Goal: Task Accomplishment & Management: Manage account settings

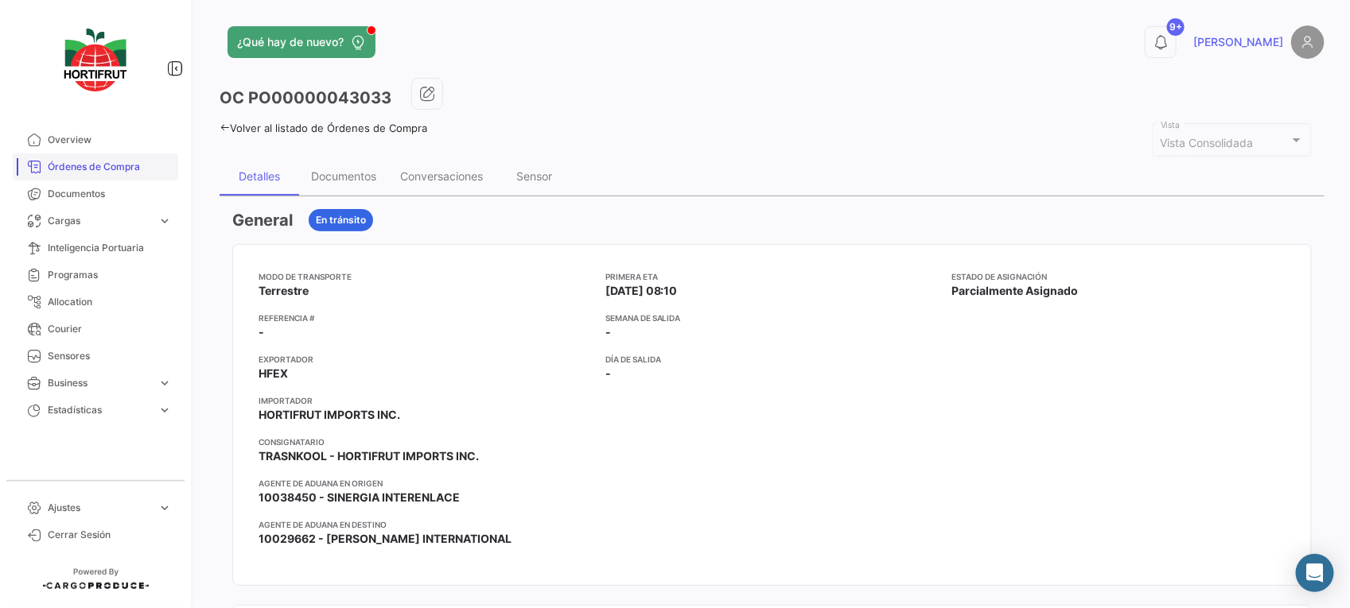
click at [138, 177] on link "Órdenes de Compra" at bounding box center [95, 167] width 165 height 27
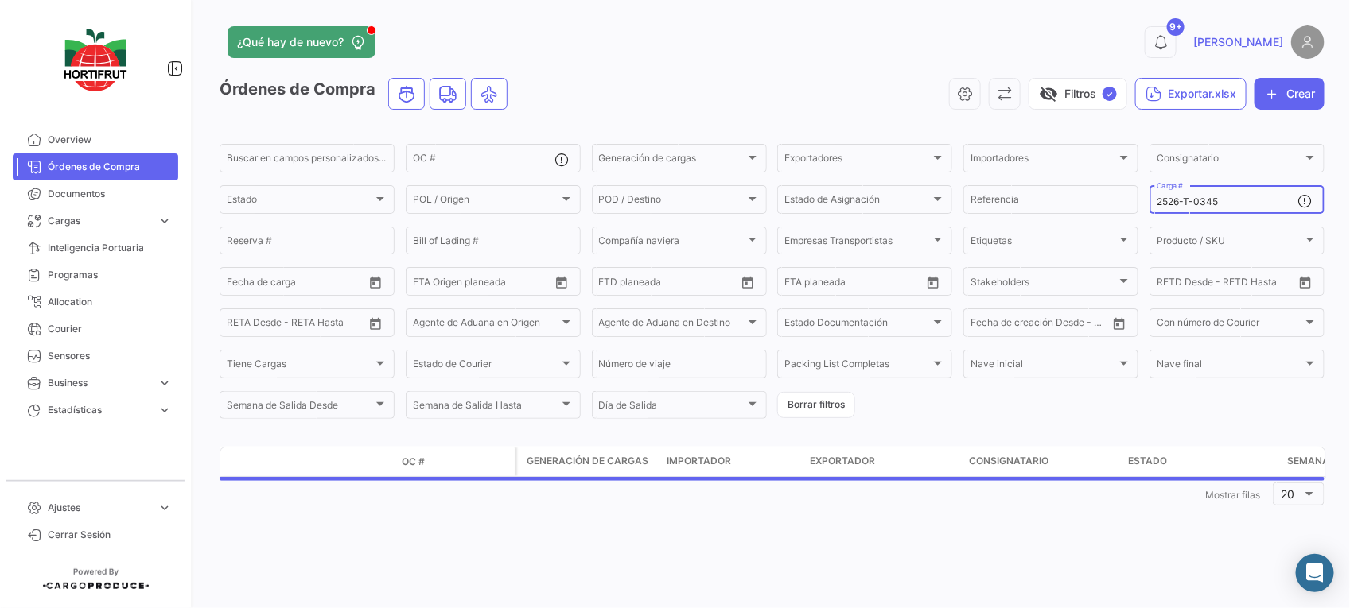
click at [1222, 208] on div "2526-T-0345 Carga #" at bounding box center [1227, 198] width 142 height 31
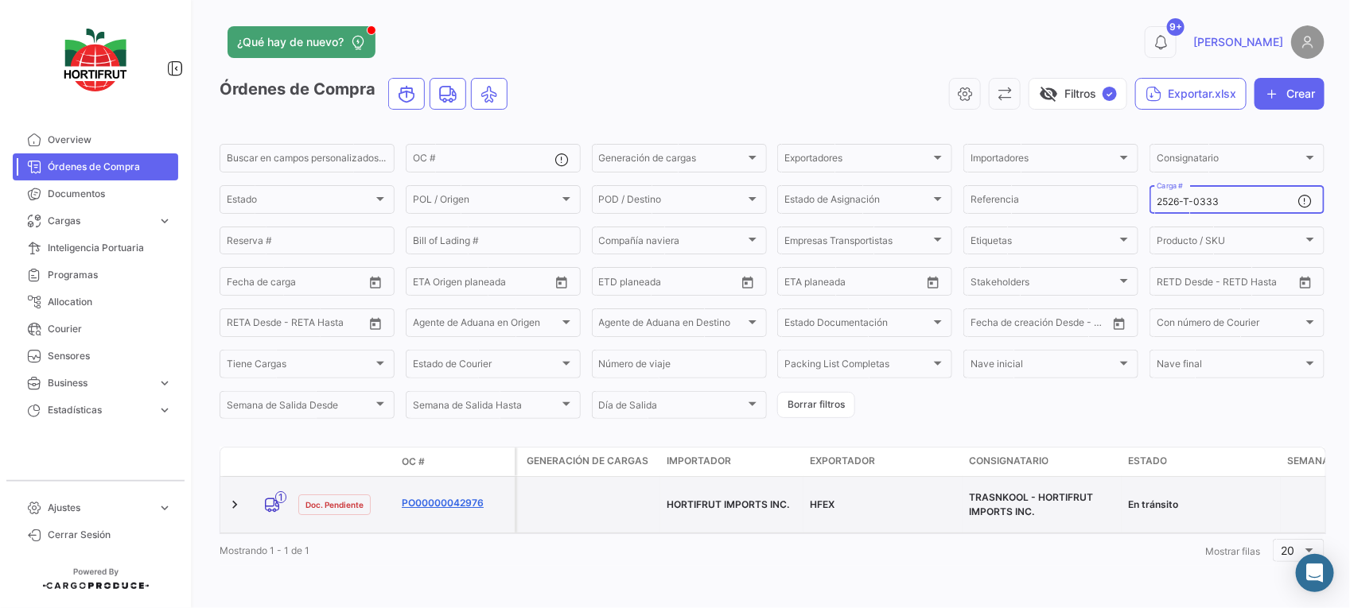
type input "2526-T-0333"
click at [437, 507] on link "PO00000042976" at bounding box center [455, 503] width 107 height 14
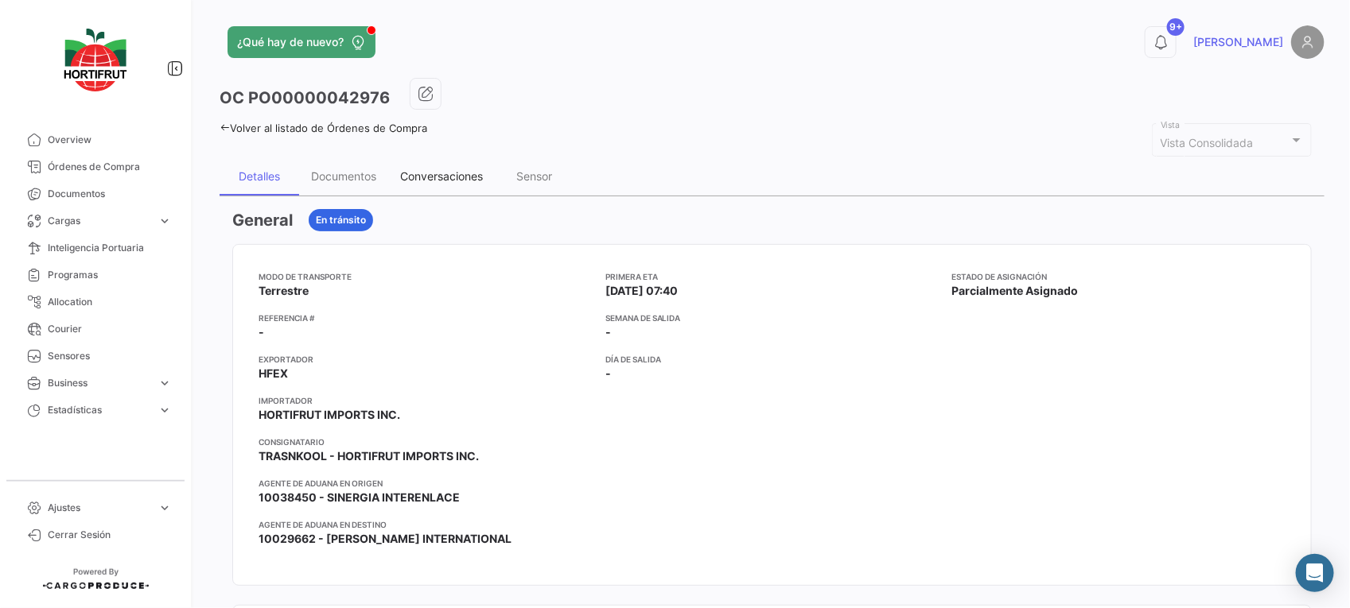
click at [427, 165] on div "Conversaciones" at bounding box center [441, 176] width 107 height 38
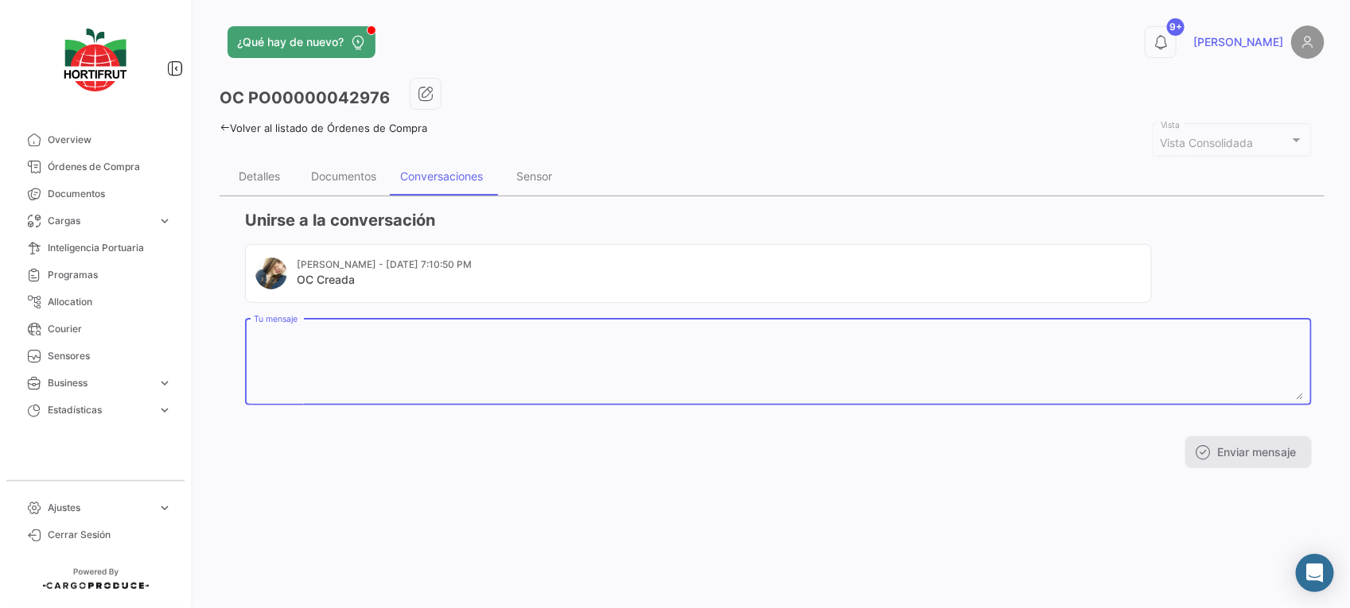
click at [383, 383] on textarea "Tu mensaje" at bounding box center [779, 365] width 1050 height 70
paste textarea "2025481"
paste textarea "B016205"
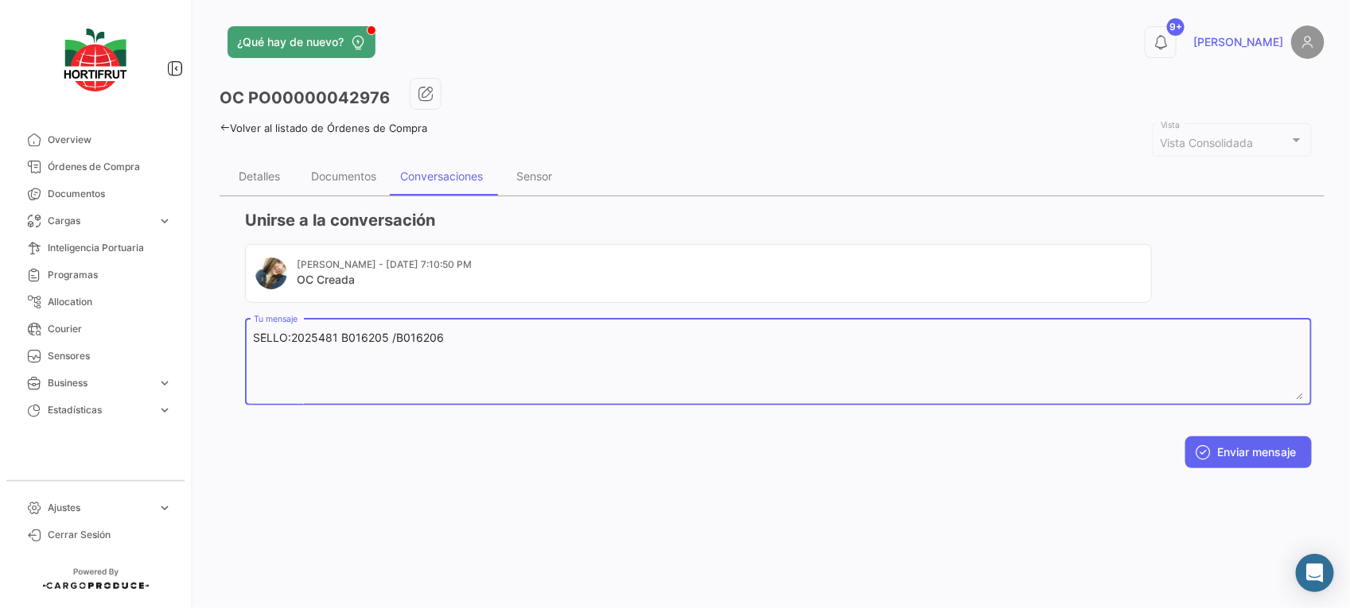
type textarea "SELLO:2025481 B016205 /B016206"
click at [1282, 446] on button "Enviar mensaje" at bounding box center [1248, 453] width 126 height 32
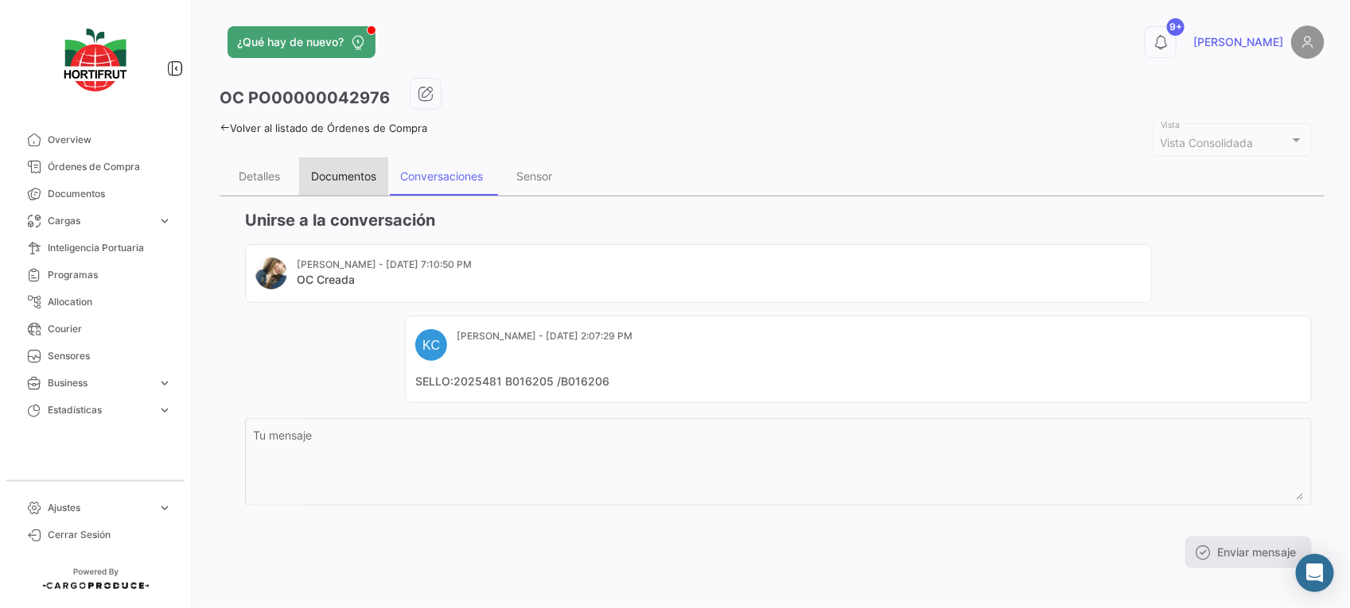
click at [335, 169] on div "Documentos" at bounding box center [343, 176] width 65 height 14
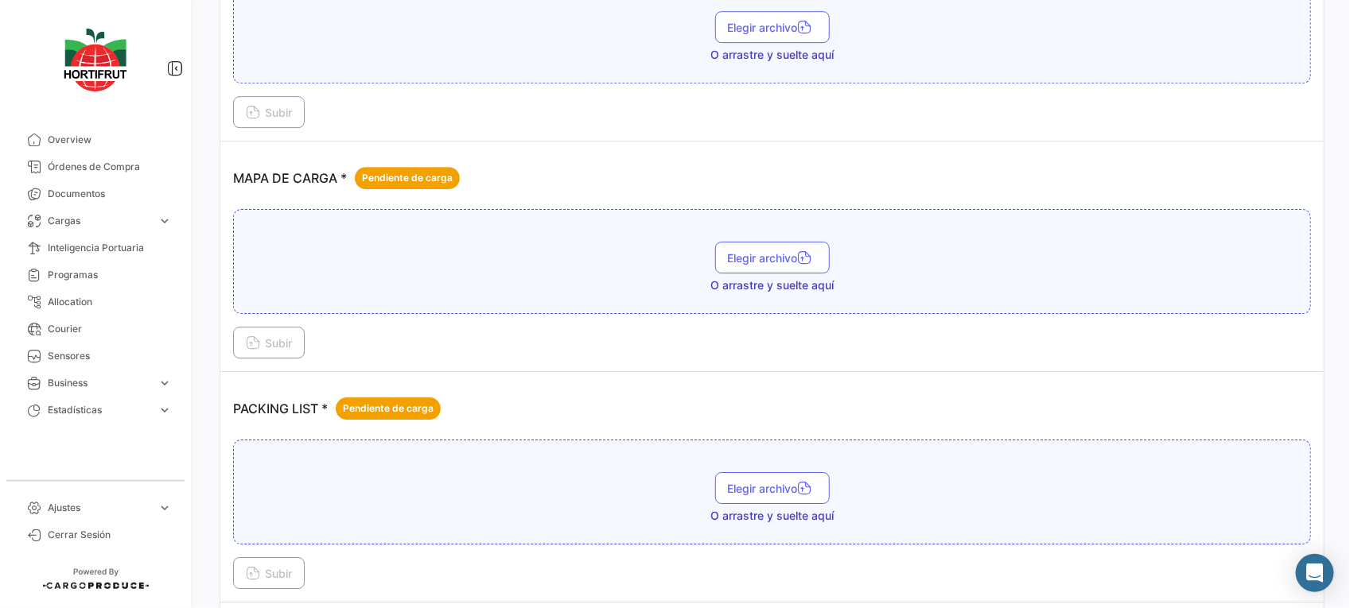
scroll to position [2088, 0]
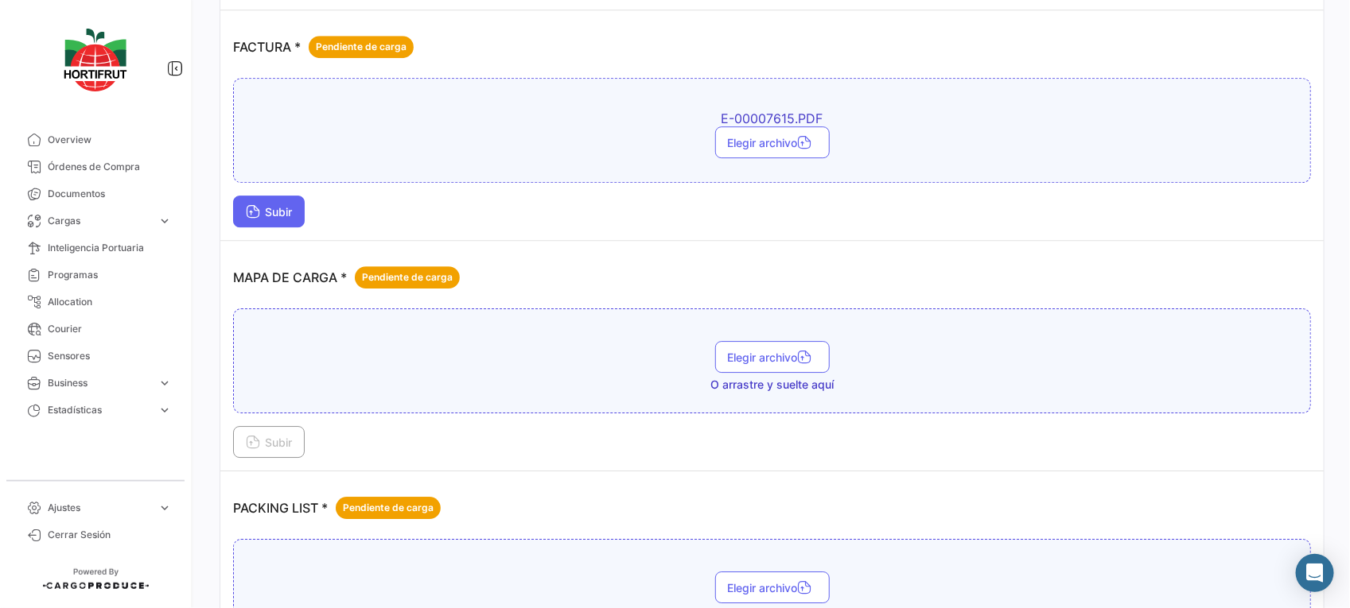
click at [266, 209] on span "Subir" at bounding box center [269, 212] width 46 height 14
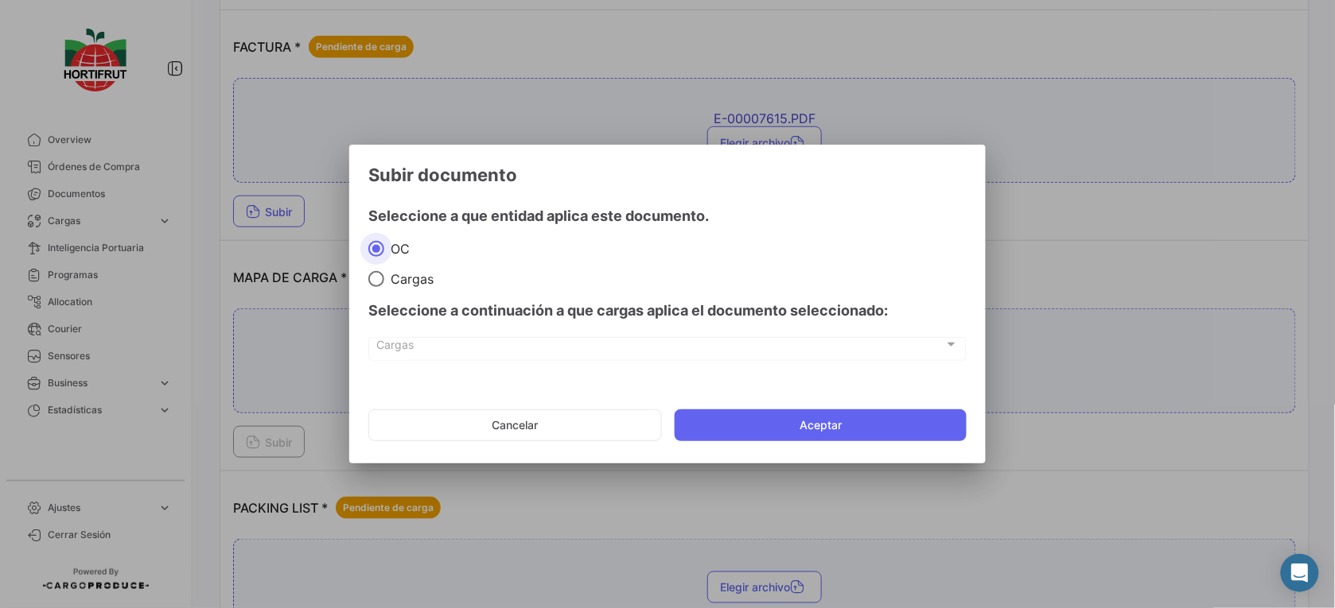
click at [378, 281] on span at bounding box center [376, 279] width 16 height 16
click at [378, 281] on input "Cargas" at bounding box center [376, 279] width 16 height 16
radio input "true"
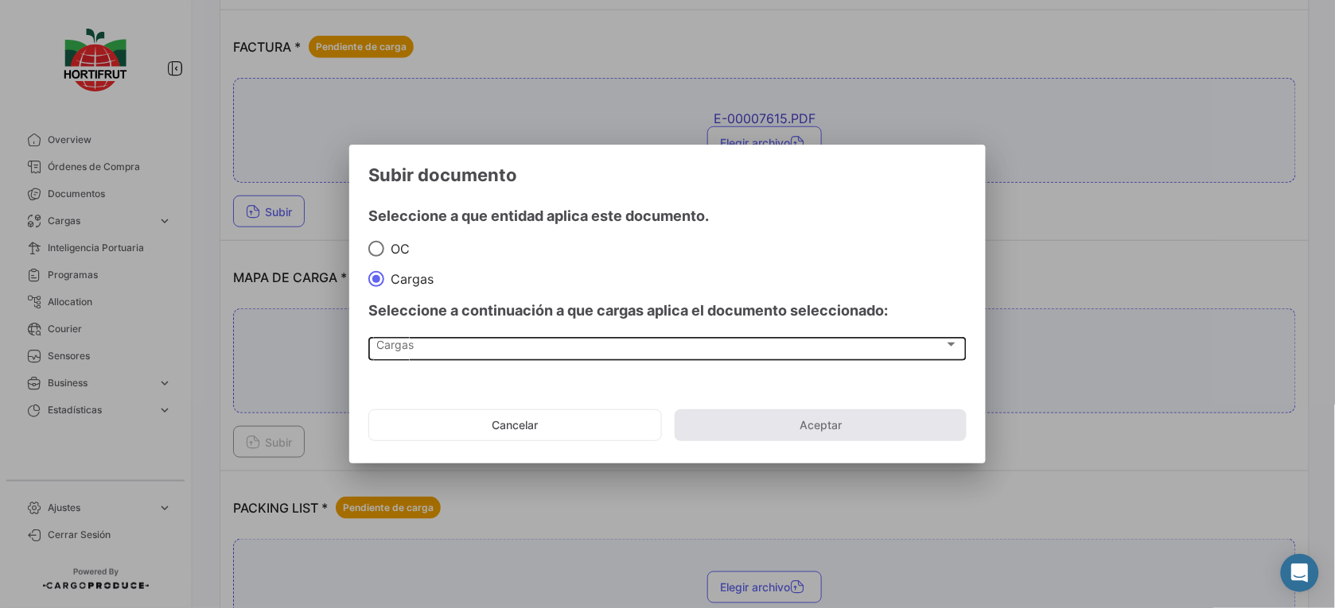
click at [449, 358] on div "Cargas Cargas" at bounding box center [667, 348] width 581 height 27
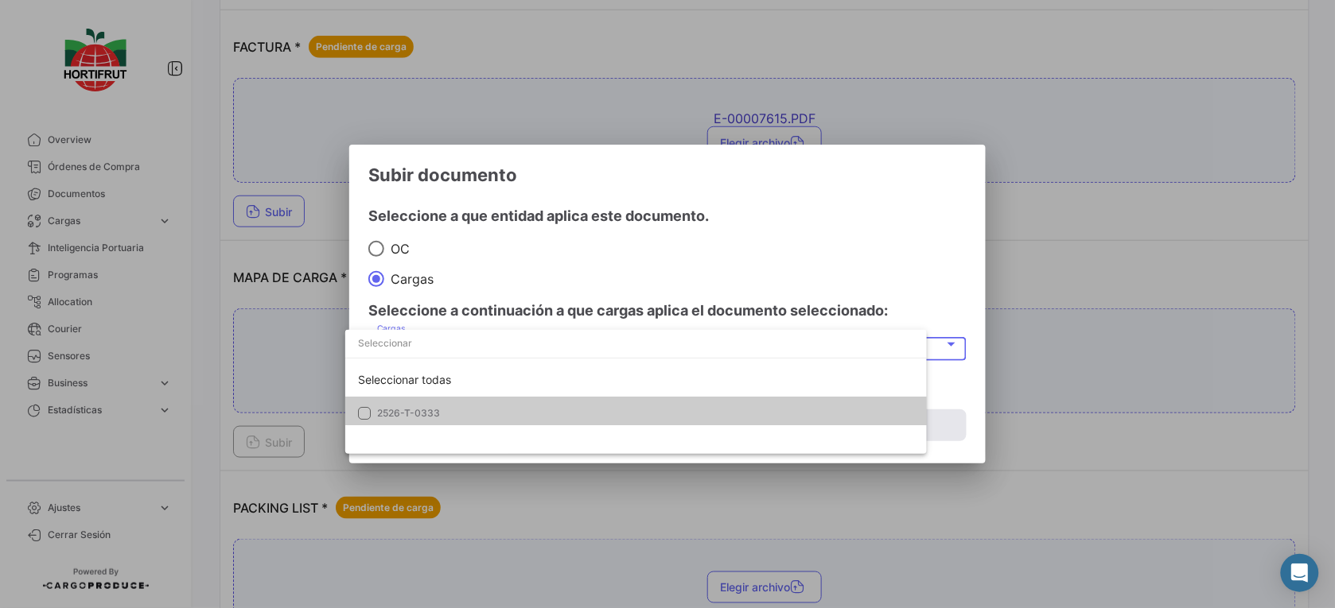
click at [471, 410] on span "2526-T-0333" at bounding box center [488, 413] width 223 height 14
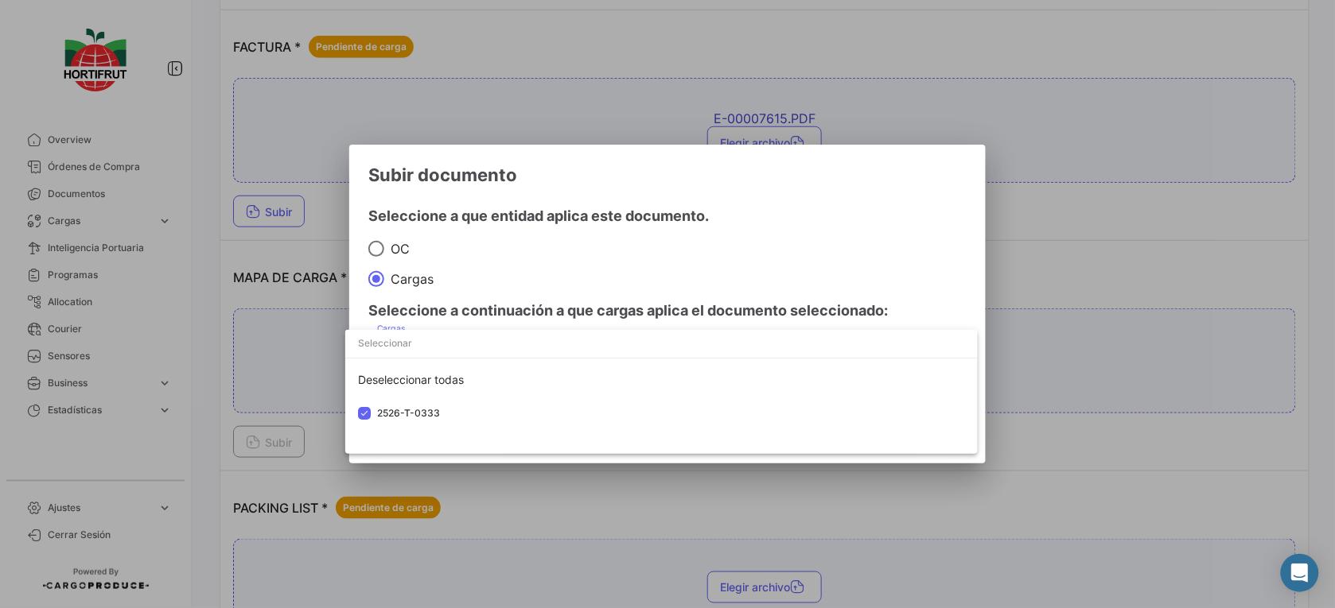
drag, startPoint x: 573, startPoint y: 292, endPoint x: 692, endPoint y: 375, distance: 145.2
click at [589, 298] on div at bounding box center [667, 304] width 1335 height 608
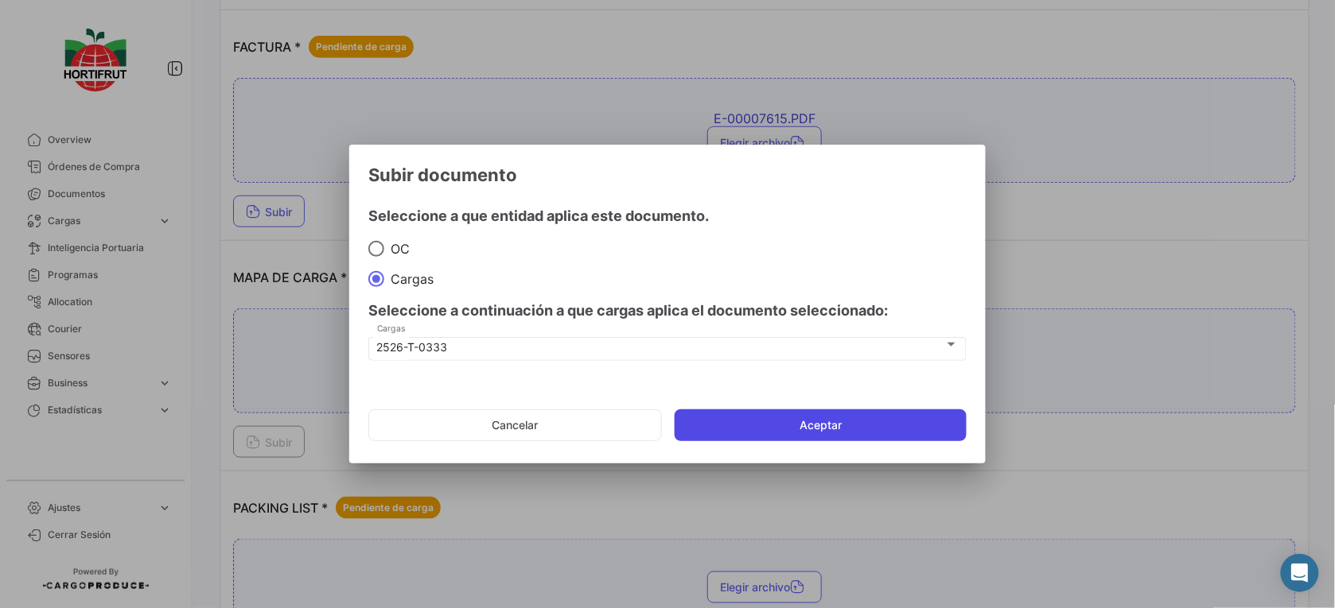
click at [729, 415] on button "Aceptar" at bounding box center [820, 426] width 292 height 32
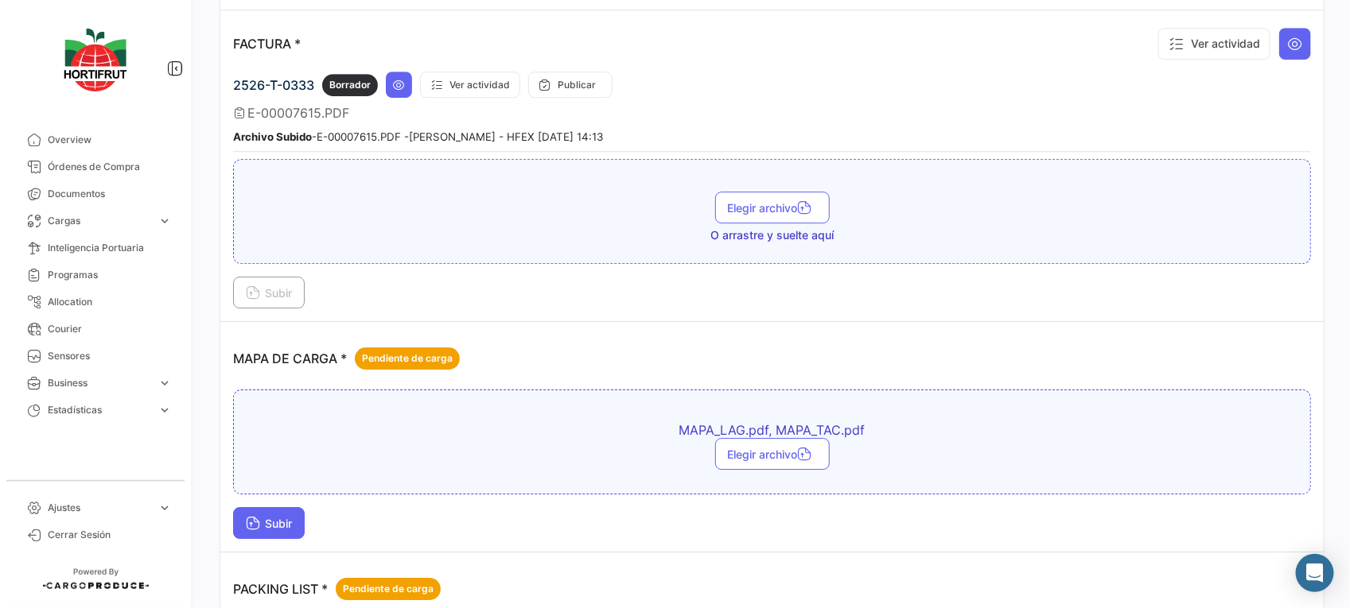
click at [269, 513] on button "Subir" at bounding box center [269, 523] width 72 height 32
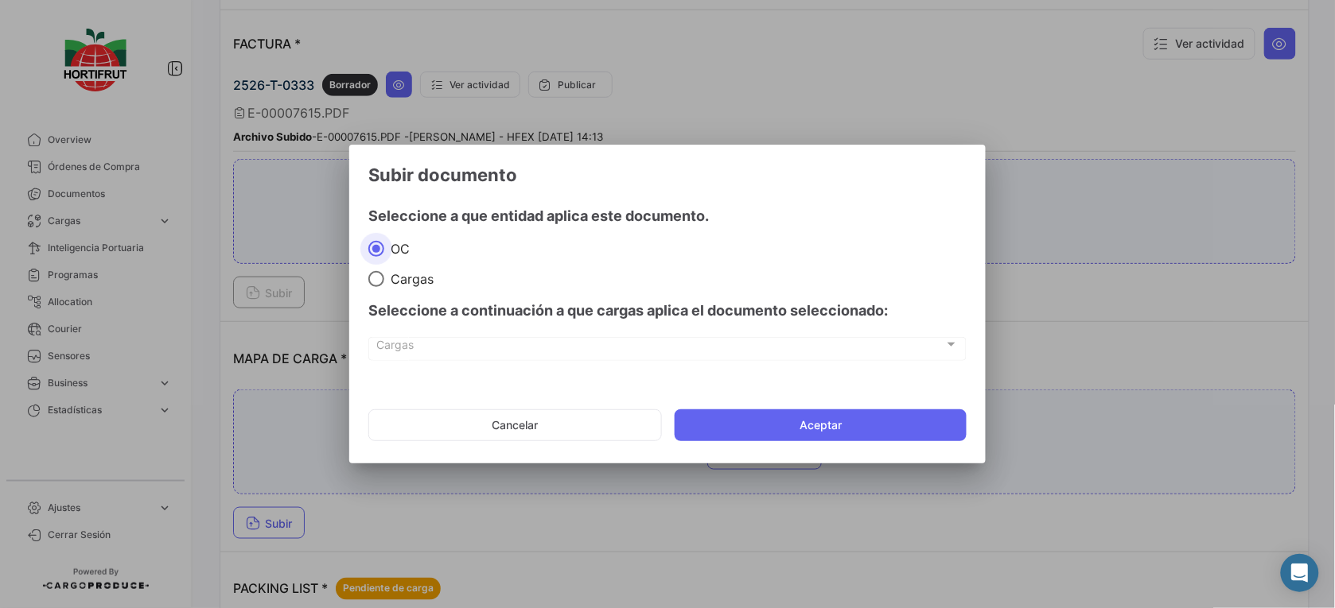
click at [371, 281] on span at bounding box center [376, 279] width 16 height 16
click at [371, 281] on input "Cargas" at bounding box center [376, 279] width 16 height 16
radio input "true"
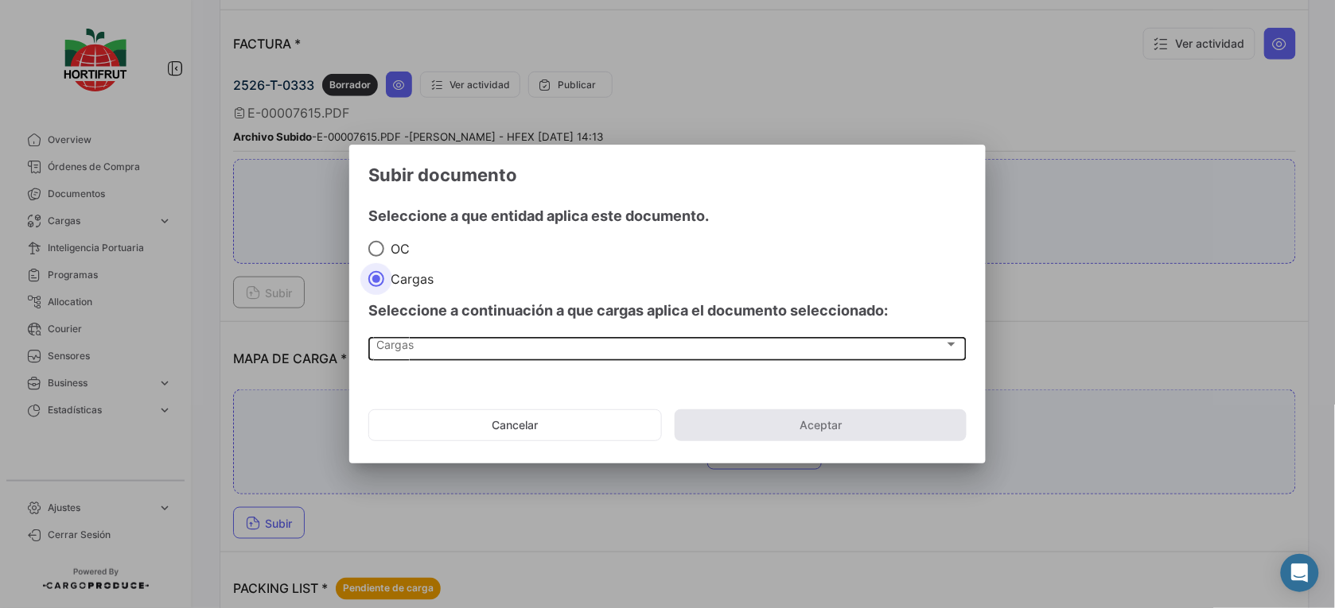
click at [428, 346] on div "Cargas" at bounding box center [660, 348] width 567 height 14
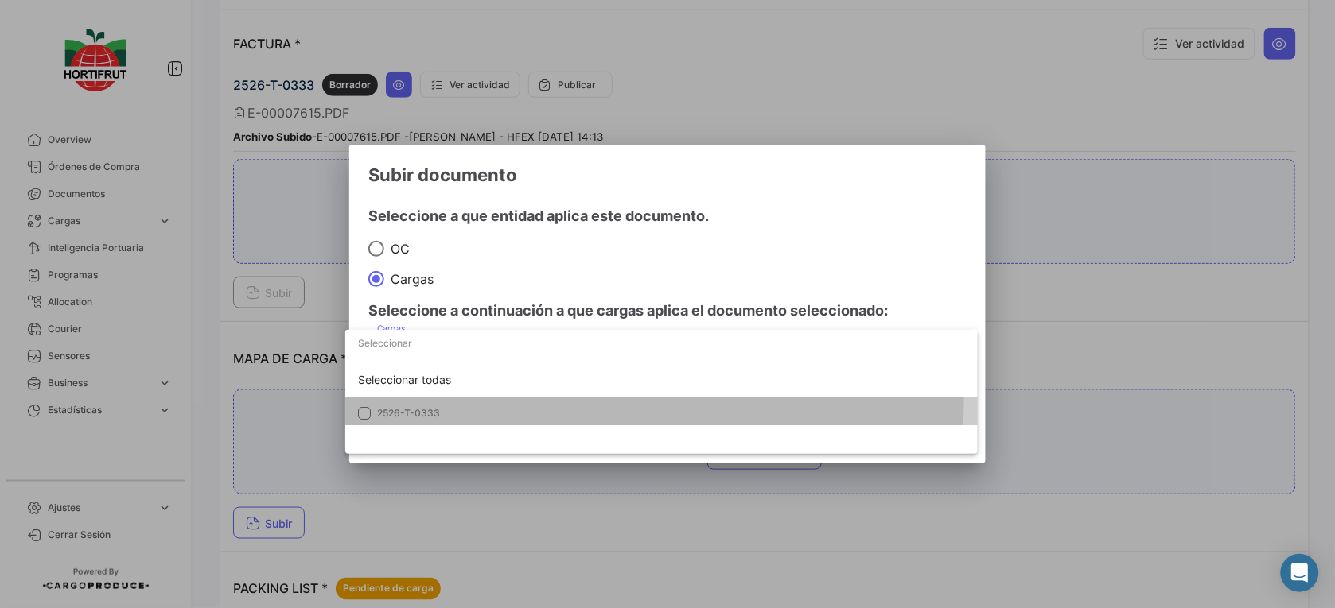
click at [469, 397] on mat-option "2526-T-0333" at bounding box center [661, 413] width 632 height 33
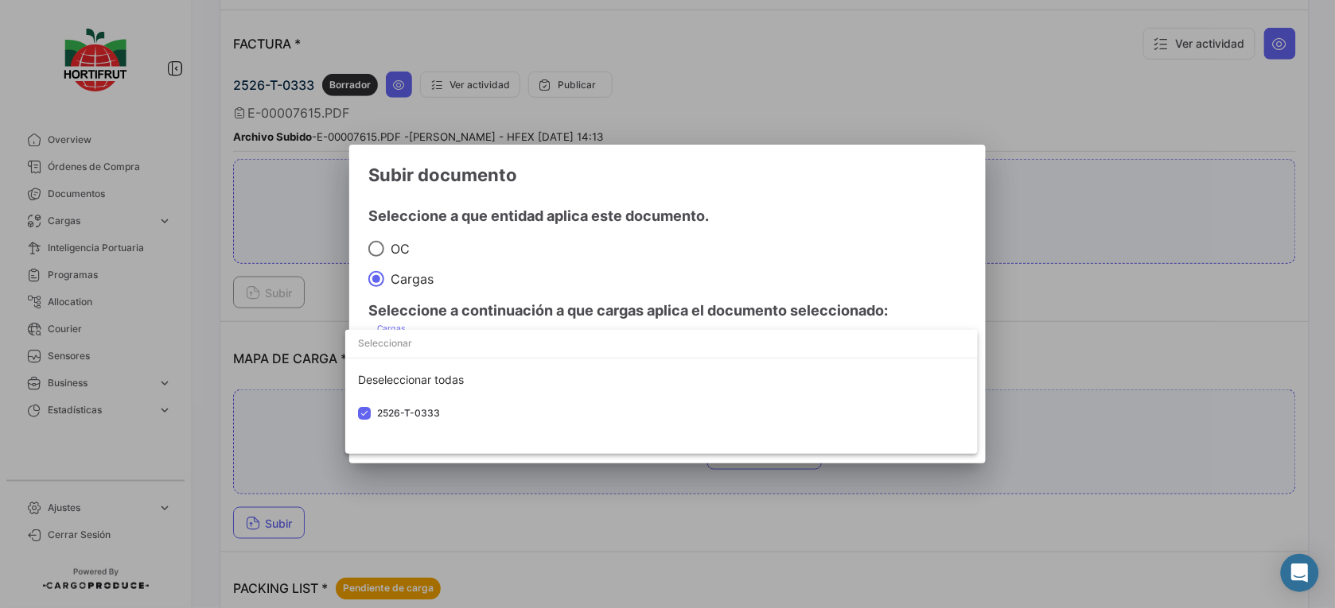
click at [640, 313] on div at bounding box center [667, 304] width 1335 height 608
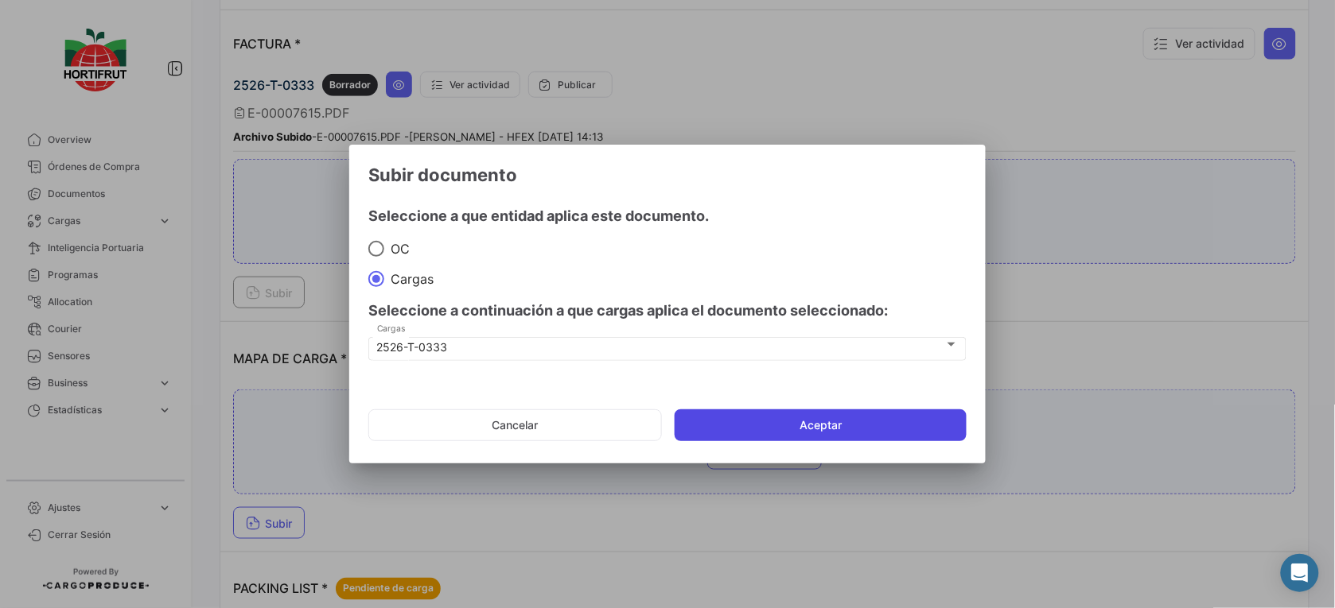
click at [768, 424] on button "Aceptar" at bounding box center [820, 426] width 292 height 32
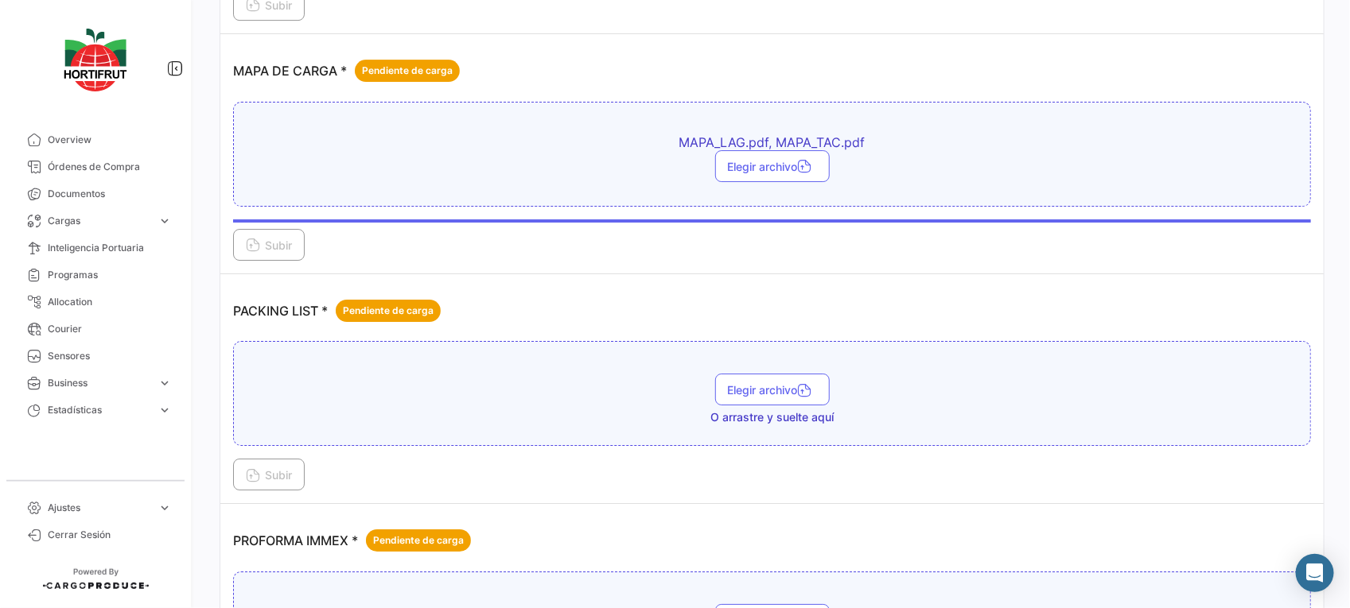
scroll to position [2386, 0]
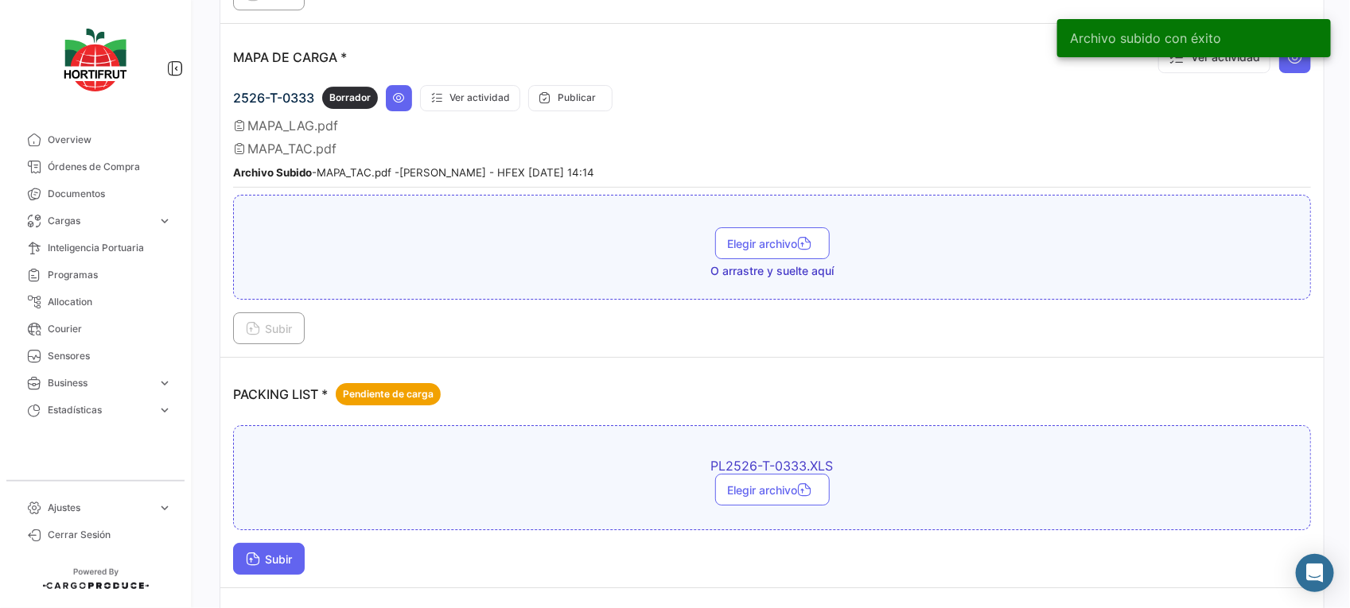
click at [288, 558] on span "Subir" at bounding box center [269, 560] width 46 height 14
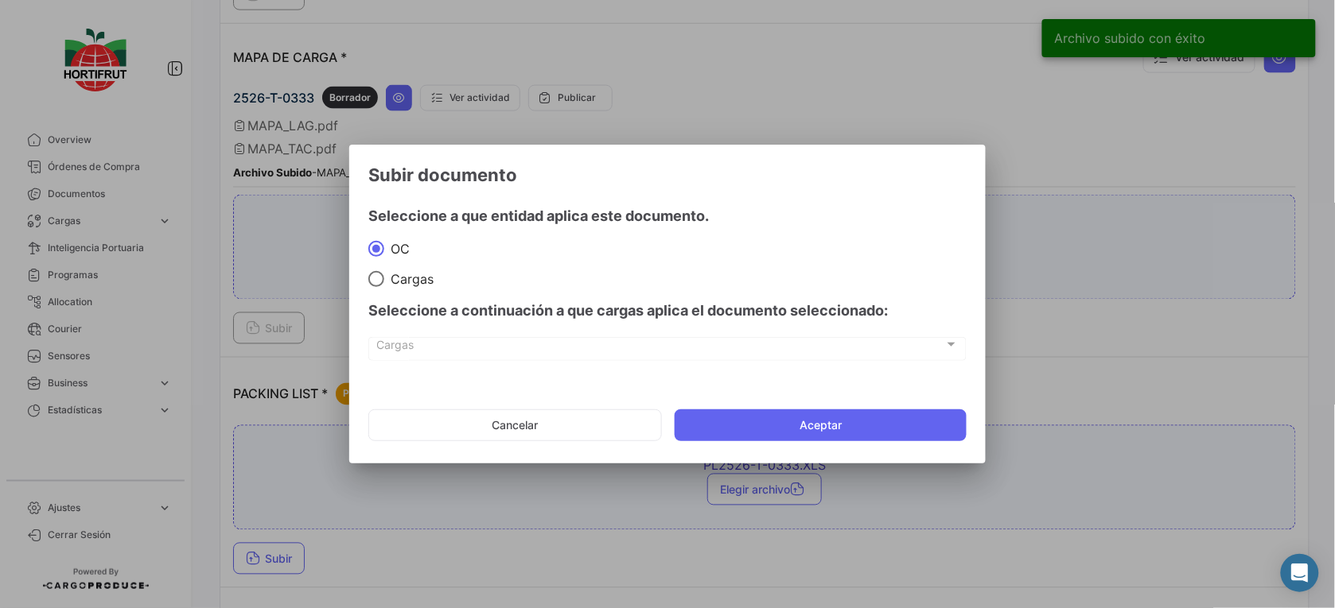
click at [390, 287] on div "Seleccione a continuación a que cargas aplica el documento seleccionado:" at bounding box center [667, 311] width 598 height 48
click at [498, 368] on div "Cargas Cargas" at bounding box center [667, 357] width 598 height 40
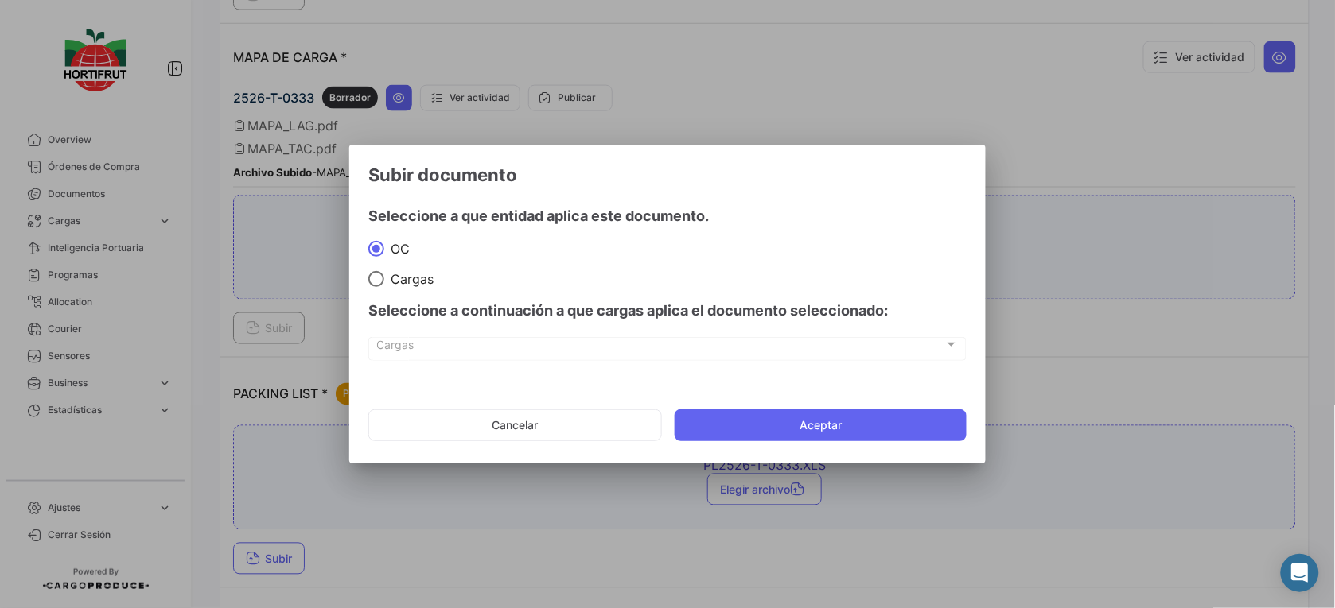
drag, startPoint x: 503, startPoint y: 346, endPoint x: 542, endPoint y: 382, distance: 52.9
click at [505, 346] on span "Cargas" at bounding box center [660, 348] width 567 height 14
click at [379, 272] on span at bounding box center [376, 279] width 16 height 16
click at [379, 272] on input "Cargas" at bounding box center [376, 279] width 16 height 16
radio input "true"
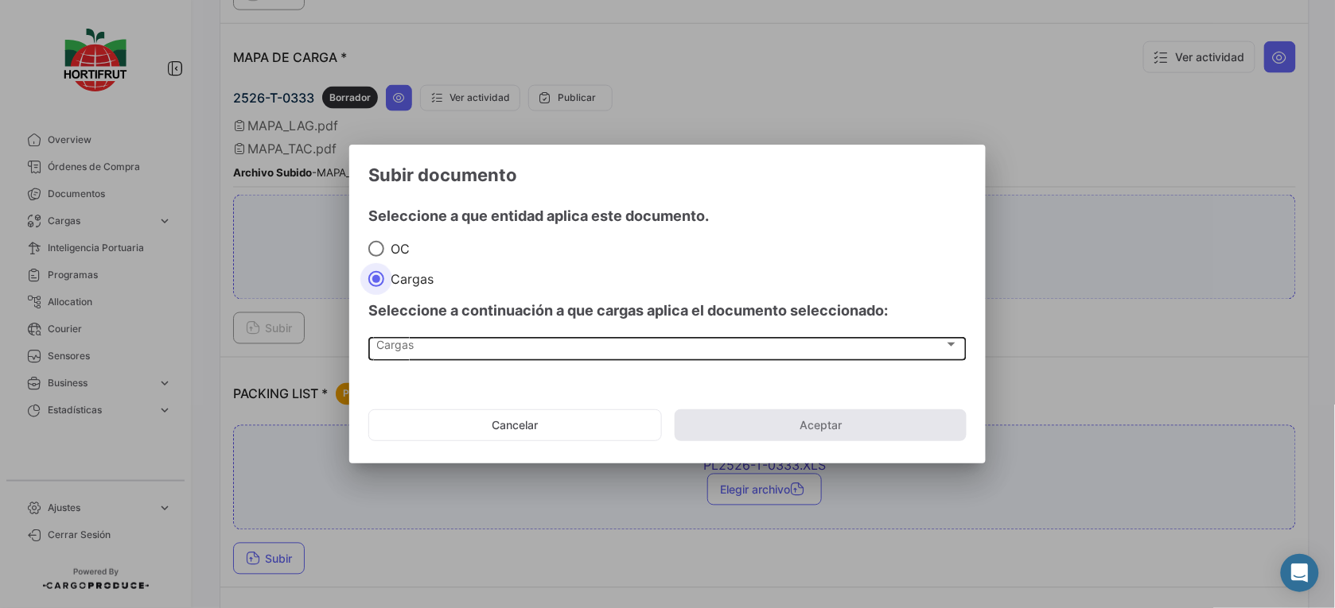
click at [427, 344] on div "Cargas" at bounding box center [660, 348] width 567 height 14
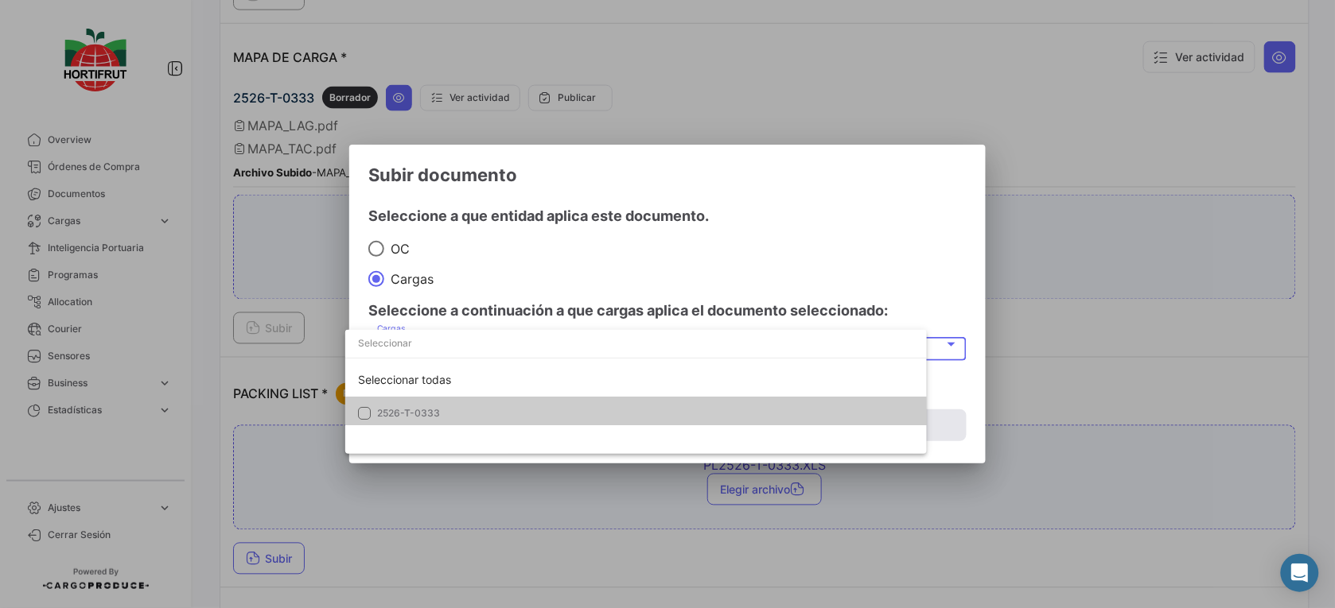
click at [467, 428] on div "Seleccionar todas 2526-T-0333" at bounding box center [635, 392] width 581 height 124
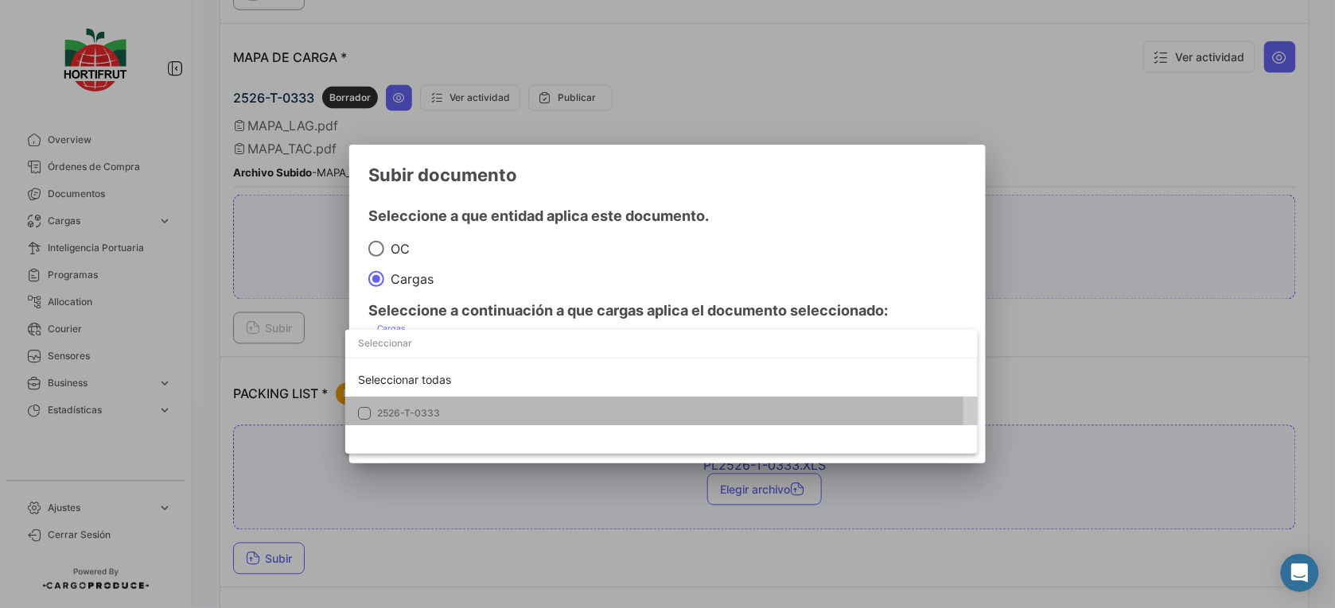
click at [485, 414] on span "2526-T-0333" at bounding box center [488, 413] width 223 height 14
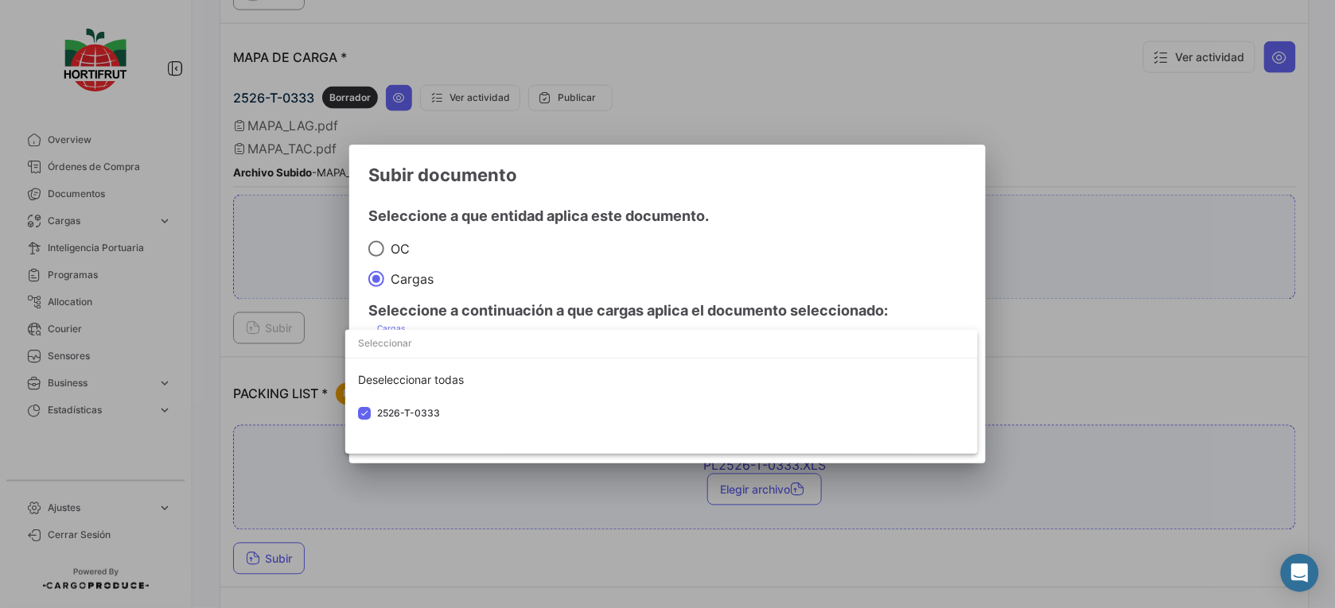
click at [613, 286] on div at bounding box center [667, 304] width 1335 height 608
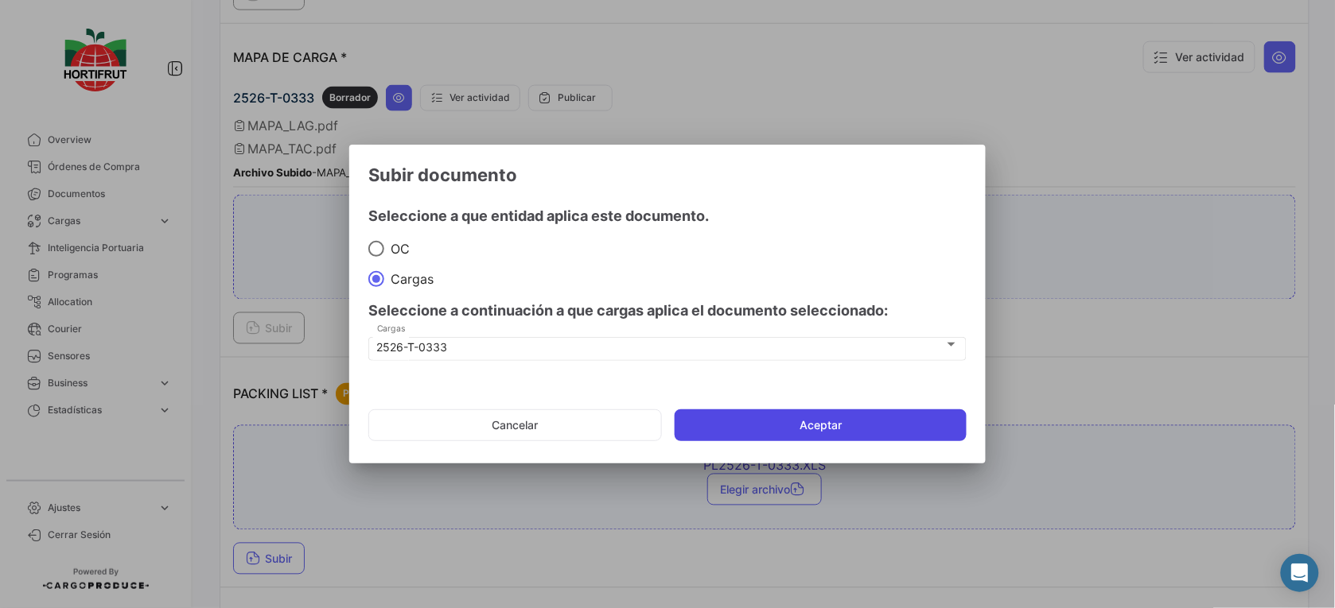
click at [742, 434] on button "Aceptar" at bounding box center [820, 426] width 292 height 32
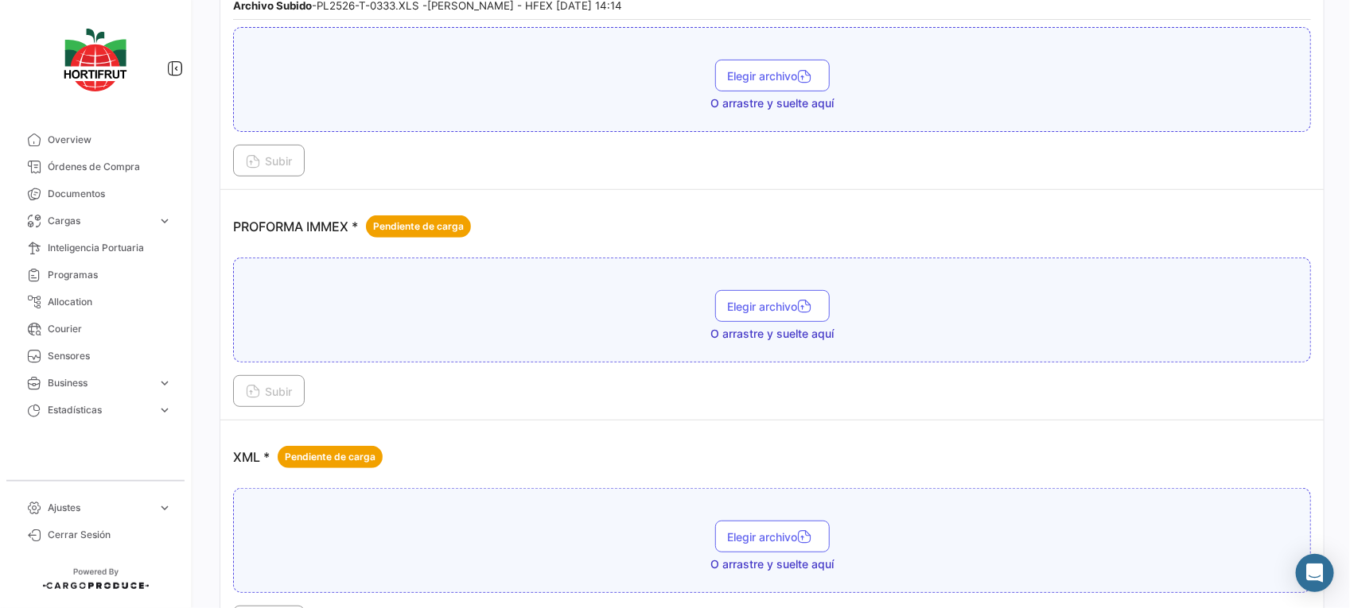
scroll to position [2883, 0]
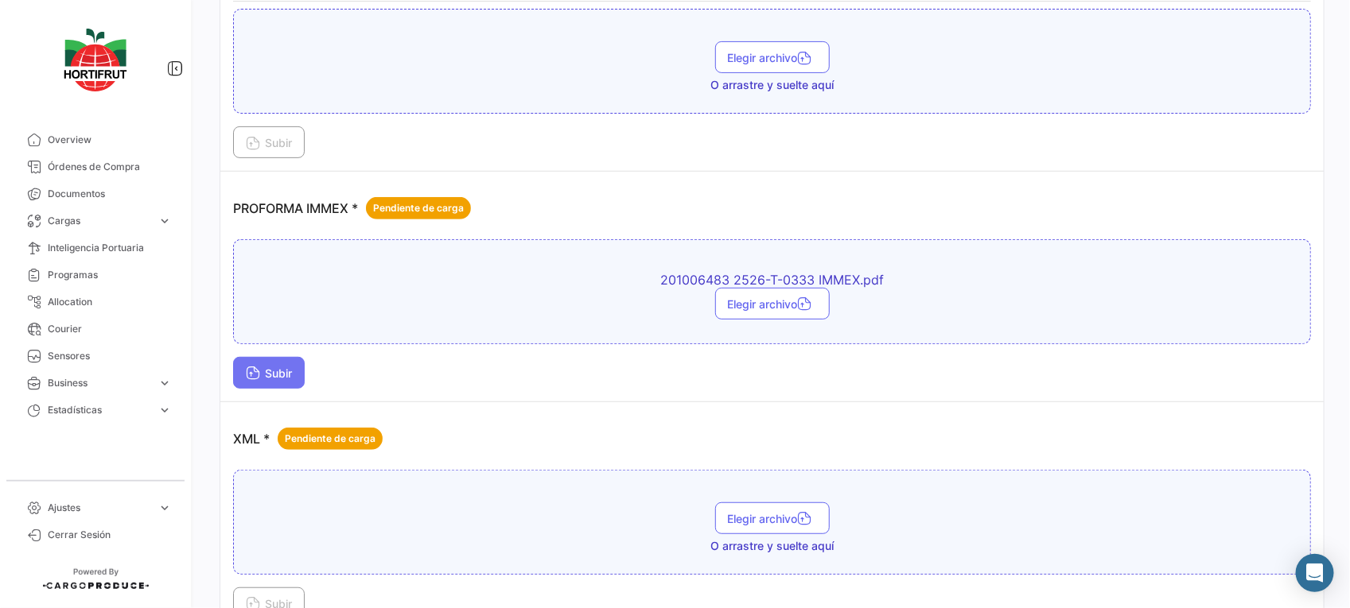
click at [278, 367] on span "Subir" at bounding box center [269, 374] width 46 height 14
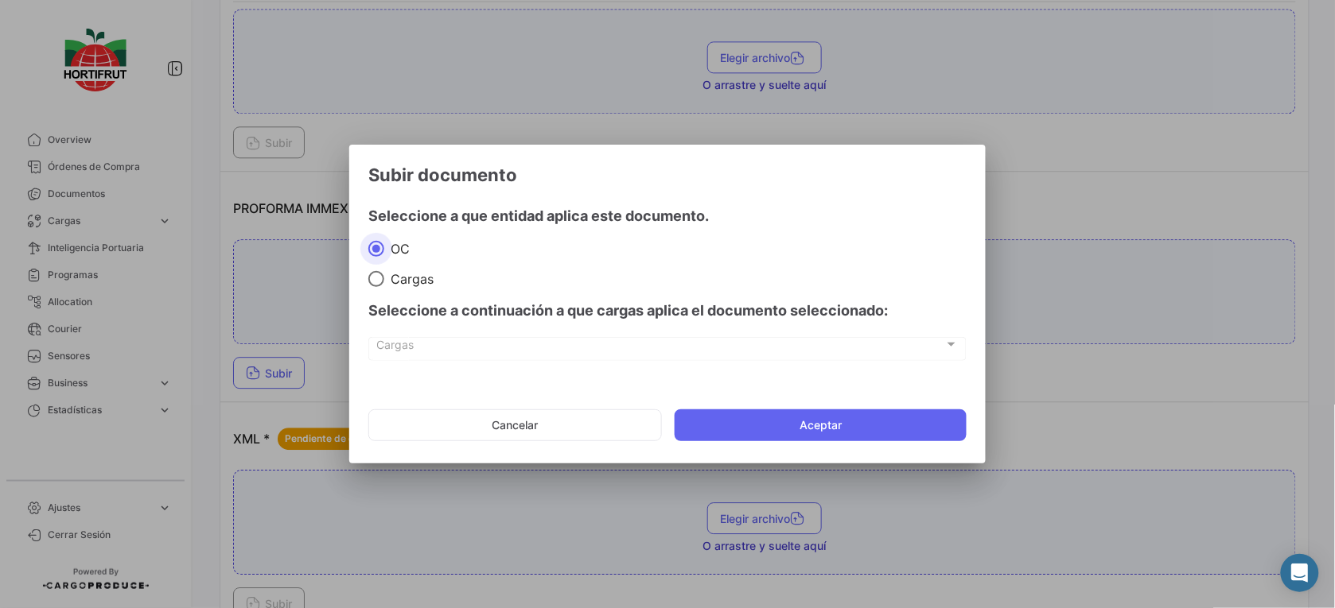
drag, startPoint x: 378, startPoint y: 280, endPoint x: 414, endPoint y: 303, distance: 42.6
click at [380, 280] on span at bounding box center [376, 279] width 16 height 16
click at [380, 280] on input "Cargas" at bounding box center [376, 279] width 16 height 16
radio input "true"
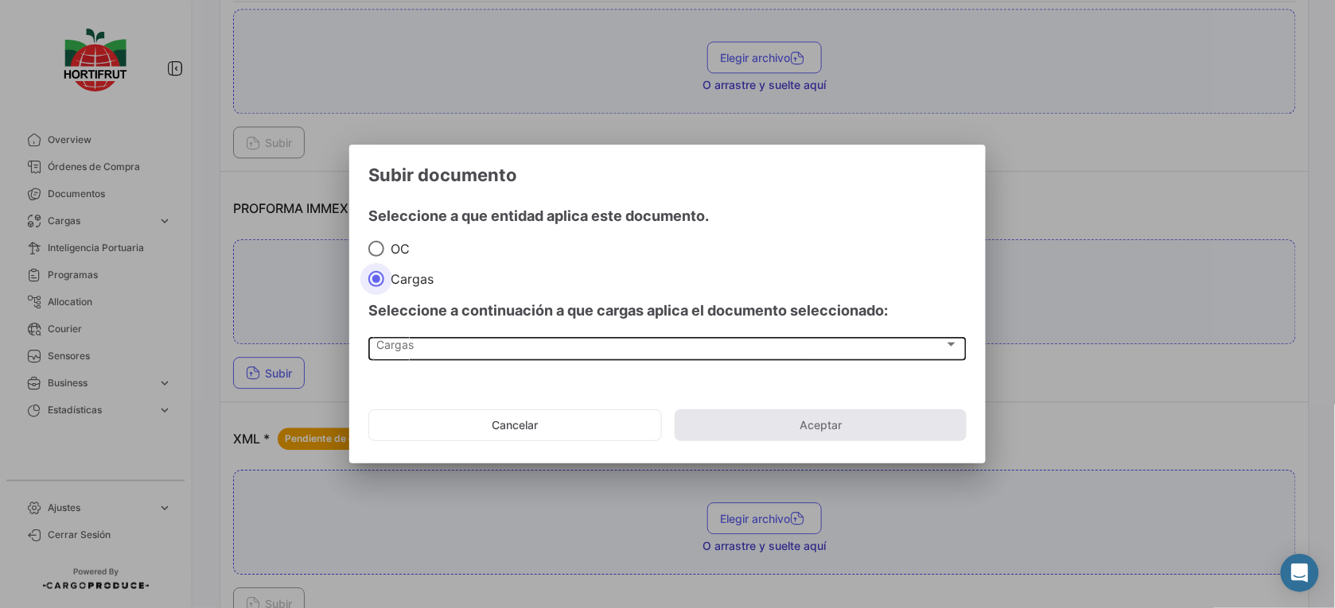
click at [455, 340] on div "Cargas Cargas" at bounding box center [667, 348] width 581 height 27
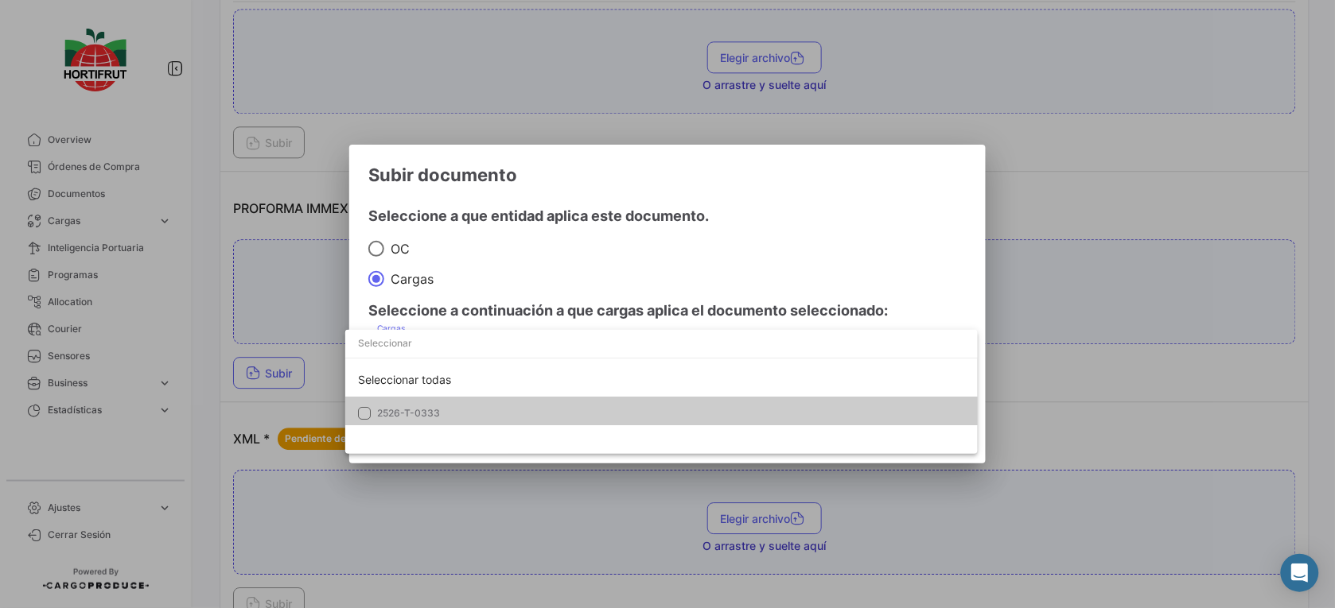
drag, startPoint x: 455, startPoint y: 340, endPoint x: 495, endPoint y: 399, distance: 71.0
click at [490, 398] on mat-option "2526-T-0333" at bounding box center [661, 413] width 632 height 33
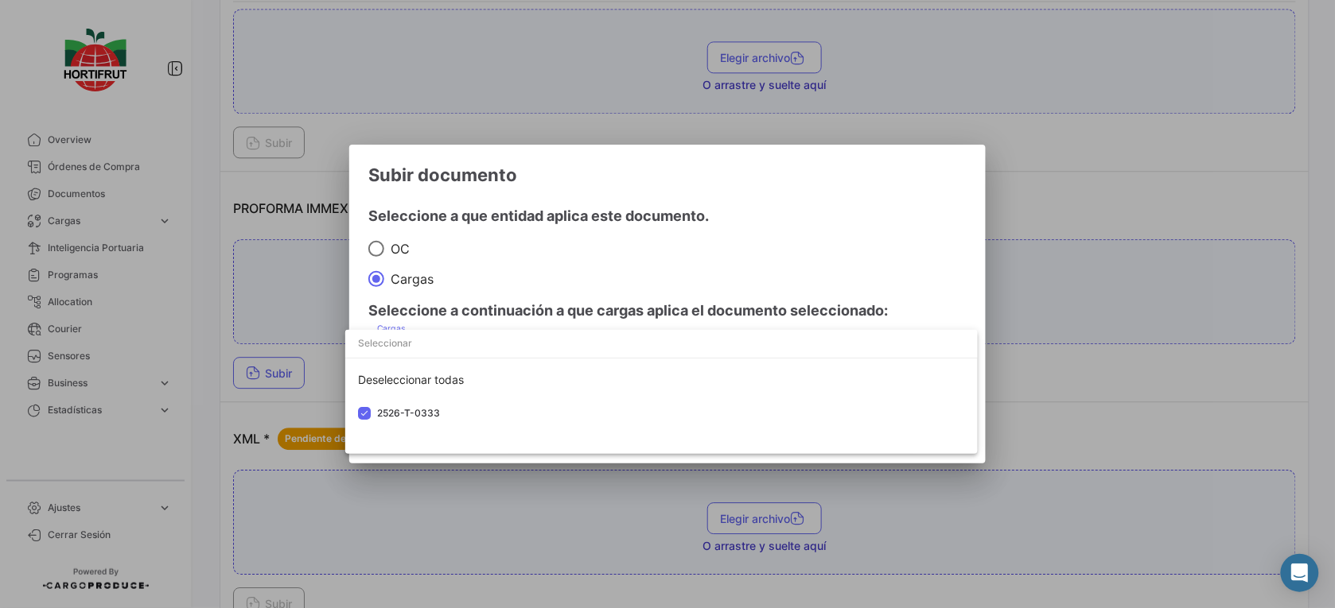
click at [654, 300] on div at bounding box center [667, 304] width 1335 height 608
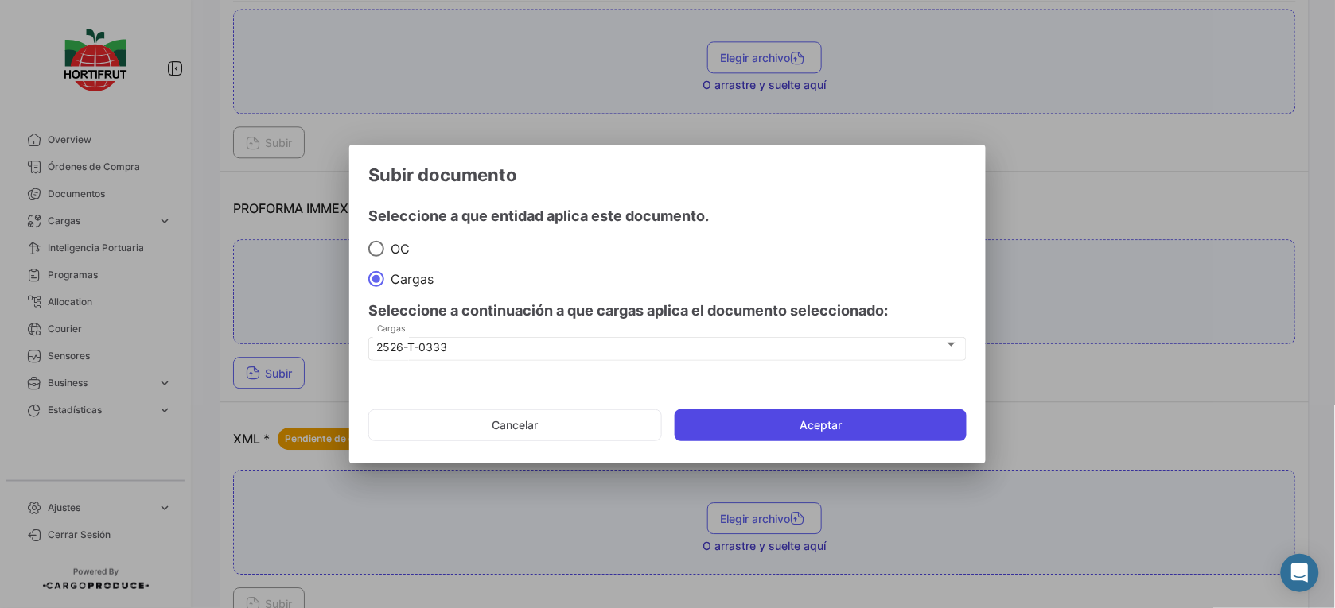
click at [740, 423] on button "Aceptar" at bounding box center [820, 426] width 292 height 32
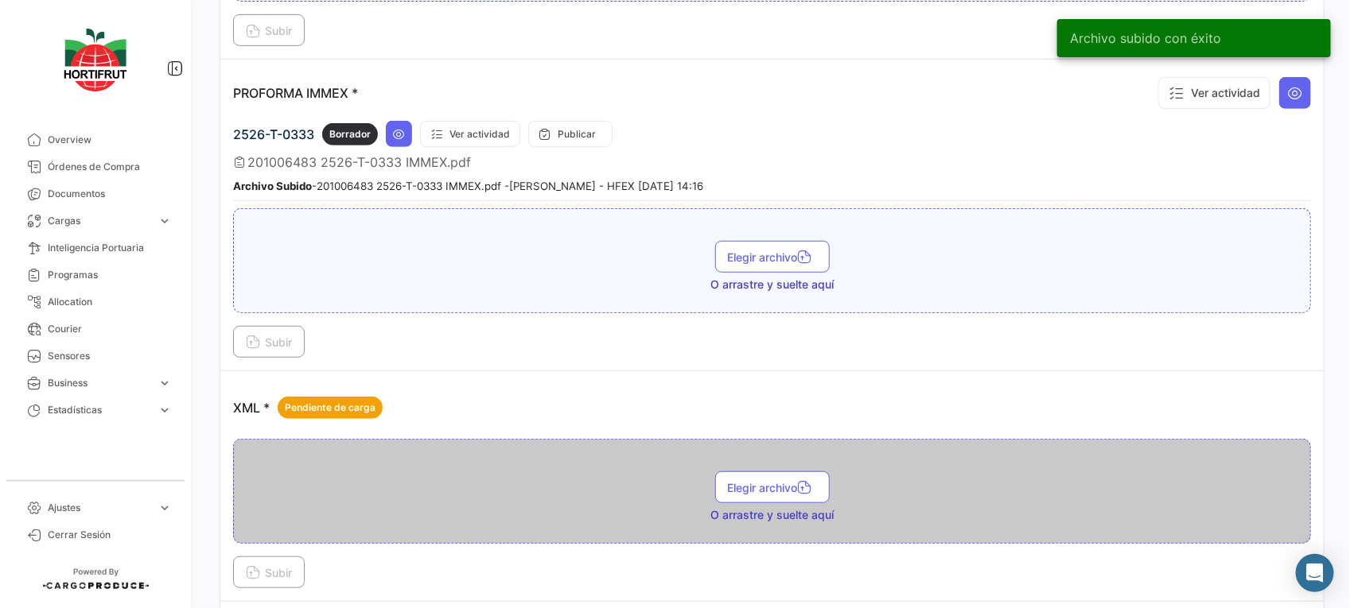
scroll to position [3005, 0]
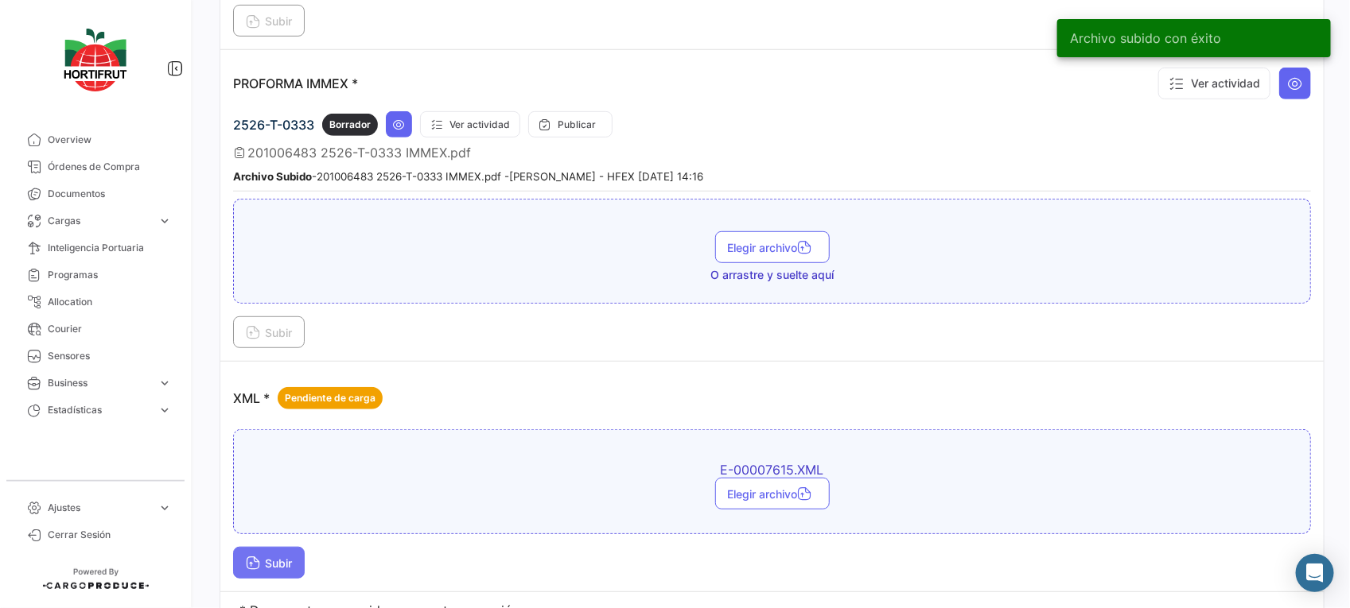
click at [271, 547] on button "Subir" at bounding box center [269, 563] width 72 height 32
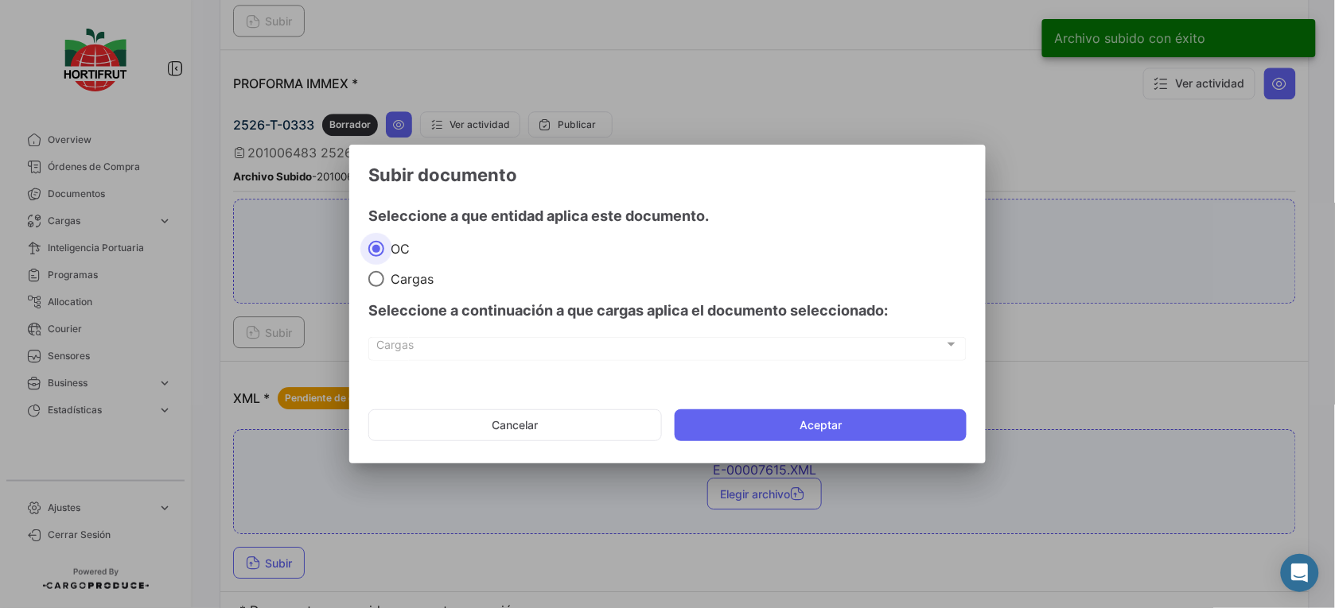
click at [412, 281] on span "Cargas" at bounding box center [408, 279] width 49 height 16
click at [384, 281] on input "Cargas" at bounding box center [376, 279] width 16 height 16
radio input "true"
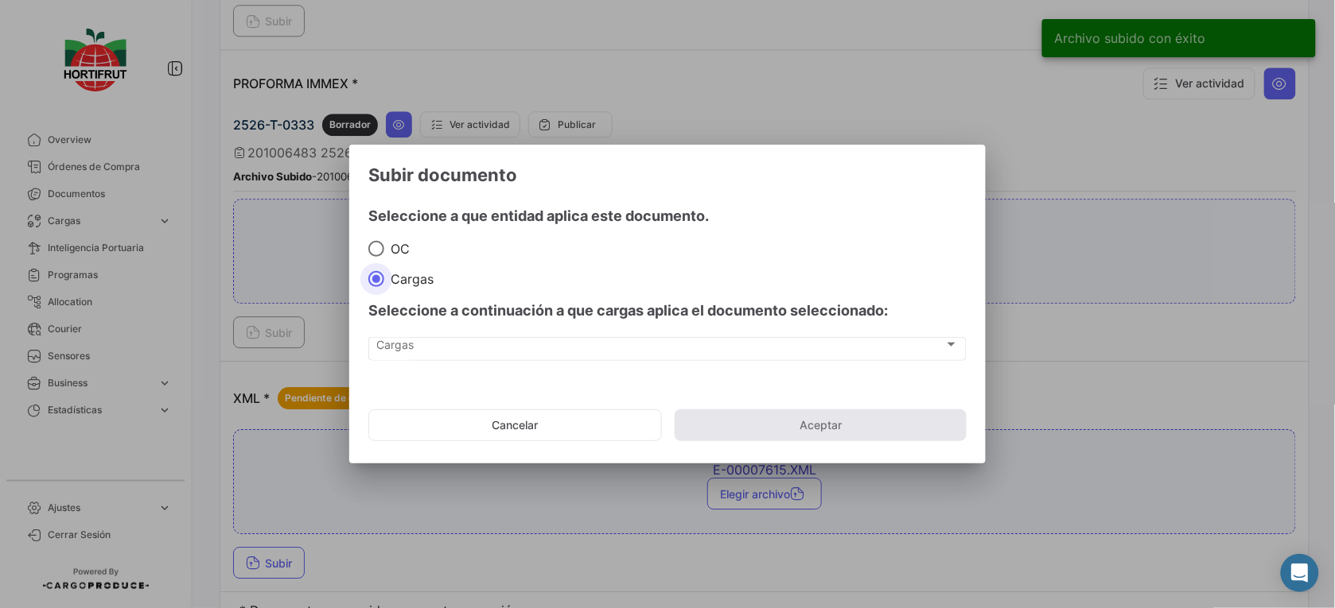
drag, startPoint x: 483, startPoint y: 371, endPoint x: 493, endPoint y: 368, distance: 10.6
click at [484, 371] on div "Cargas Cargas" at bounding box center [667, 357] width 598 height 40
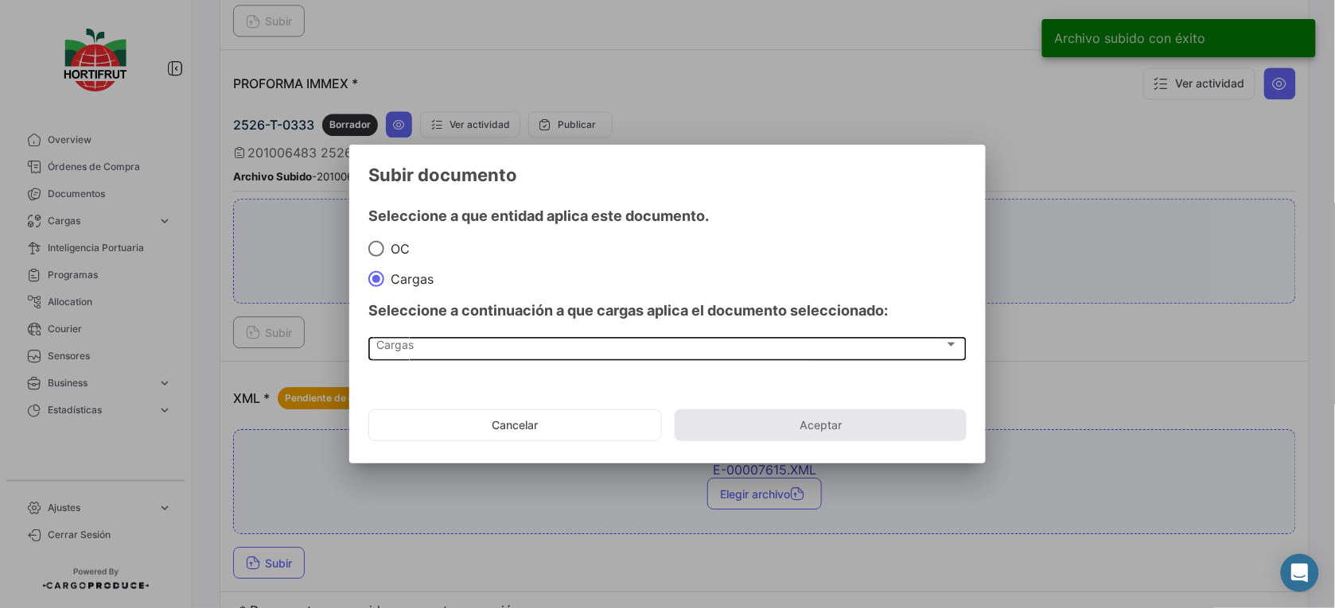
click at [503, 348] on div "Cargas" at bounding box center [660, 348] width 567 height 14
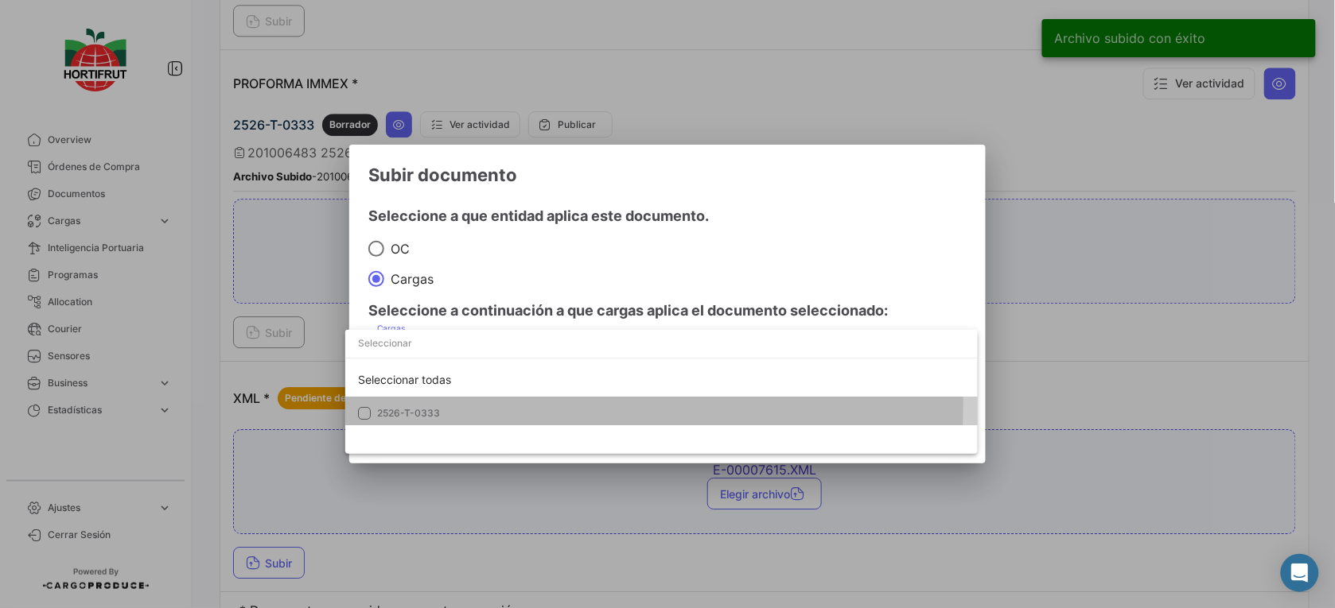
drag, startPoint x: 519, startPoint y: 403, endPoint x: 558, endPoint y: 351, distance: 65.9
click at [522, 403] on mat-option "2526-T-0333" at bounding box center [661, 413] width 632 height 33
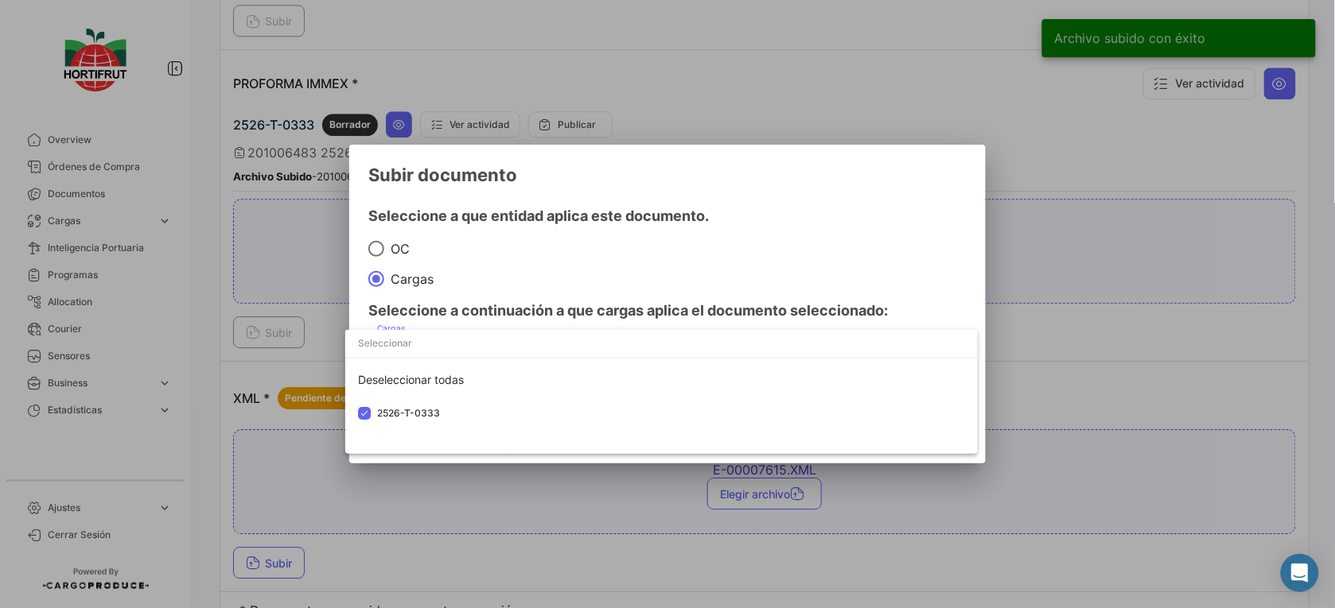
drag, startPoint x: 595, startPoint y: 269, endPoint x: 684, endPoint y: 344, distance: 116.3
click at [599, 269] on div at bounding box center [667, 304] width 1335 height 608
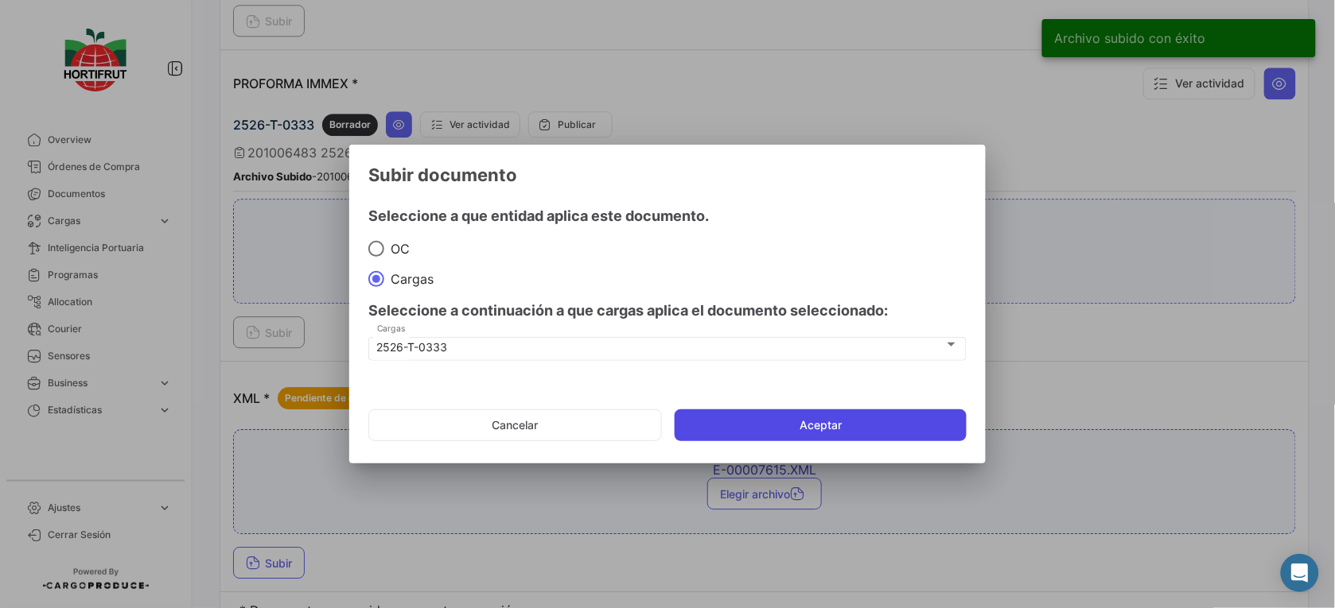
click at [768, 419] on button "Aceptar" at bounding box center [820, 426] width 292 height 32
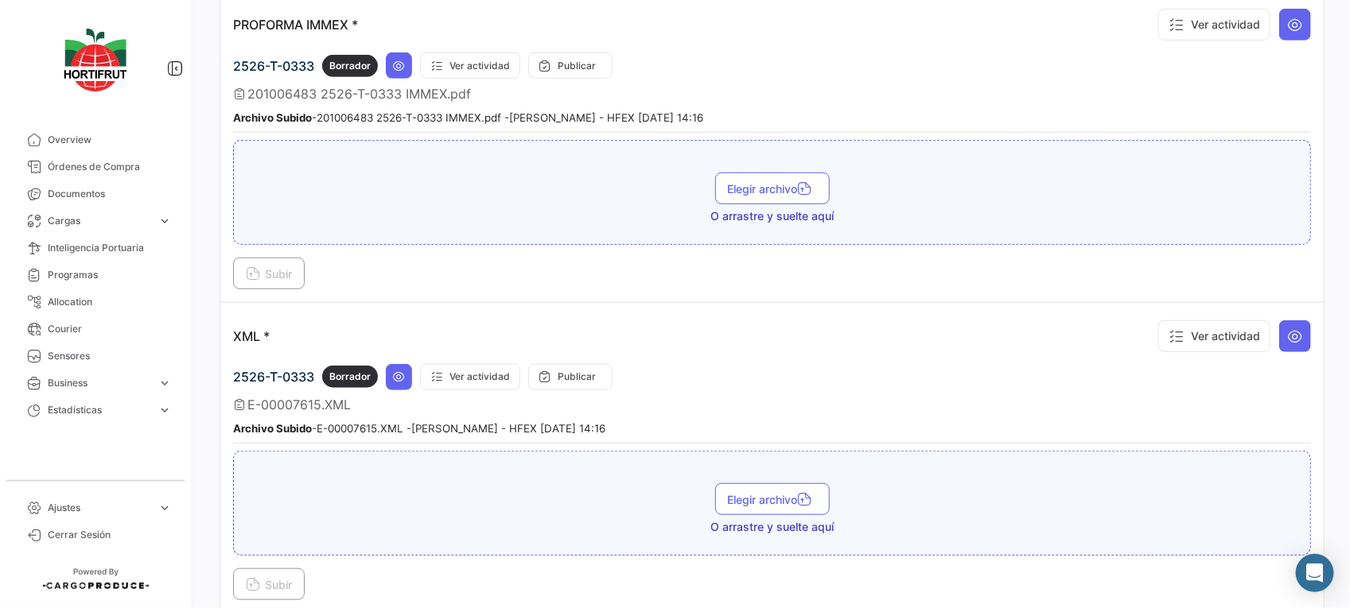
scroll to position [3150, 0]
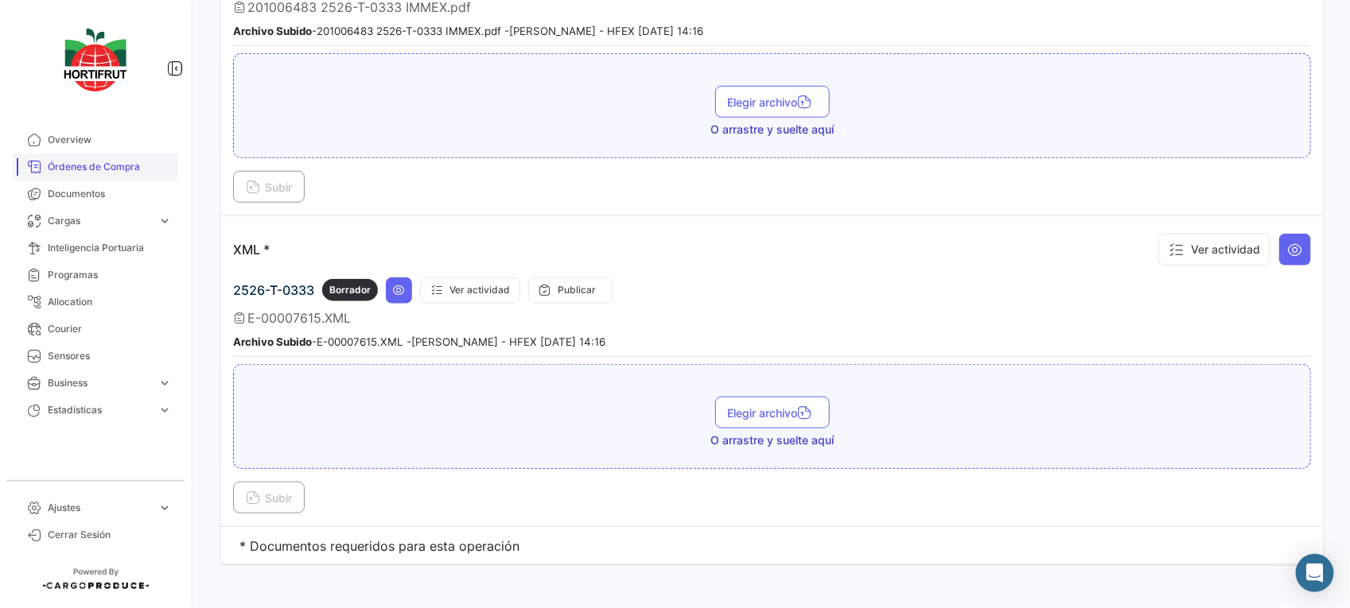
click at [157, 161] on span "Órdenes de Compra" at bounding box center [110, 167] width 124 height 14
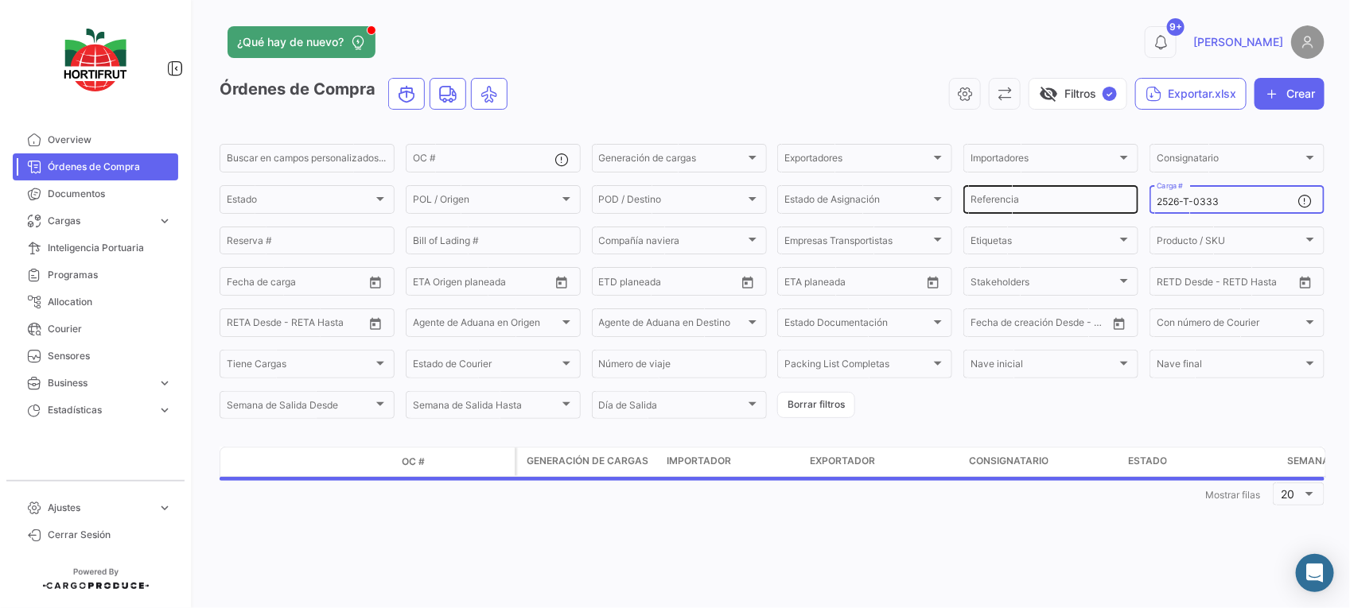
drag, startPoint x: 1243, startPoint y: 200, endPoint x: 1106, endPoint y: 208, distance: 137.0
click at [0, 0] on div "Buscar en [PERSON_NAME] personalizados... OC # Generación [PERSON_NAME] Generac…" at bounding box center [0, 0] width 0 height 0
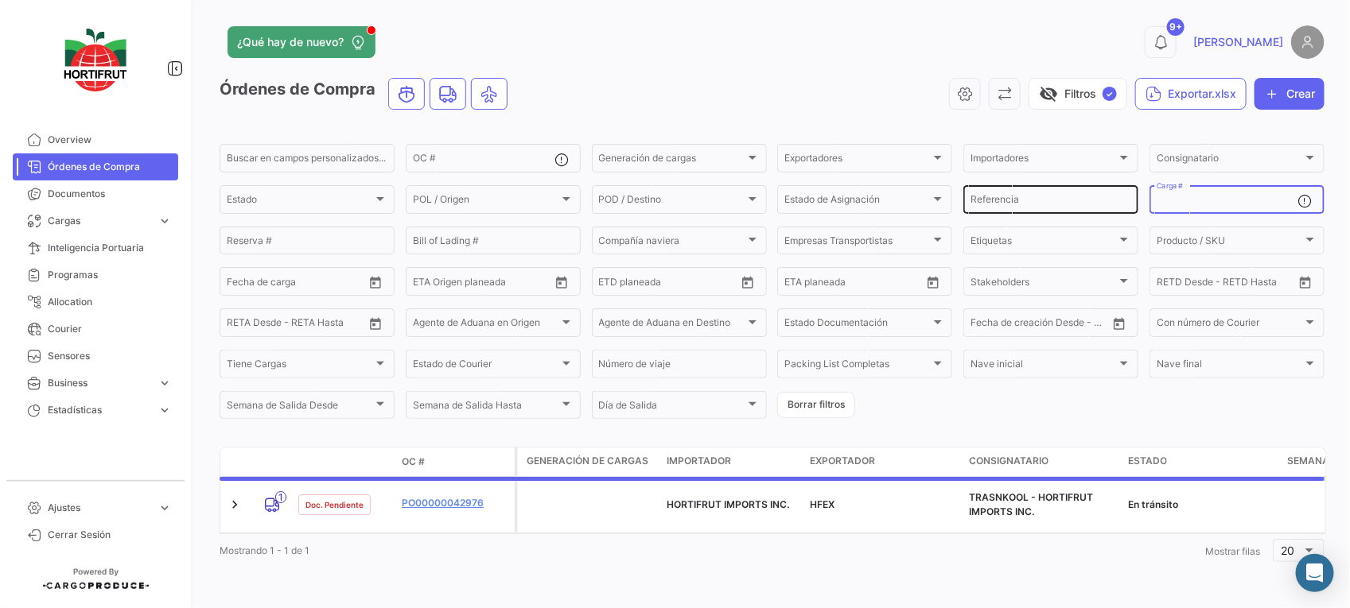
paste input "2526-T-0346"
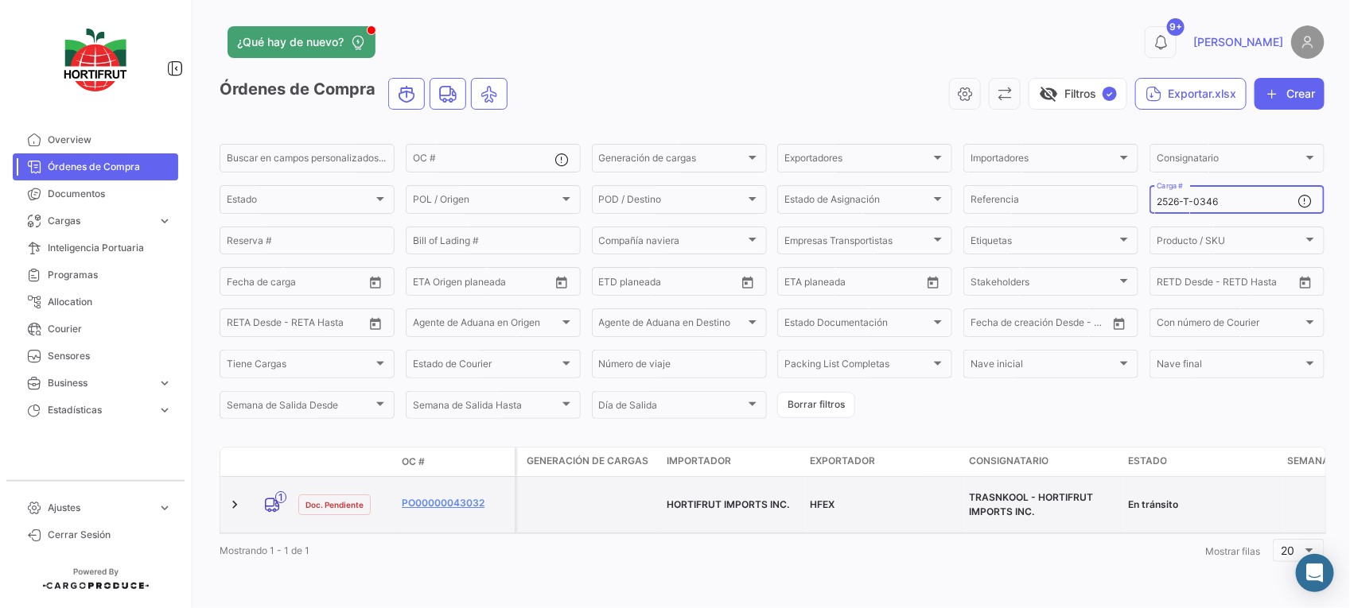
type input "2526-T-0346"
click at [443, 511] on datatable-body-cell "PO00000043032" at bounding box center [454, 505] width 119 height 56
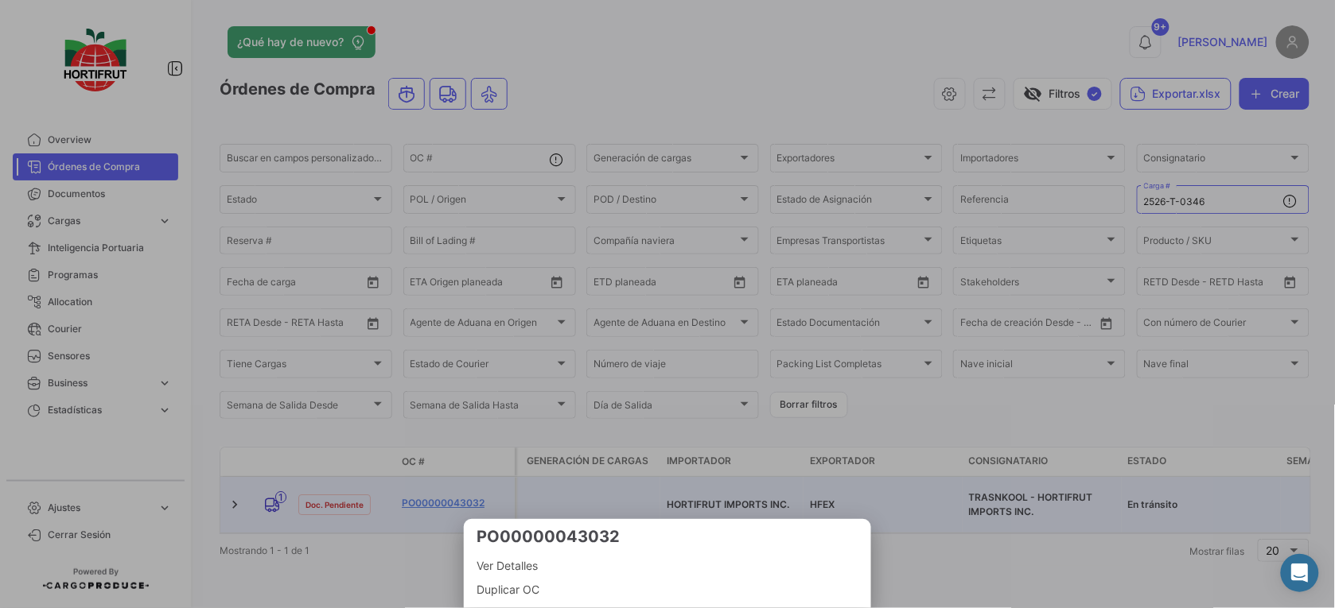
click at [511, 563] on span "Ver Detalles" at bounding box center [667, 566] width 382 height 19
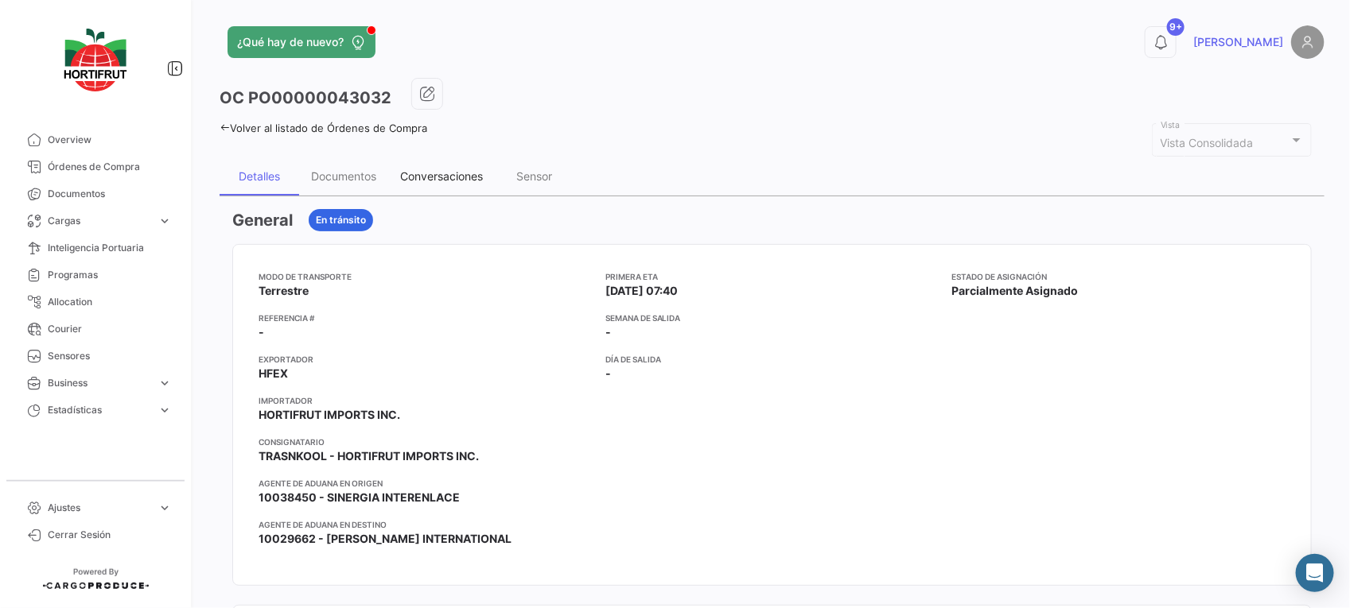
click at [453, 157] on div "Conversaciones" at bounding box center [441, 176] width 107 height 38
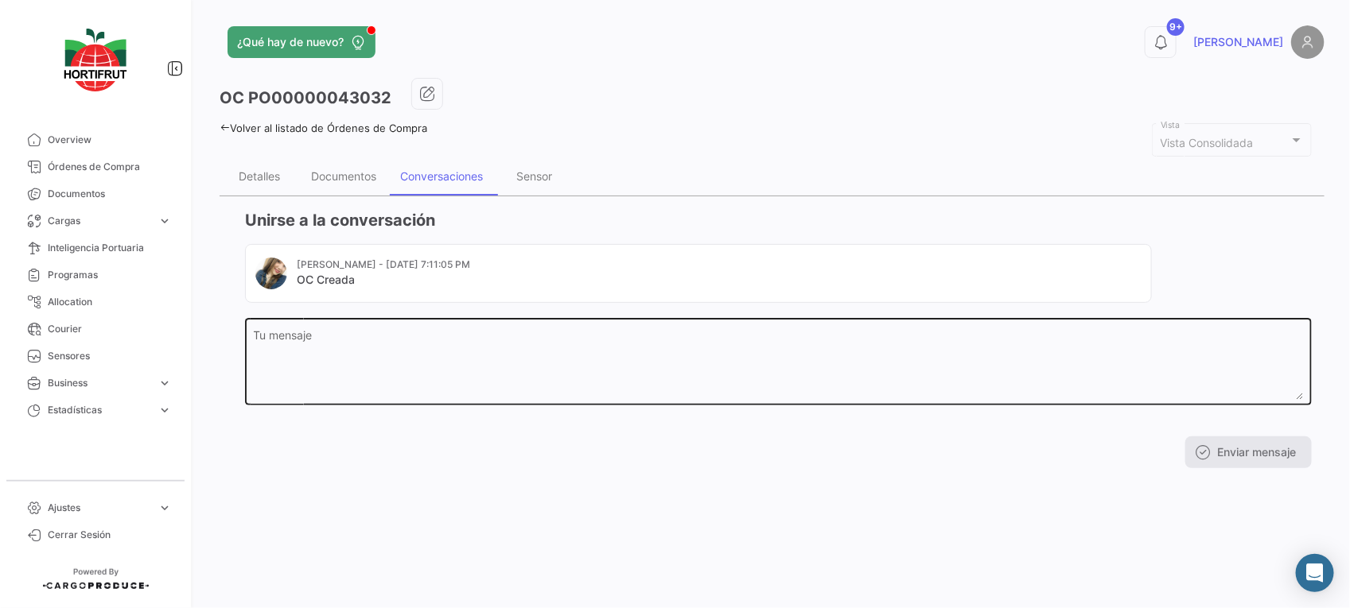
click at [464, 379] on textarea "Tu mensaje" at bounding box center [779, 365] width 1050 height 70
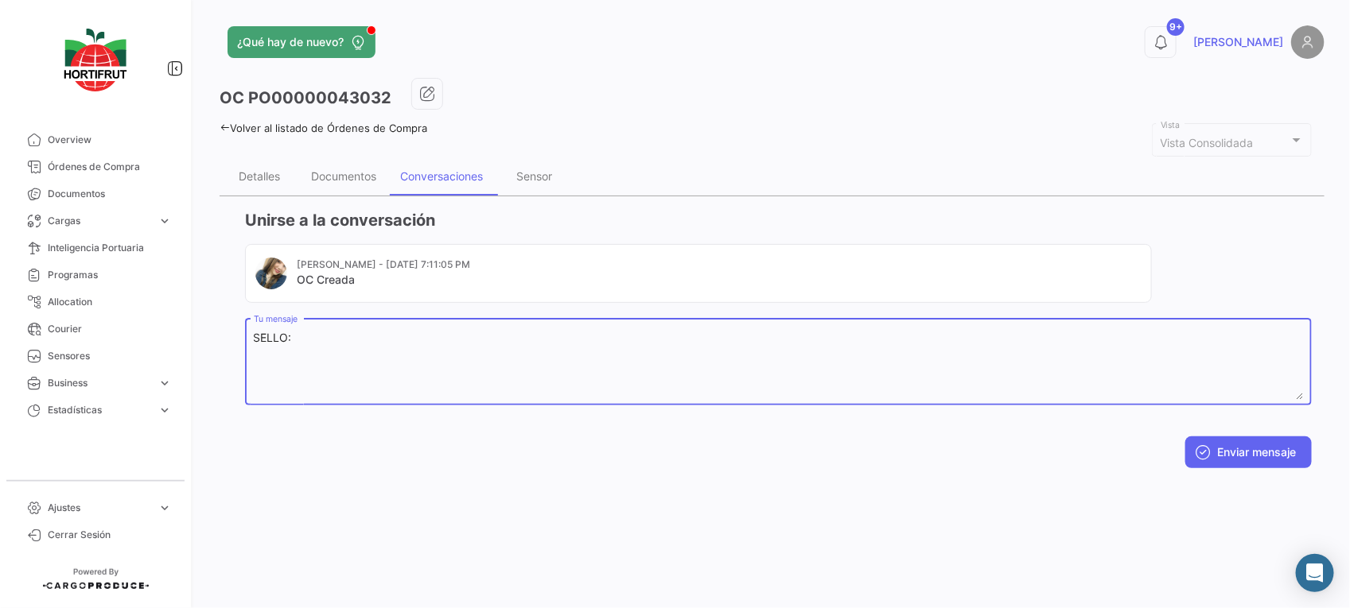
paste textarea "2025898"
paste textarea "B015901"
type textarea "SELLO:2025898| CINTAS:B015901/B015902"
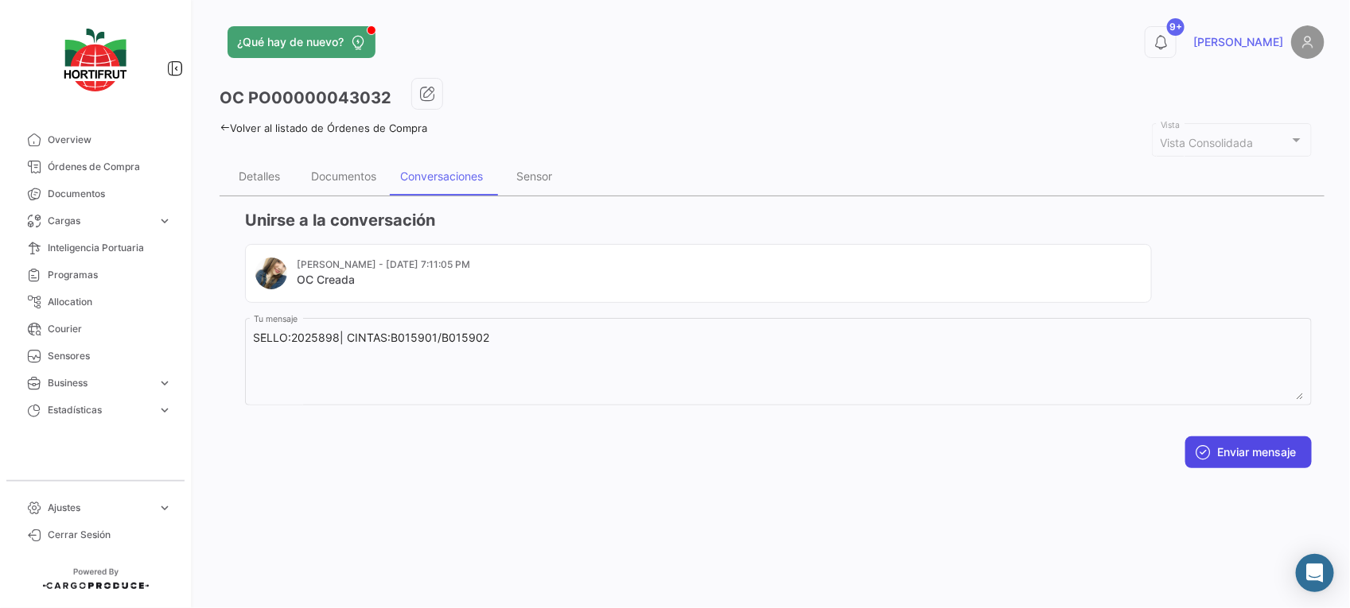
click at [1286, 463] on button "Enviar mensaje" at bounding box center [1248, 453] width 126 height 32
click at [348, 177] on div "Documentos" at bounding box center [343, 176] width 65 height 14
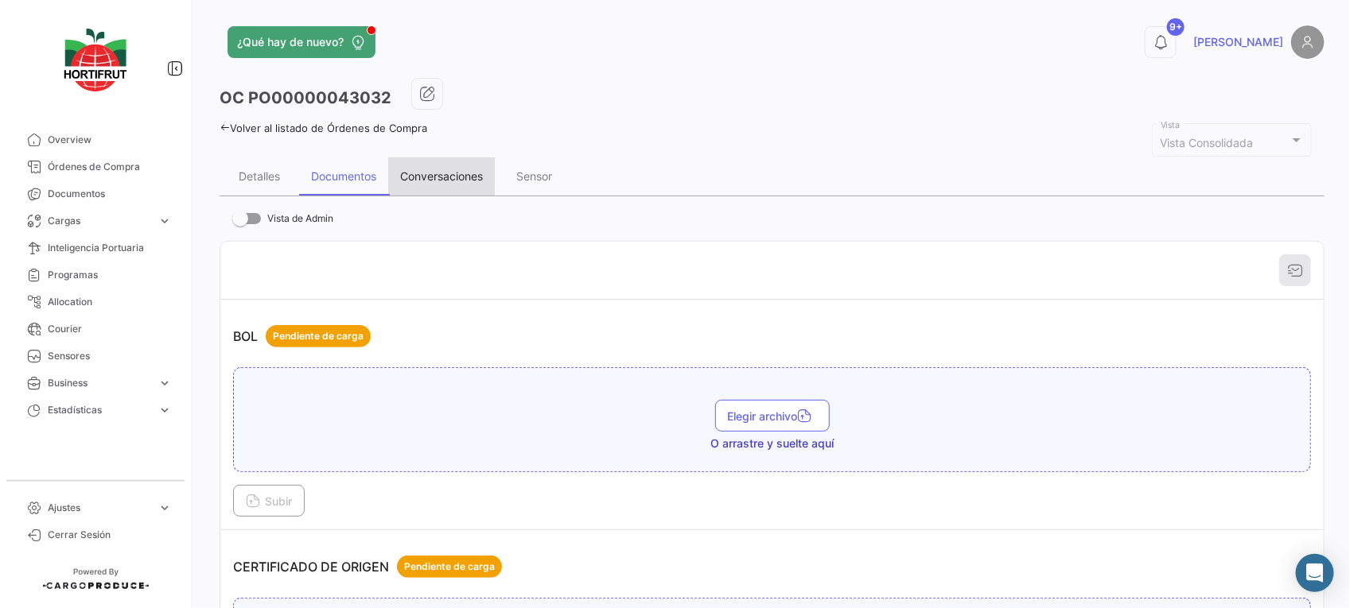
click at [430, 159] on div "Conversaciones" at bounding box center [441, 176] width 107 height 38
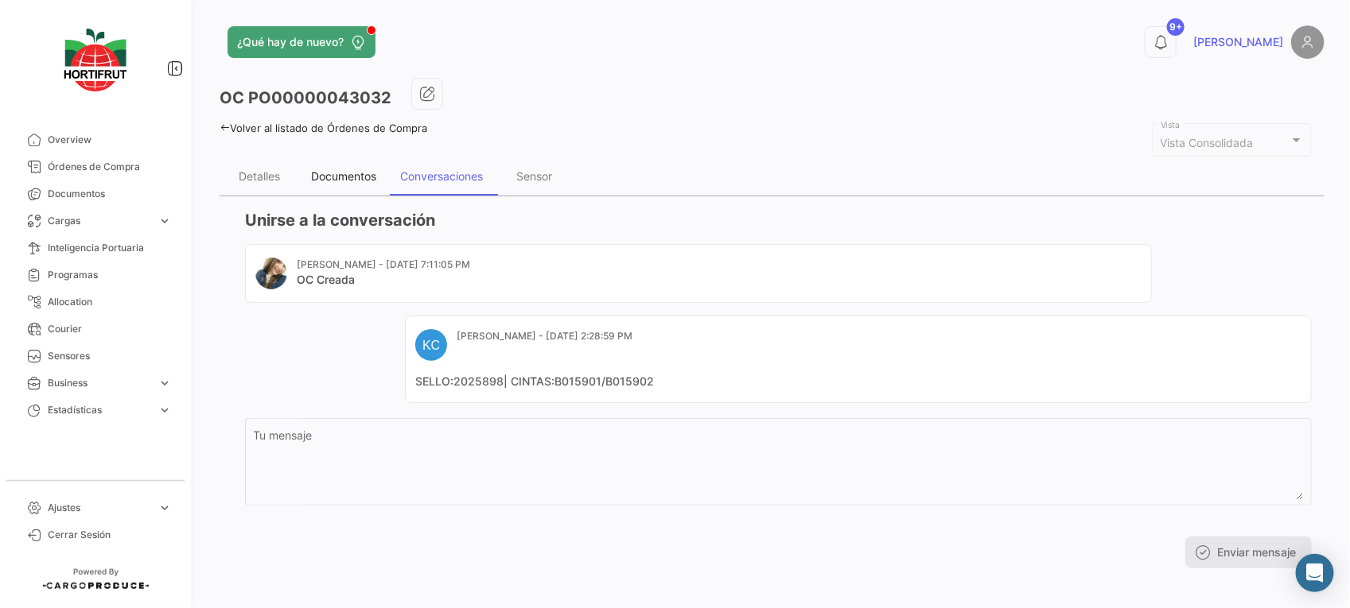
click at [352, 177] on div "Documentos" at bounding box center [343, 176] width 65 height 14
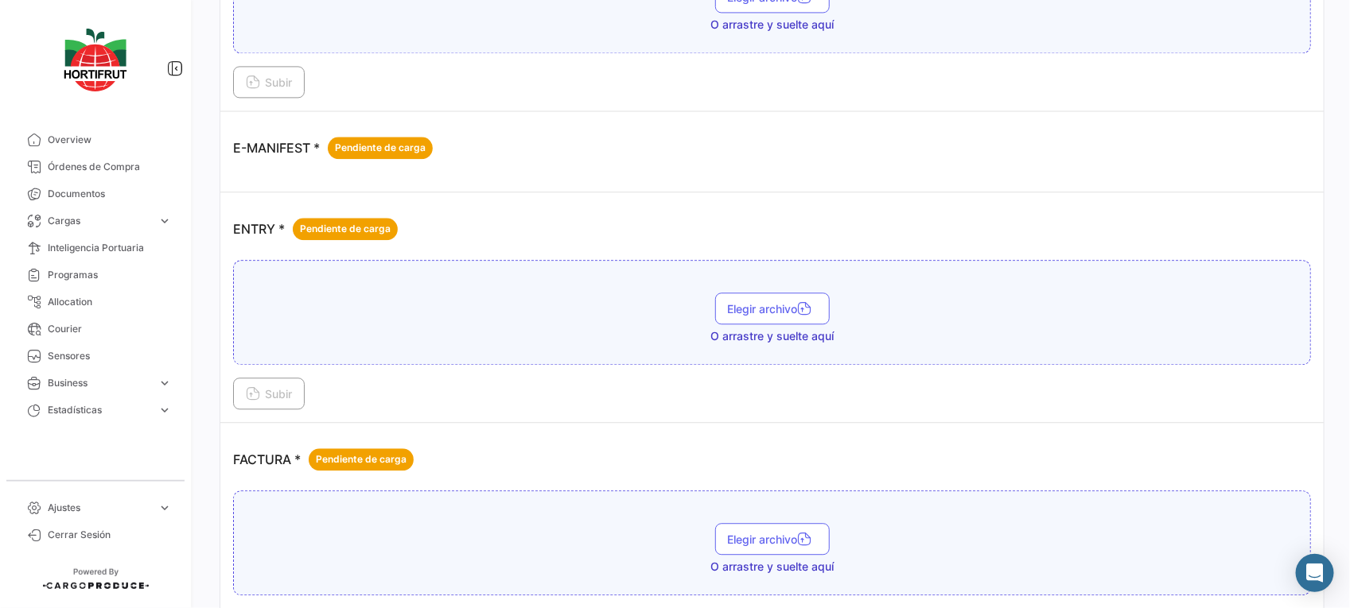
scroll to position [1988, 0]
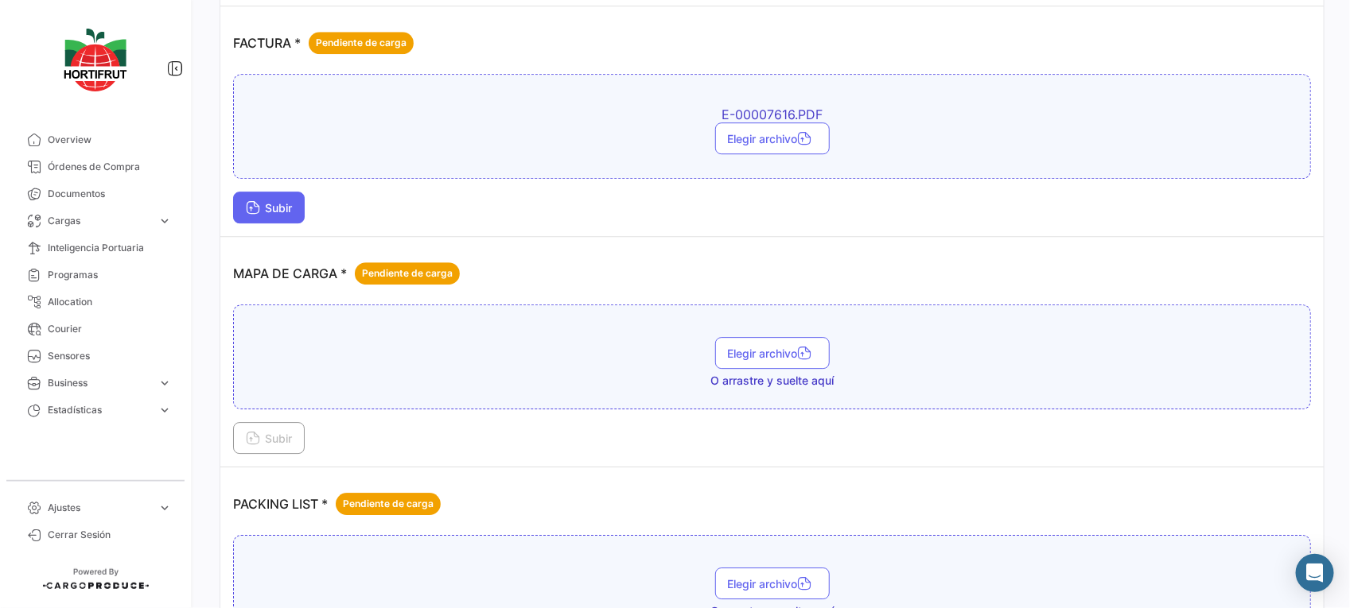
click at [258, 215] on icon at bounding box center [253, 209] width 14 height 14
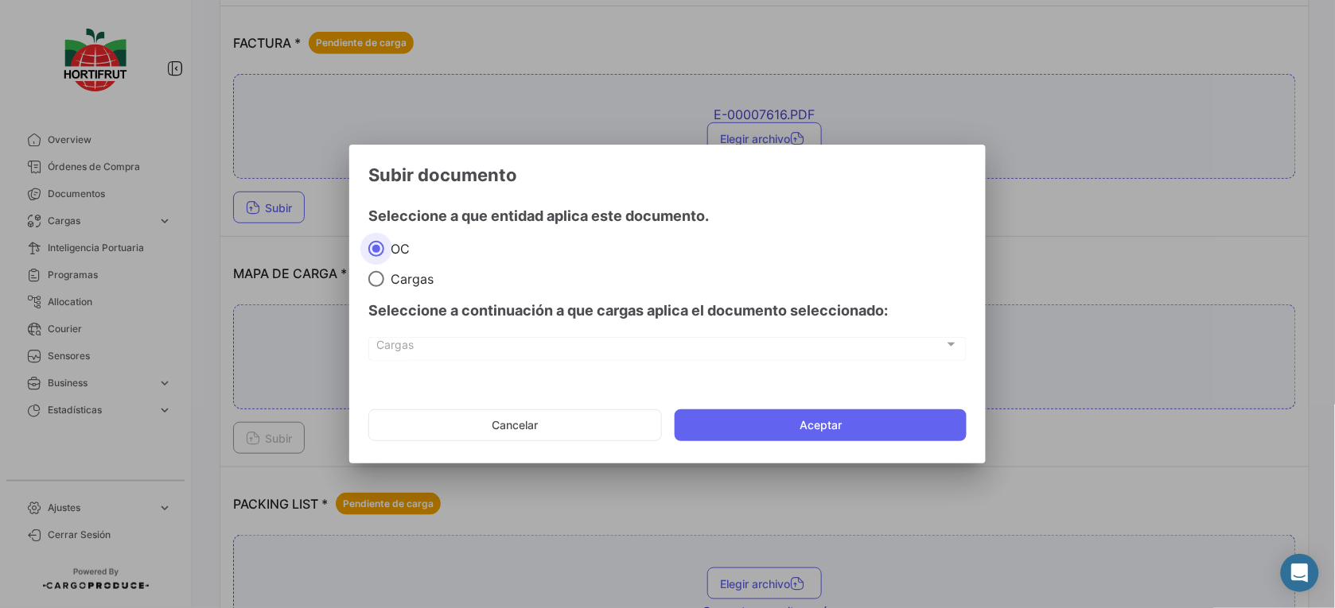
click at [372, 272] on span at bounding box center [376, 279] width 16 height 16
click at [372, 272] on input "Cargas" at bounding box center [376, 279] width 16 height 16
radio input "true"
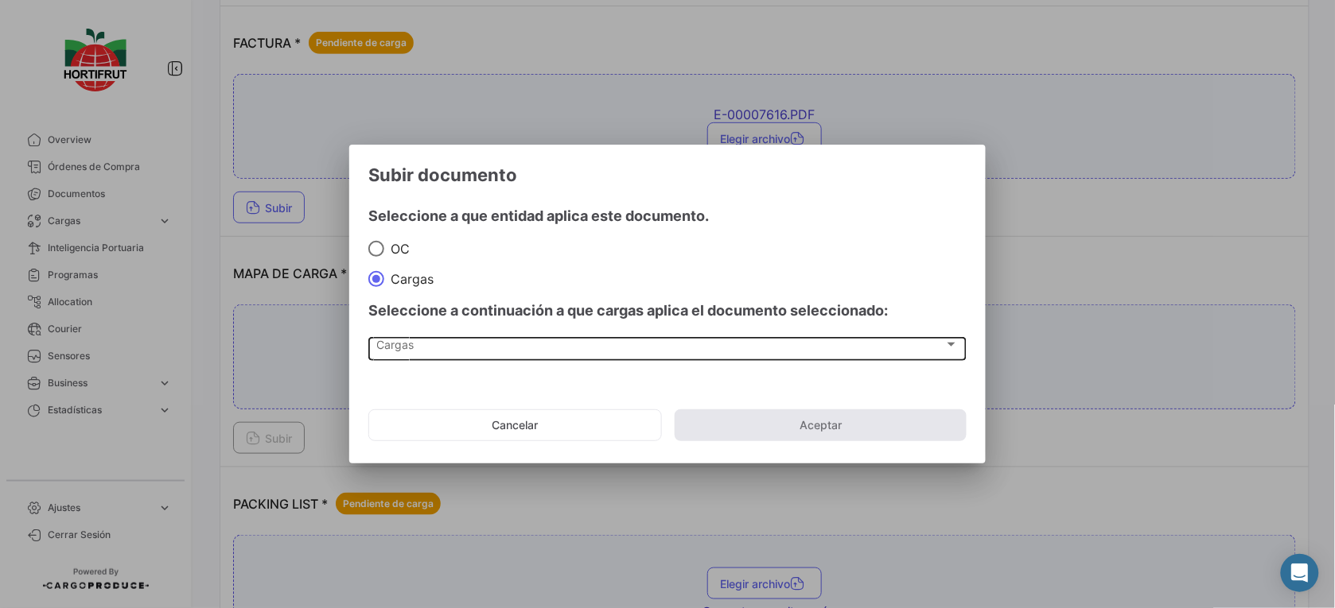
drag, startPoint x: 446, startPoint y: 332, endPoint x: 454, endPoint y: 336, distance: 9.3
click at [454, 336] on div "Seleccione a continuación a que cargas aplica el documento seleccionado: [PERSO…" at bounding box center [667, 333] width 598 height 93
drag, startPoint x: 454, startPoint y: 336, endPoint x: 474, endPoint y: 360, distance: 30.5
click at [474, 360] on div "Cargas Cargas" at bounding box center [667, 348] width 581 height 27
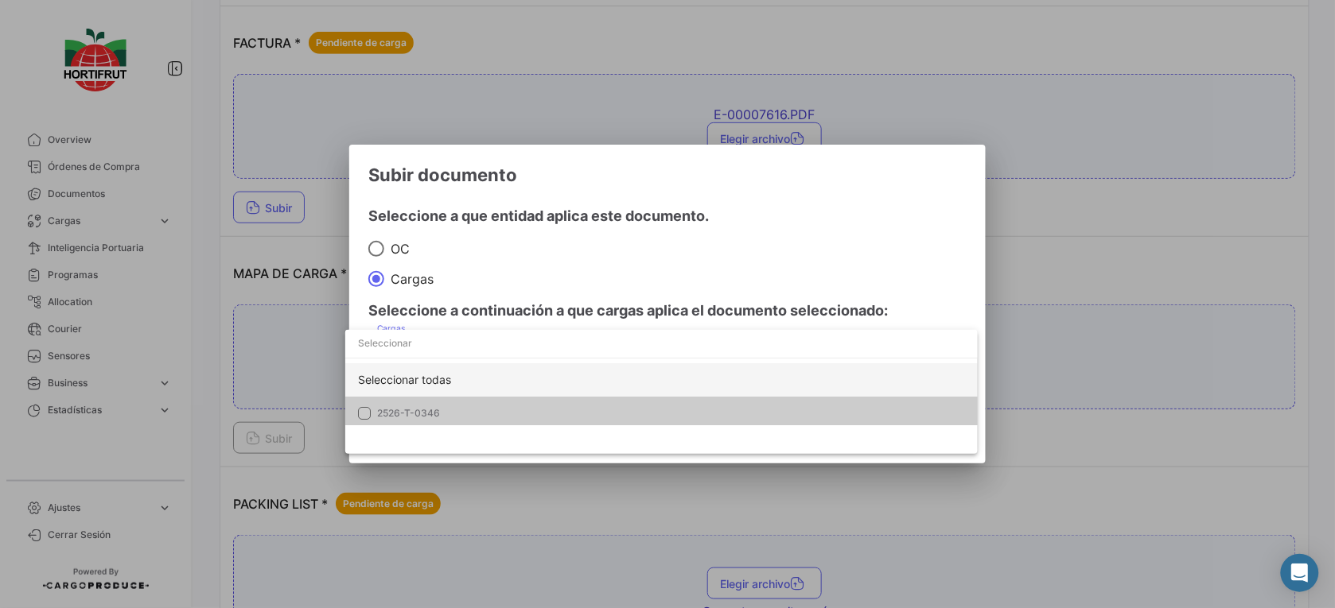
click at [523, 394] on div "Seleccionar todas" at bounding box center [661, 379] width 632 height 33
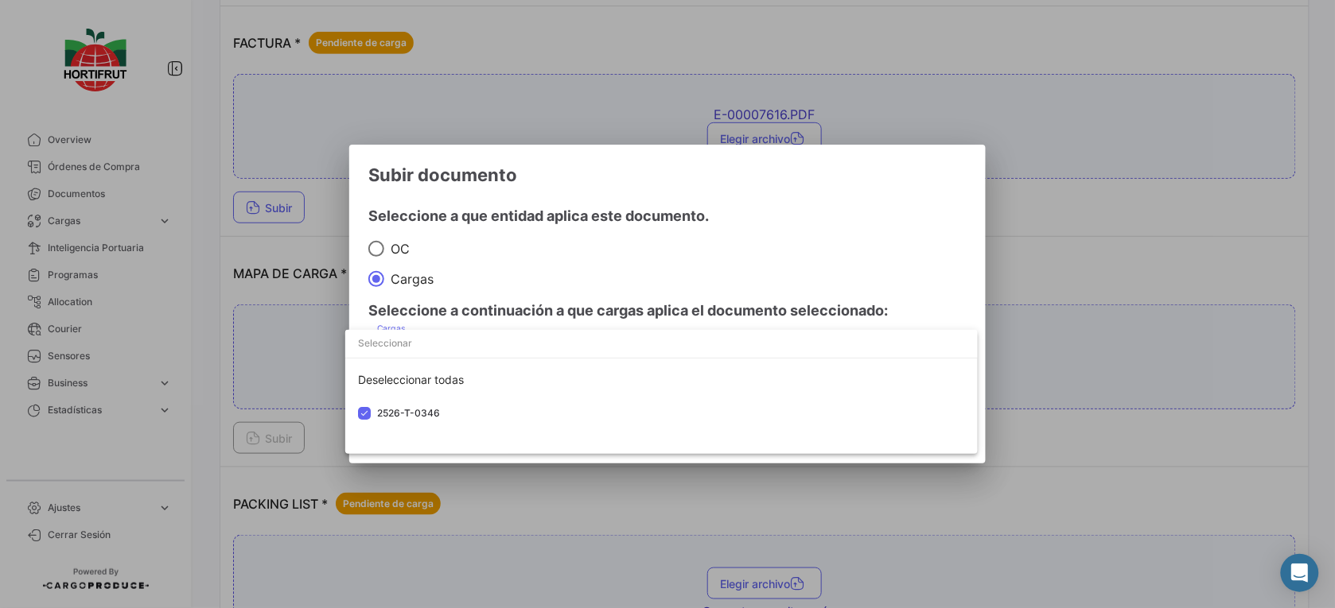
click at [668, 276] on div at bounding box center [667, 304] width 1335 height 608
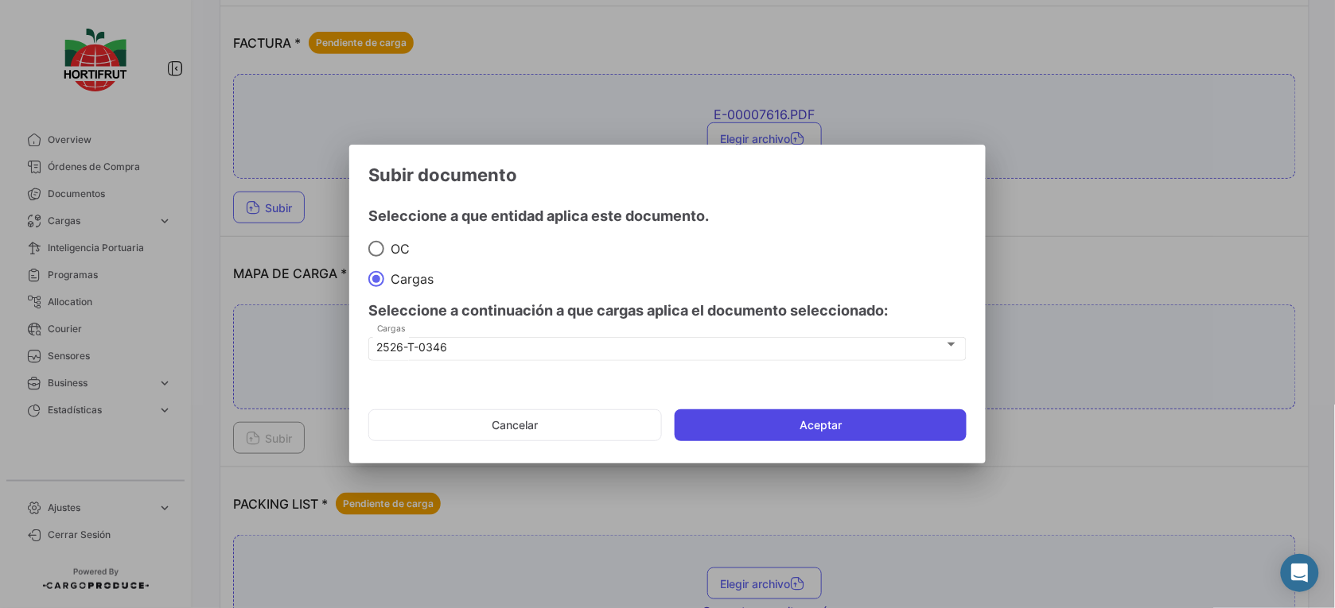
click at [791, 423] on button "Aceptar" at bounding box center [820, 426] width 292 height 32
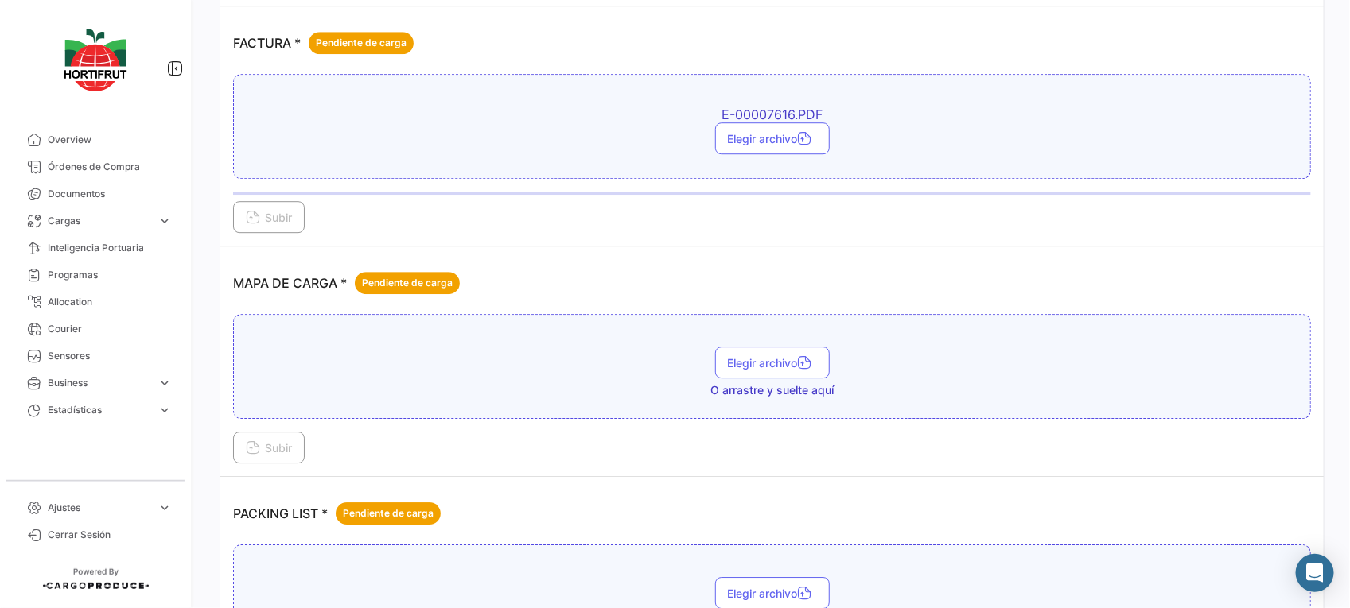
scroll to position [2088, 0]
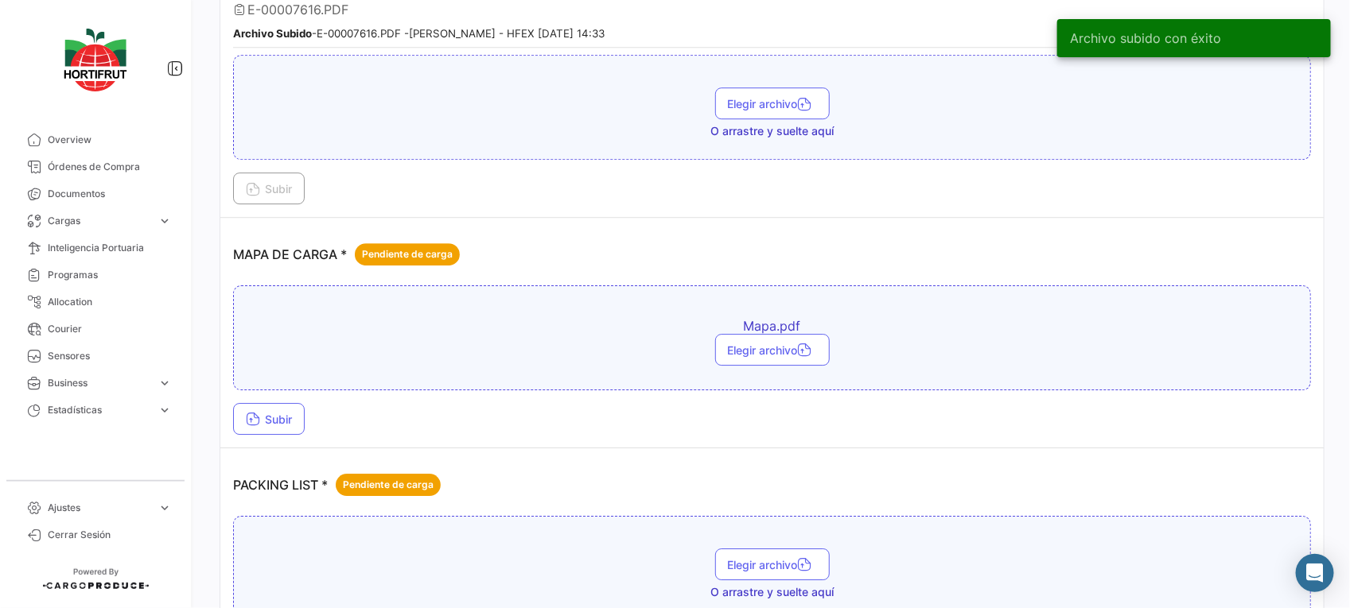
click at [327, 406] on div "Mapa.pdf Elegir archivo Subir" at bounding box center [772, 361] width 1078 height 150
click at [305, 416] on button "Subir" at bounding box center [269, 419] width 72 height 32
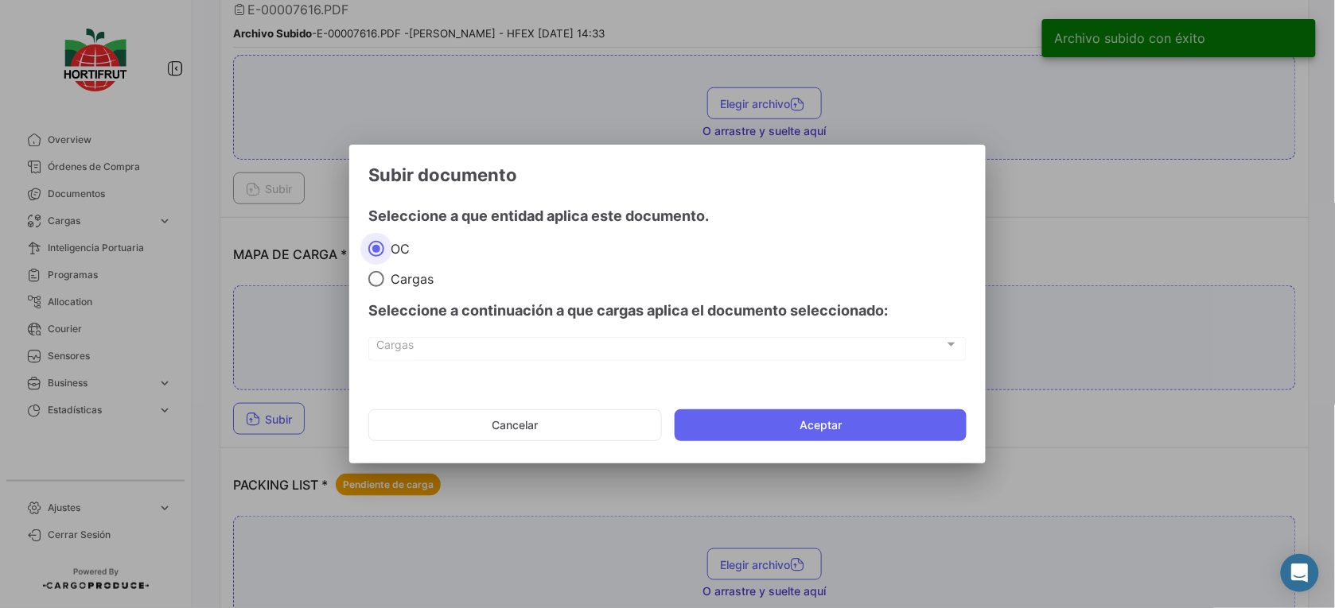
click at [383, 277] on span at bounding box center [376, 279] width 16 height 16
click at [383, 277] on input "Cargas" at bounding box center [376, 279] width 16 height 16
radio input "true"
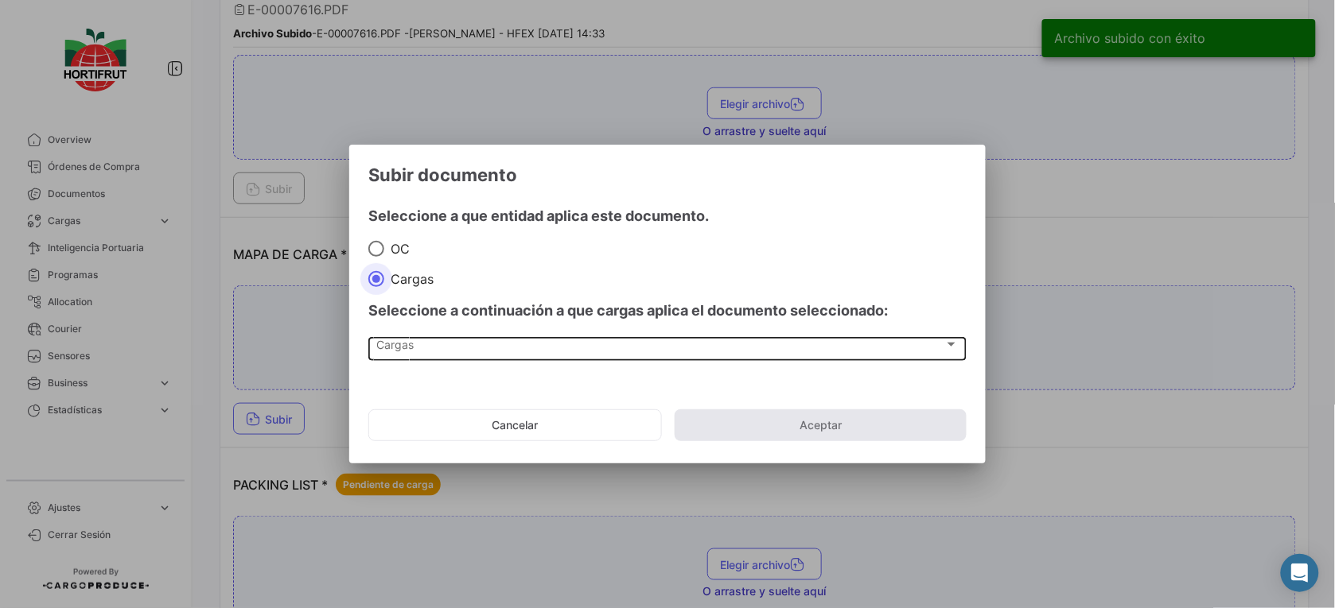
click at [452, 356] on div "Cargas Cargas" at bounding box center [667, 348] width 581 height 27
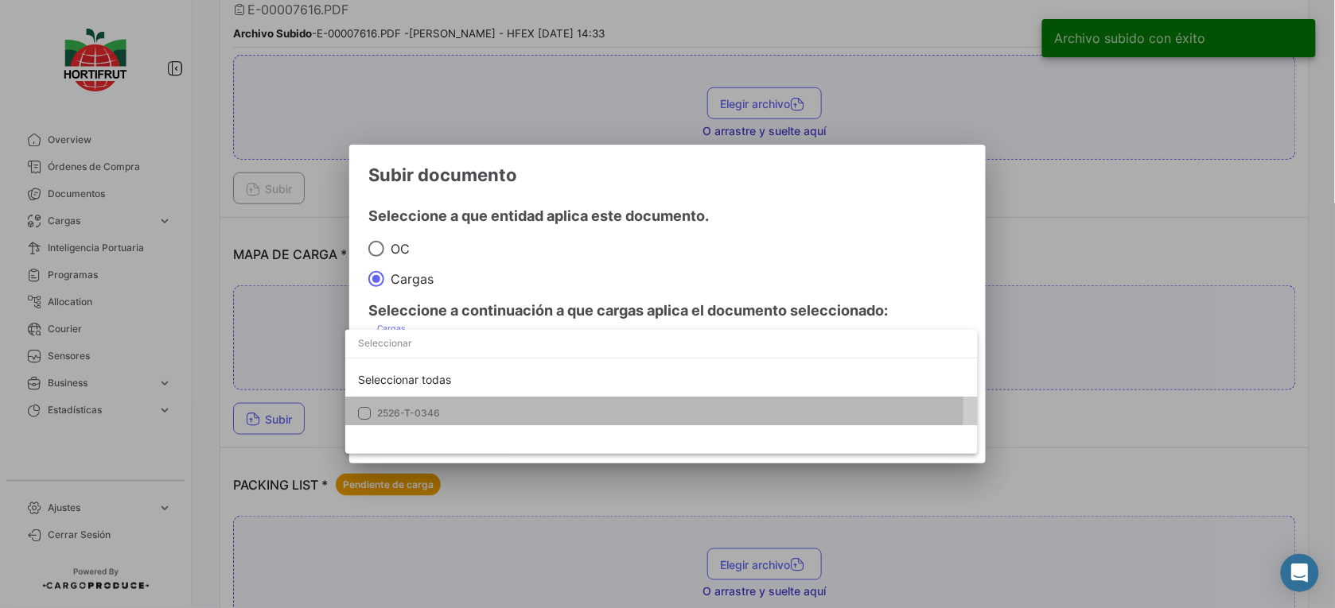
click at [474, 406] on span "2526-T-0346" at bounding box center [488, 413] width 223 height 14
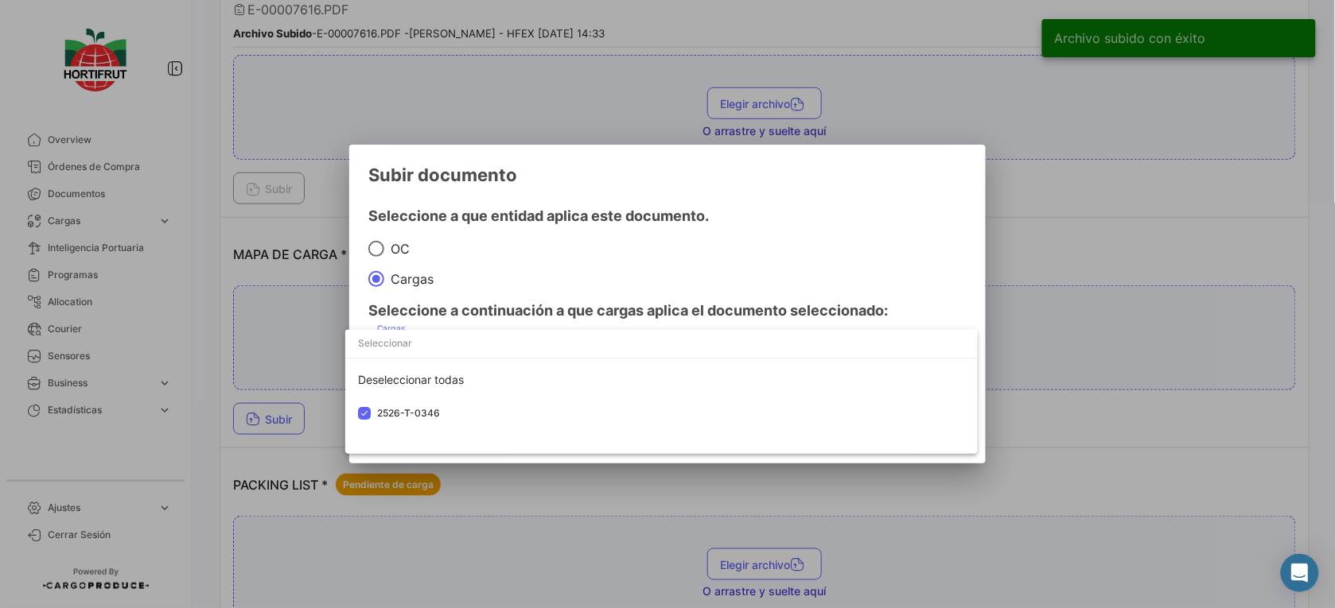
drag, startPoint x: 642, startPoint y: 252, endPoint x: 686, endPoint y: 307, distance: 70.2
click at [651, 257] on div at bounding box center [667, 304] width 1335 height 608
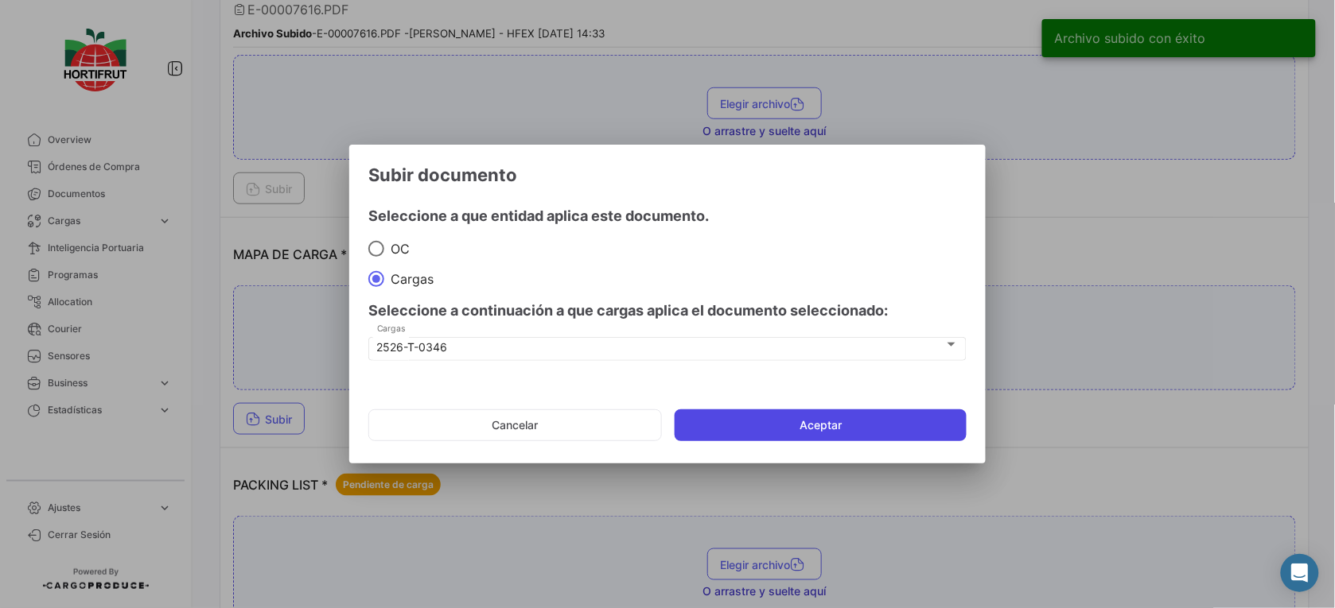
click at [756, 419] on button "Aceptar" at bounding box center [820, 426] width 292 height 32
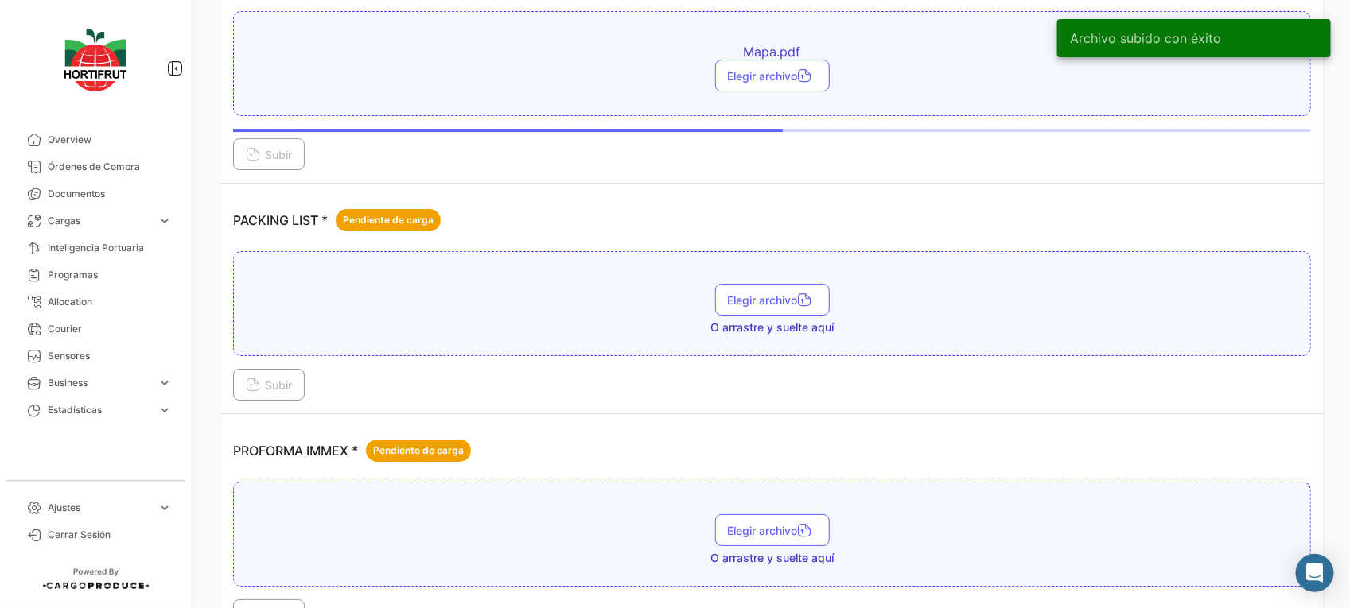
scroll to position [2386, 0]
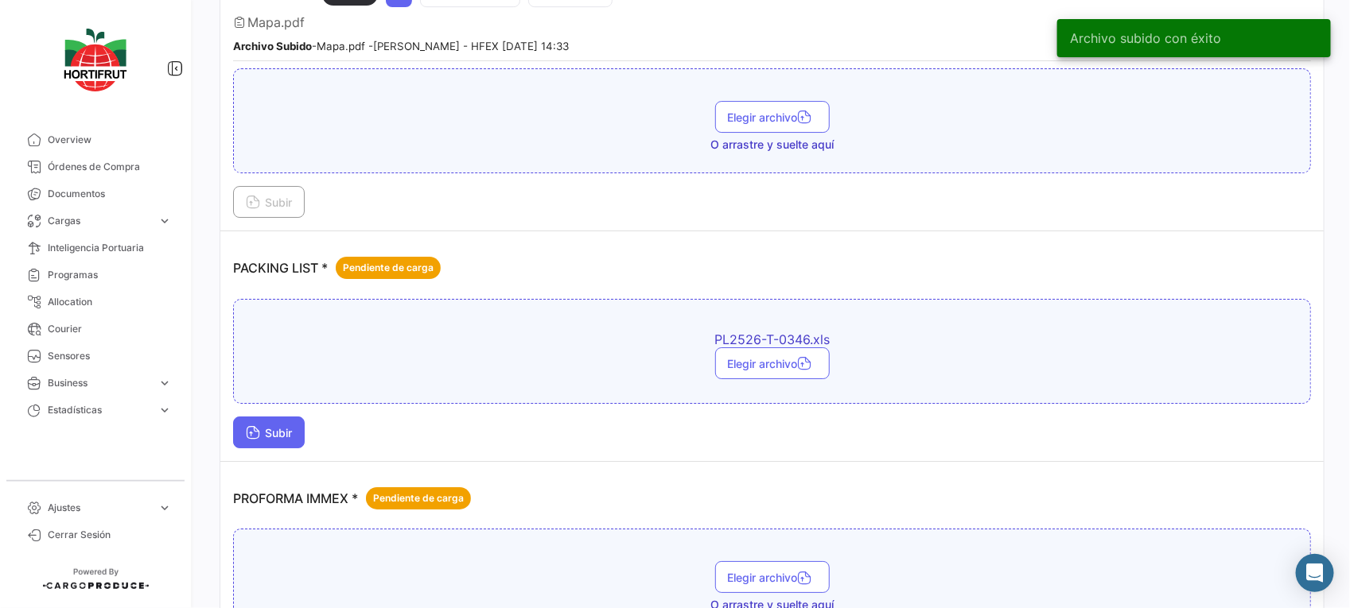
click at [305, 426] on button "Subir" at bounding box center [269, 433] width 72 height 32
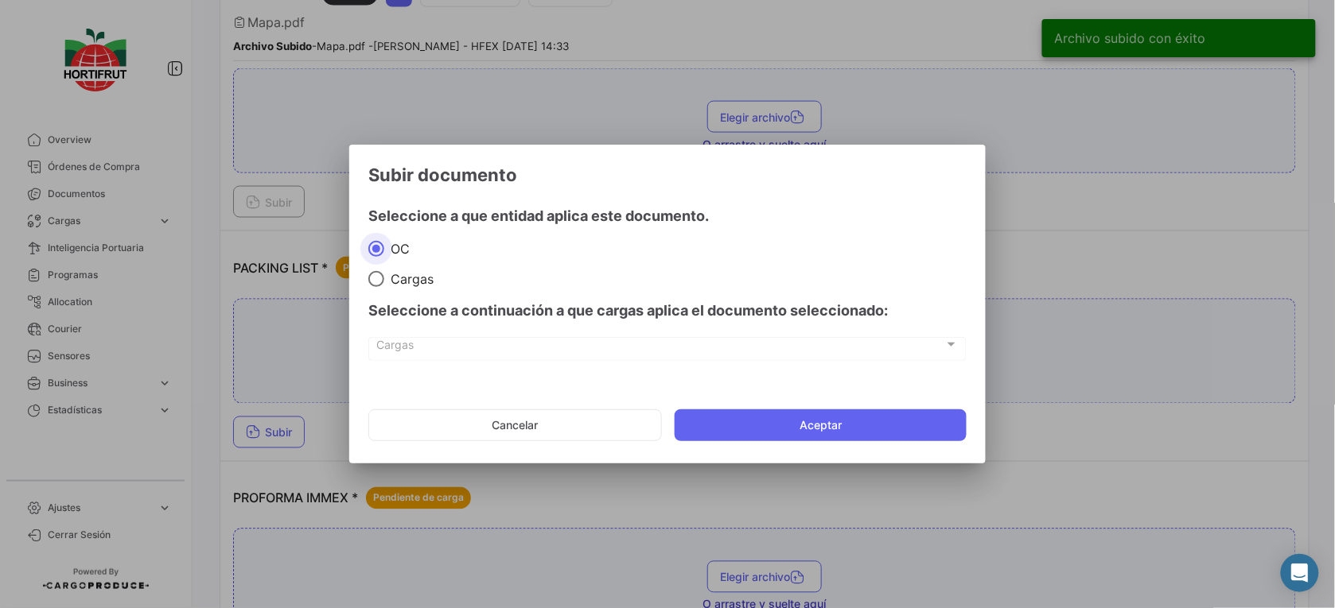
click at [370, 277] on span at bounding box center [376, 279] width 16 height 16
click at [370, 277] on input "Cargas" at bounding box center [376, 279] width 16 height 16
radio input "true"
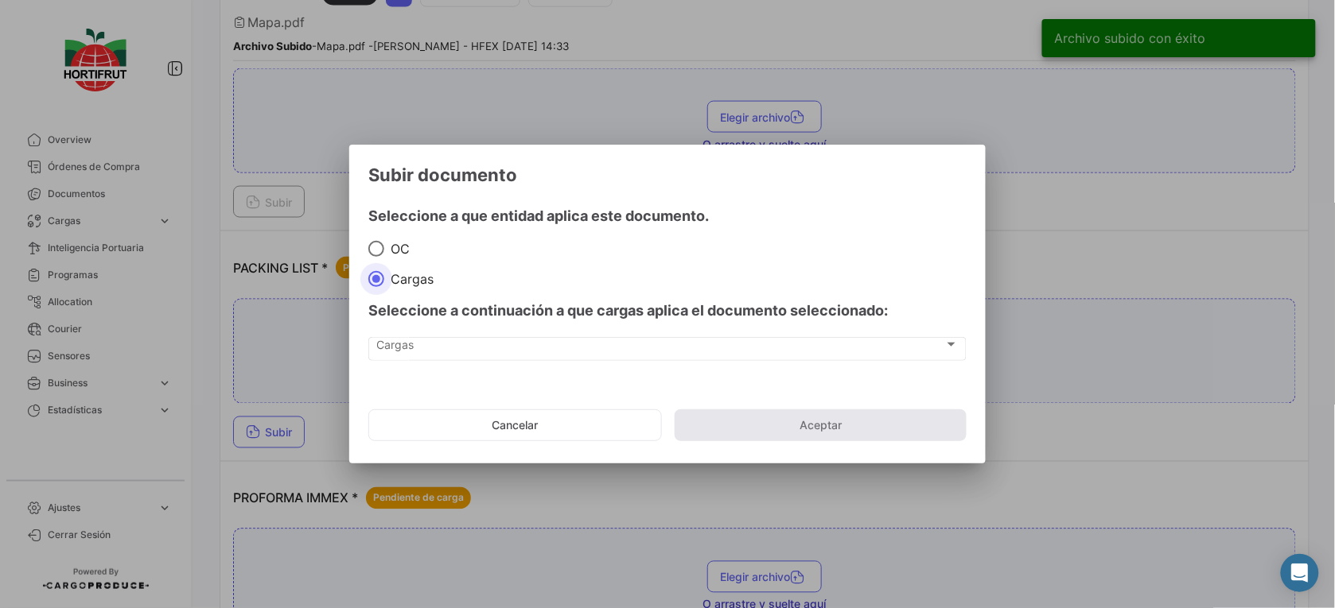
click at [470, 367] on div "Cargas Cargas" at bounding box center [667, 357] width 598 height 40
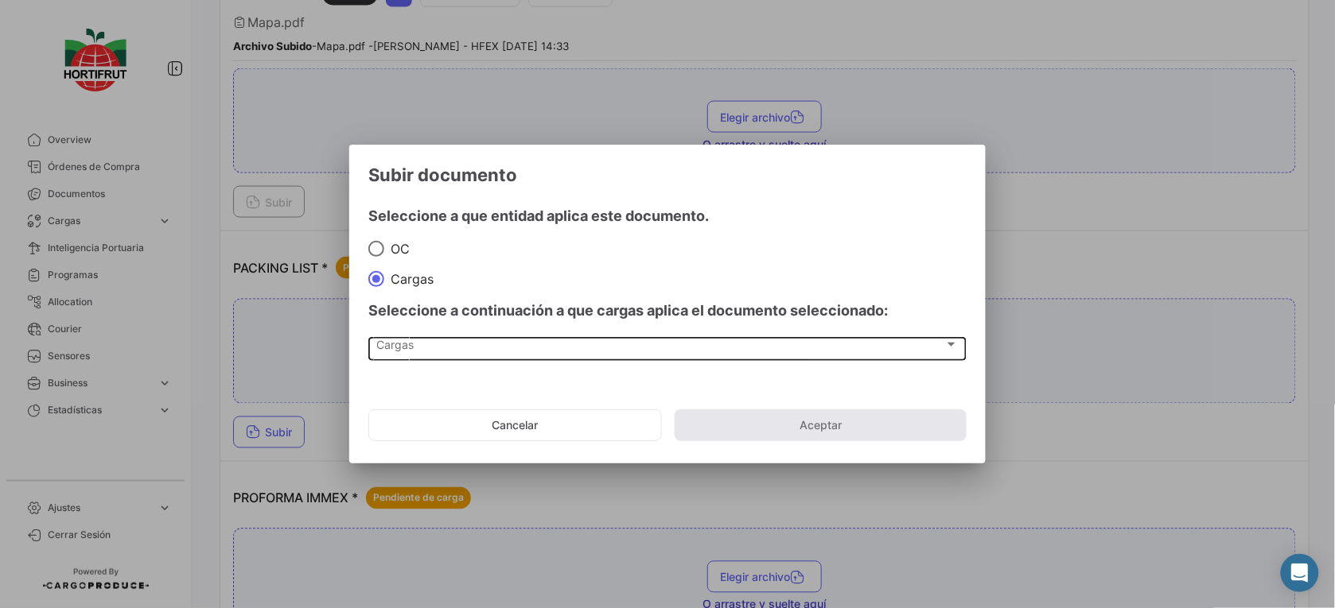
drag, startPoint x: 541, startPoint y: 330, endPoint x: 547, endPoint y: 344, distance: 15.7
click at [546, 338] on div "Seleccione a continuación a que cargas aplica el documento seleccionado: [PERSO…" at bounding box center [667, 333] width 598 height 93
drag, startPoint x: 547, startPoint y: 344, endPoint x: 563, endPoint y: 336, distance: 18.2
click at [563, 336] on div "Cargas Cargas" at bounding box center [667, 348] width 581 height 27
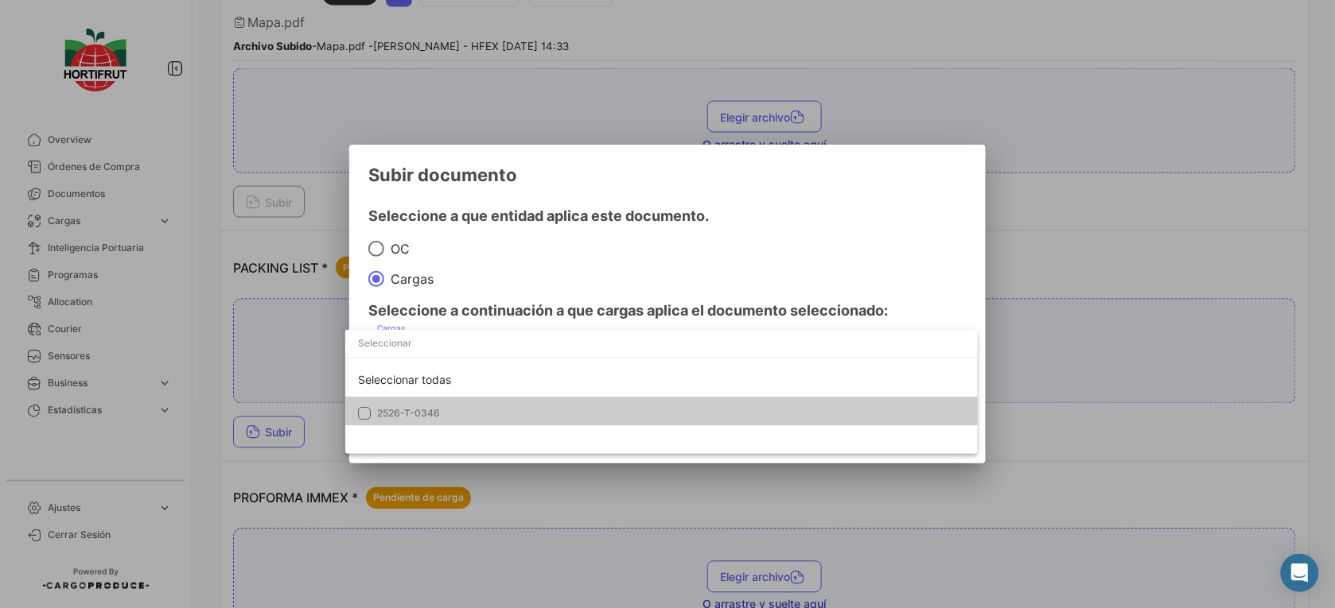
click at [577, 402] on mat-option "2526-T-0346" at bounding box center [661, 413] width 632 height 33
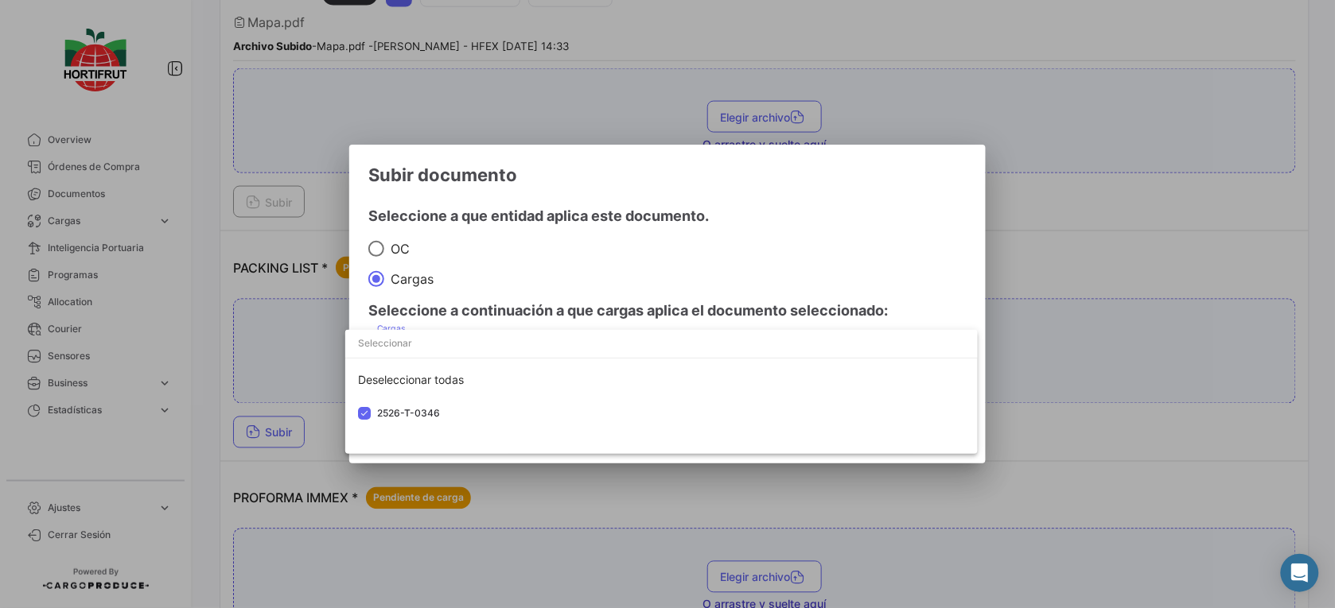
drag, startPoint x: 641, startPoint y: 273, endPoint x: 729, endPoint y: 367, distance: 129.4
click at [655, 282] on div at bounding box center [667, 304] width 1335 height 608
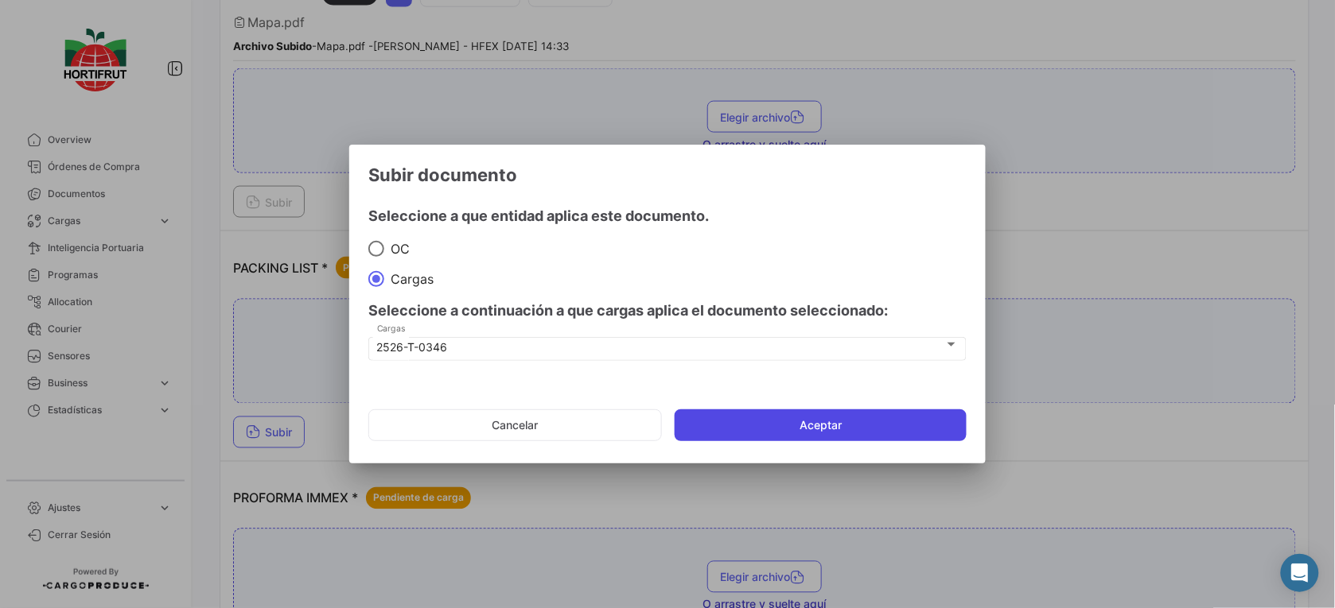
click at [770, 423] on button "Aceptar" at bounding box center [820, 426] width 292 height 32
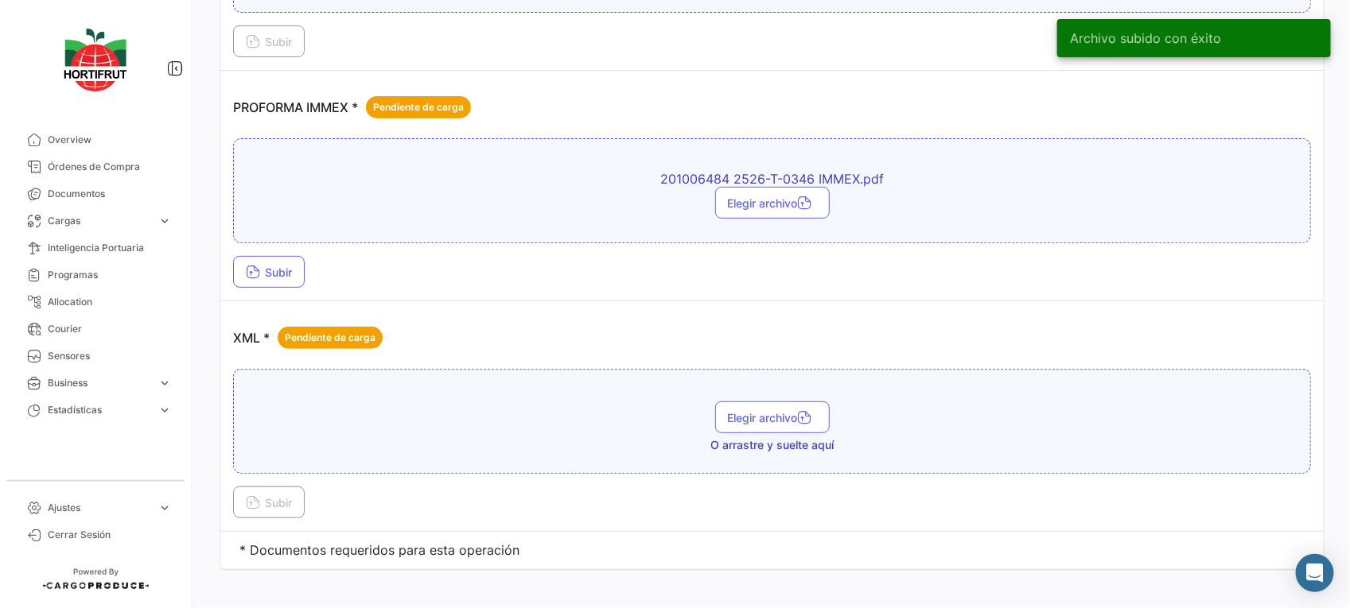
scroll to position [2874, 0]
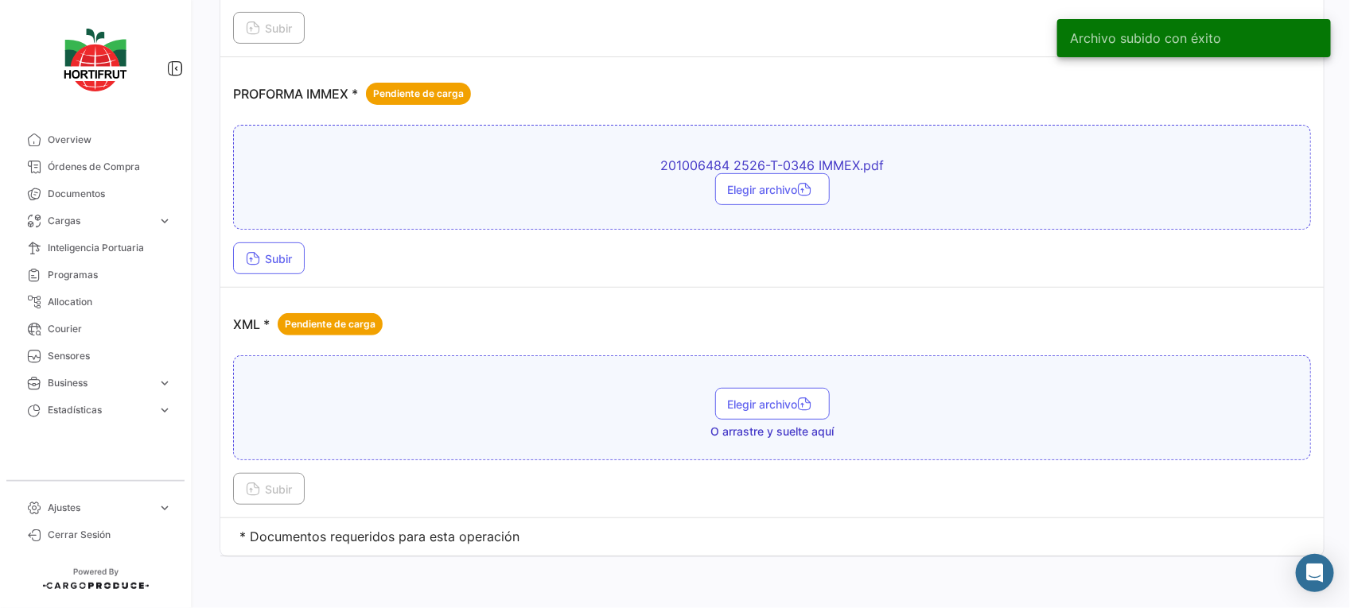
click at [271, 227] on div "201006484 2526-T-0346 IMMEX.pdf Elegir archivo" at bounding box center [772, 177] width 1078 height 105
click at [281, 249] on button "Subir" at bounding box center [269, 259] width 72 height 32
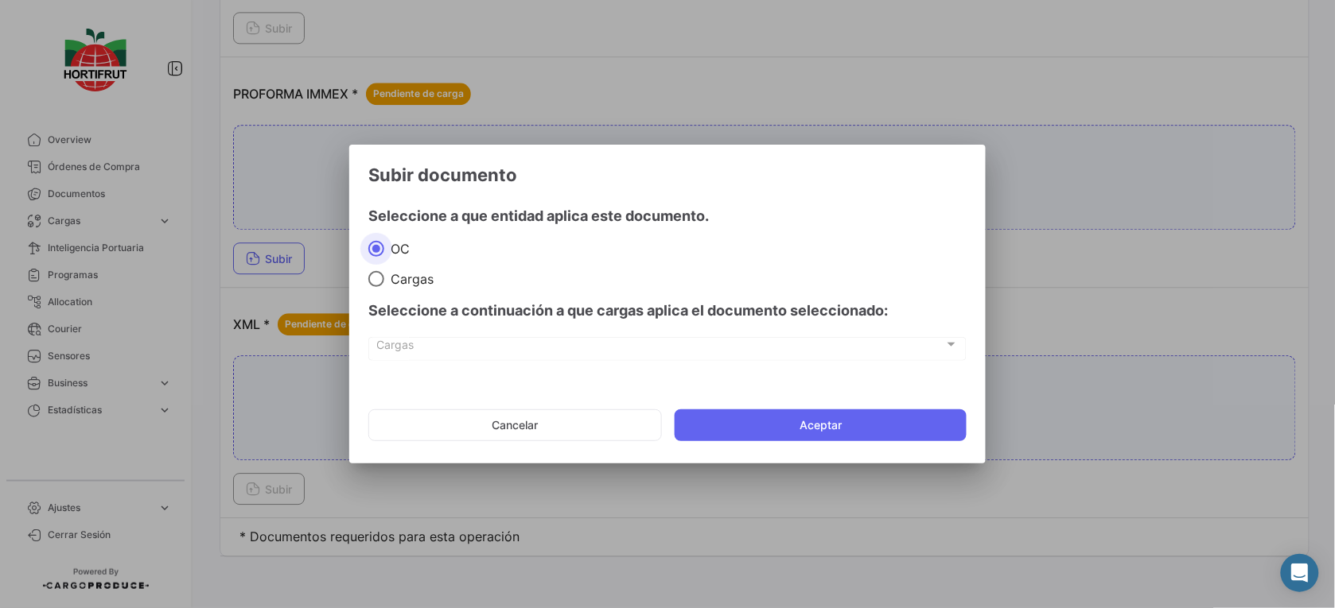
click at [379, 279] on span at bounding box center [376, 279] width 16 height 16
click at [379, 279] on input "Cargas" at bounding box center [376, 279] width 16 height 16
radio input "true"
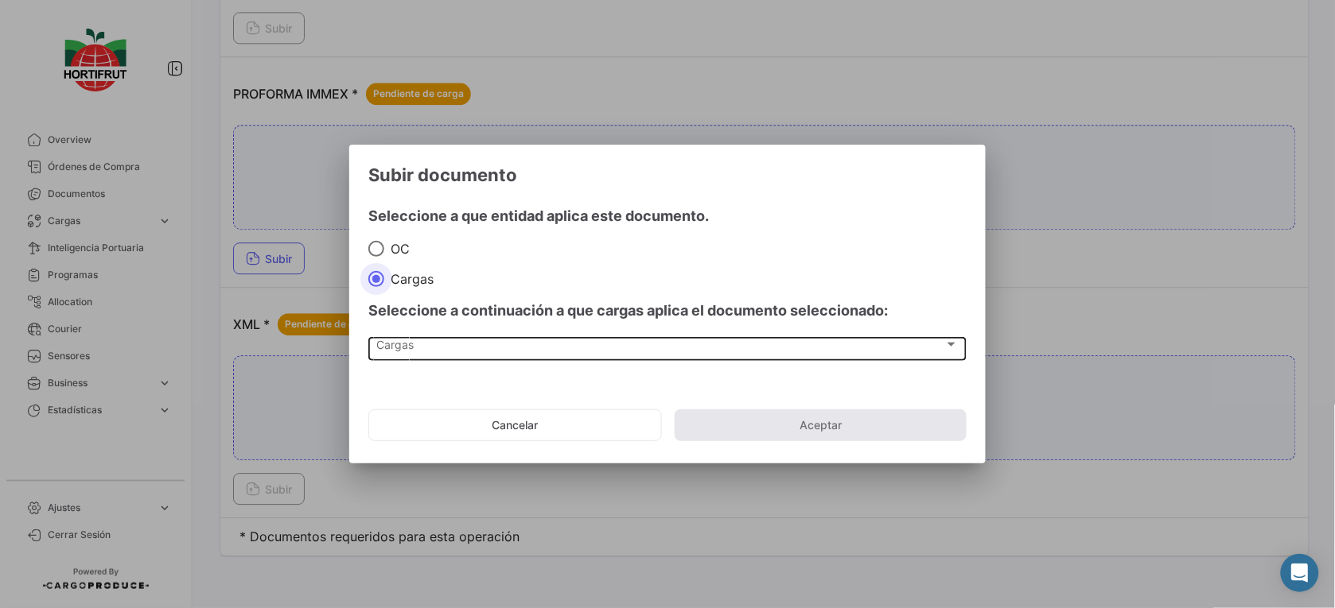
click at [457, 347] on div "Cargas" at bounding box center [660, 348] width 567 height 14
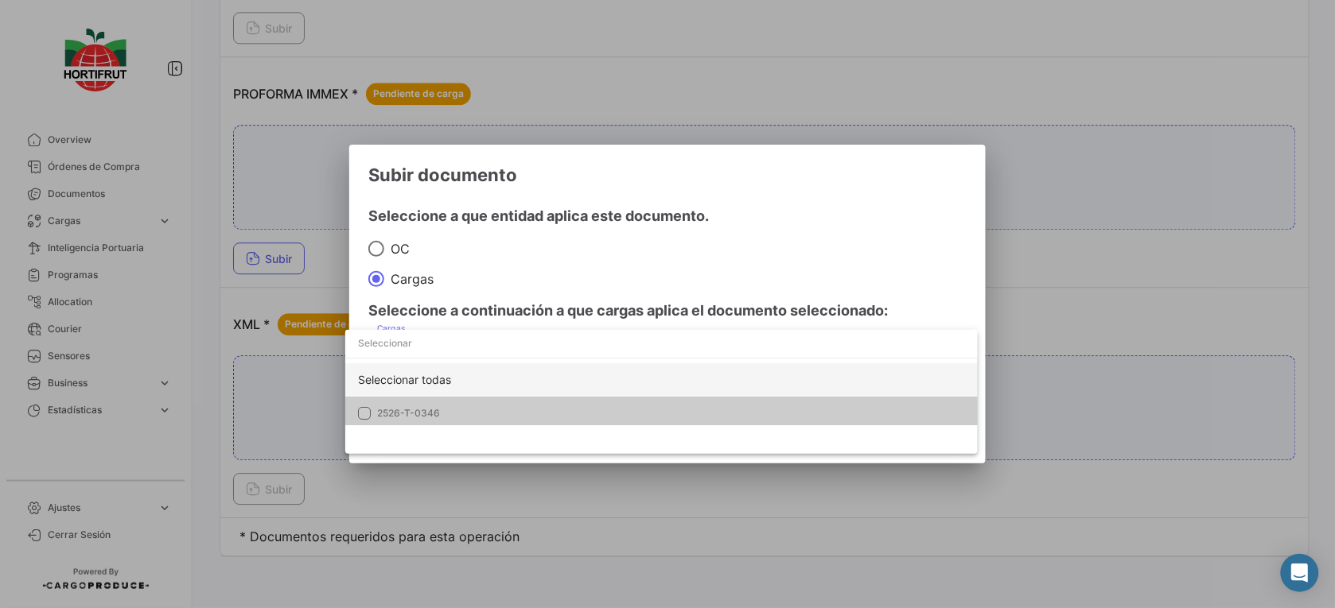
click at [487, 394] on div "Seleccionar todas" at bounding box center [661, 379] width 632 height 33
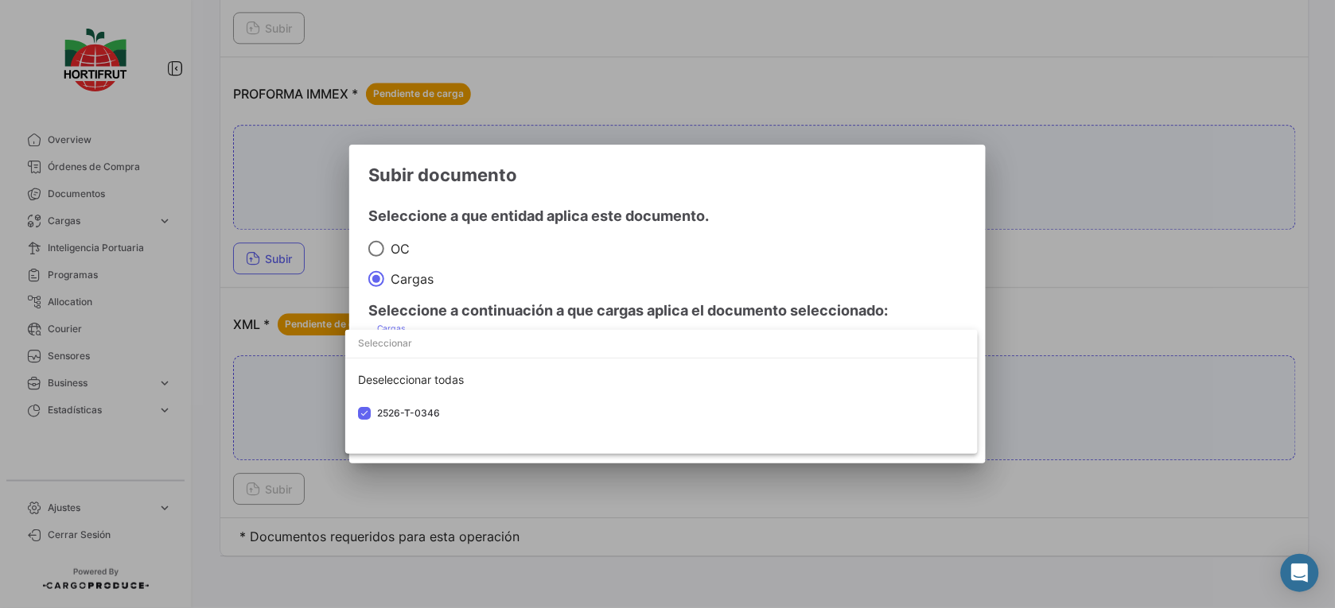
click at [623, 322] on div at bounding box center [667, 304] width 1335 height 608
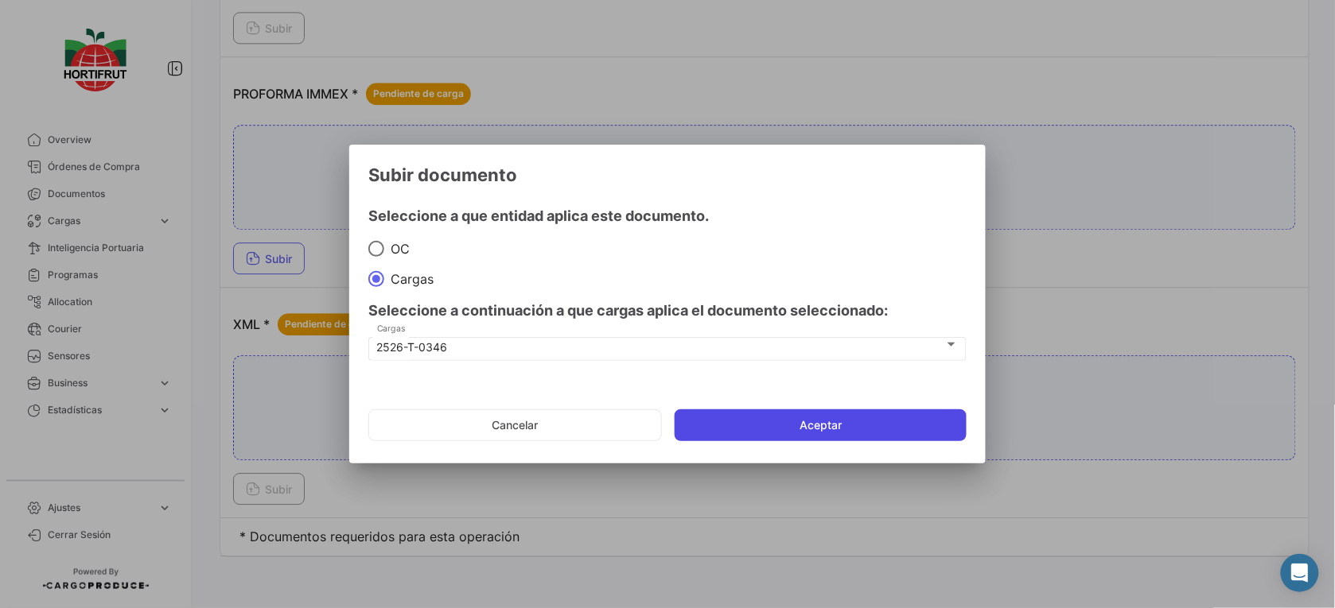
click at [765, 435] on button "Aceptar" at bounding box center [820, 426] width 292 height 32
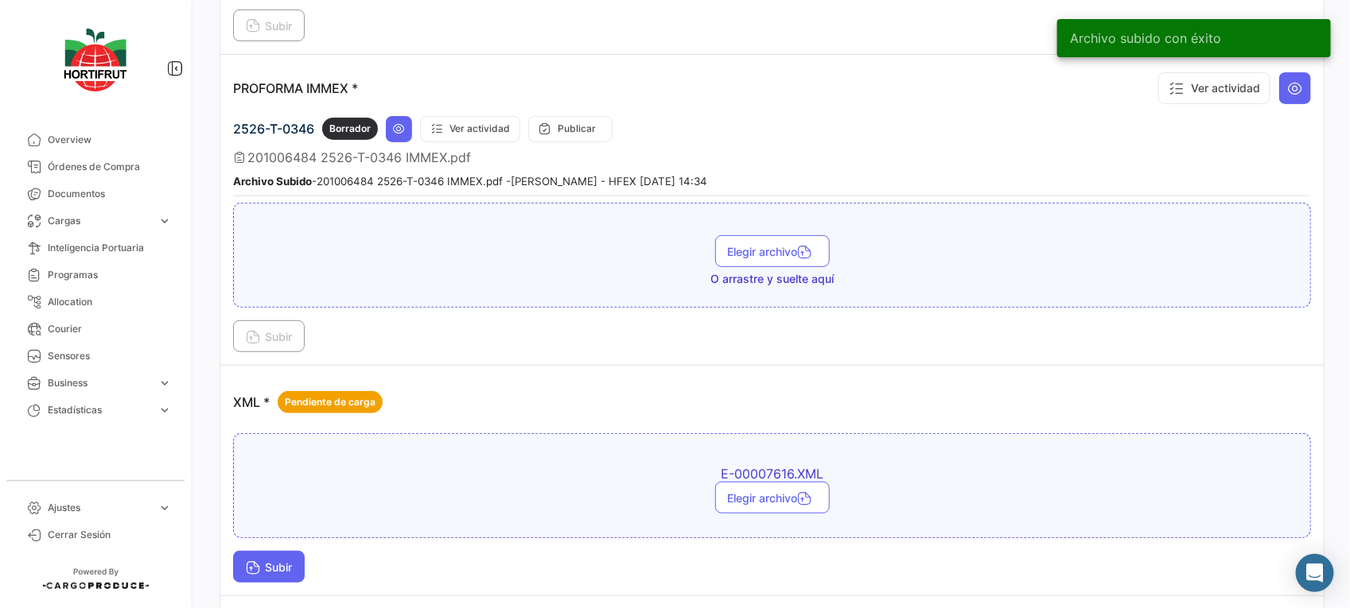
click at [292, 569] on span "Subir" at bounding box center [269, 568] width 46 height 14
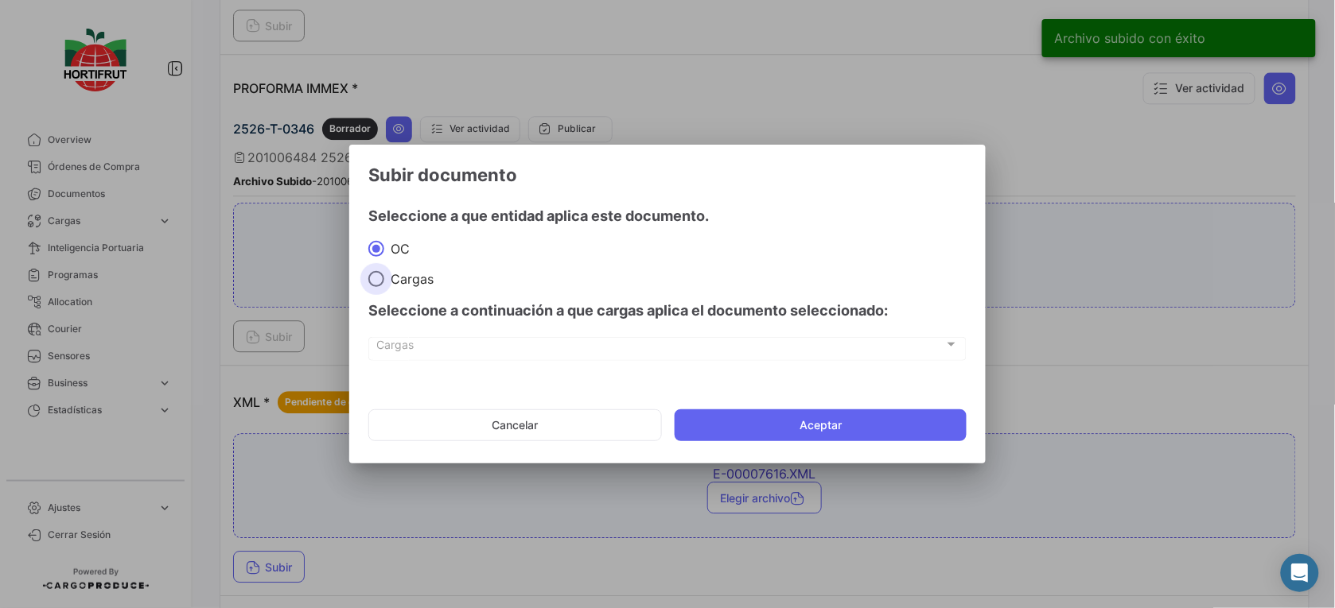
click at [395, 276] on span "Cargas" at bounding box center [408, 279] width 49 height 16
click at [384, 276] on input "Cargas" at bounding box center [376, 279] width 16 height 16
radio input "true"
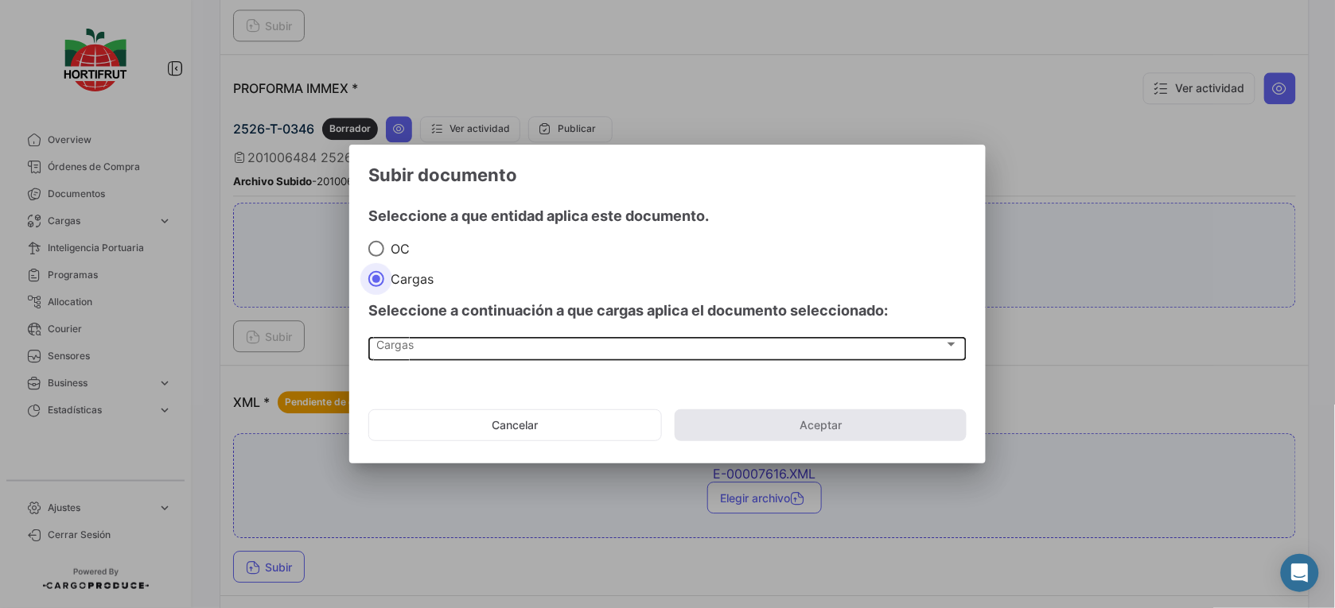
click at [418, 352] on div "Cargas" at bounding box center [660, 348] width 567 height 14
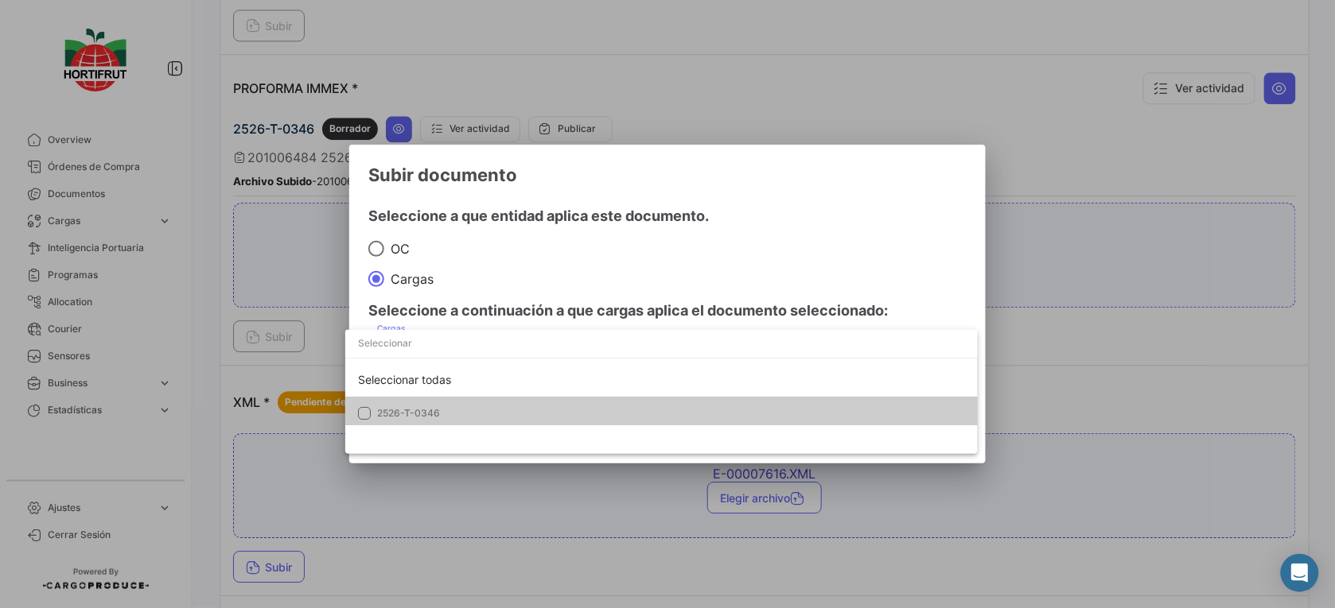
click at [426, 398] on mat-option "2526-T-0346" at bounding box center [661, 413] width 632 height 33
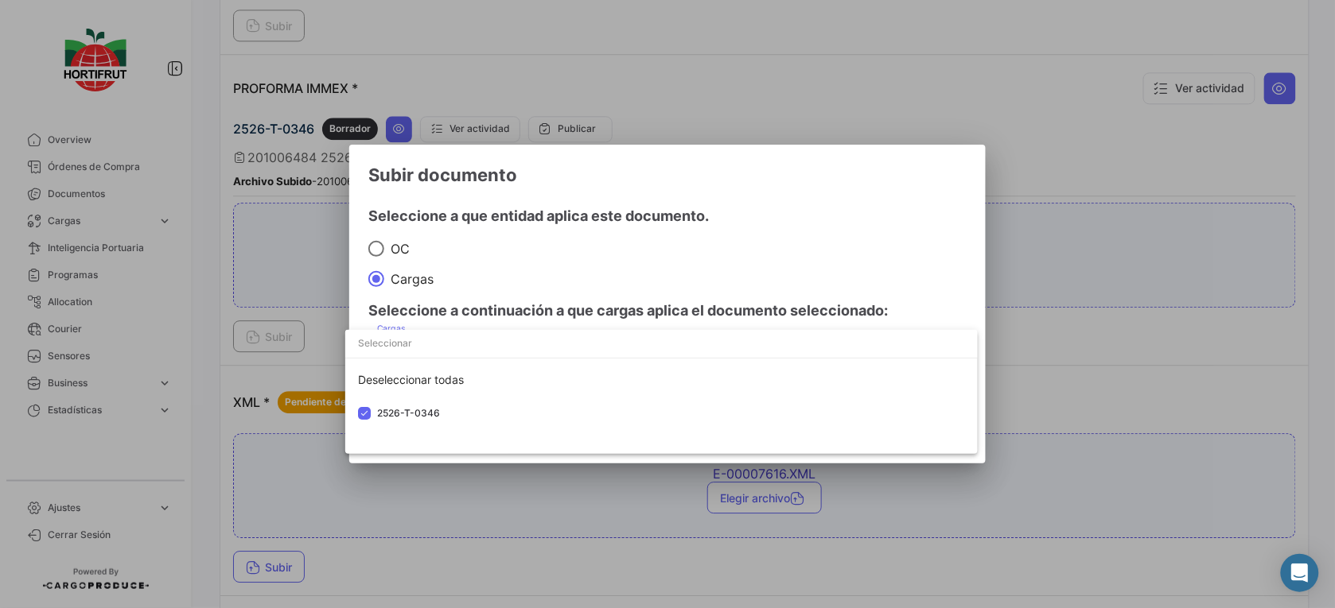
click at [562, 295] on div at bounding box center [667, 304] width 1335 height 608
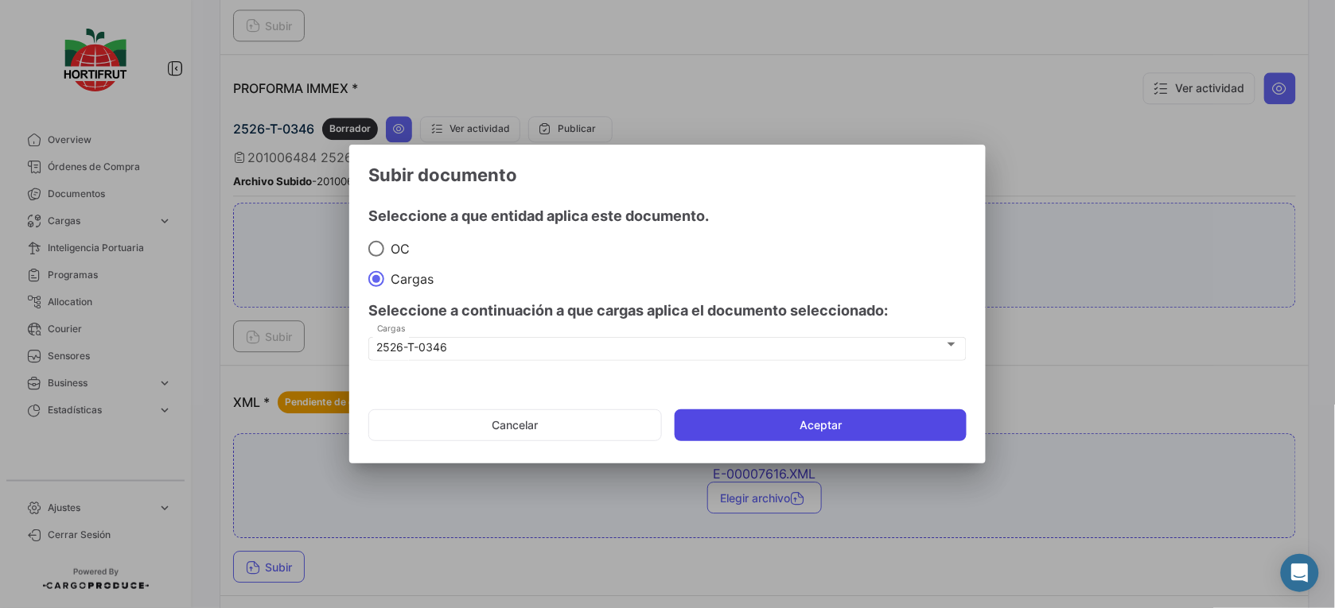
click at [730, 422] on button "Aceptar" at bounding box center [820, 426] width 292 height 32
